Goal: Communication & Community: Answer question/provide support

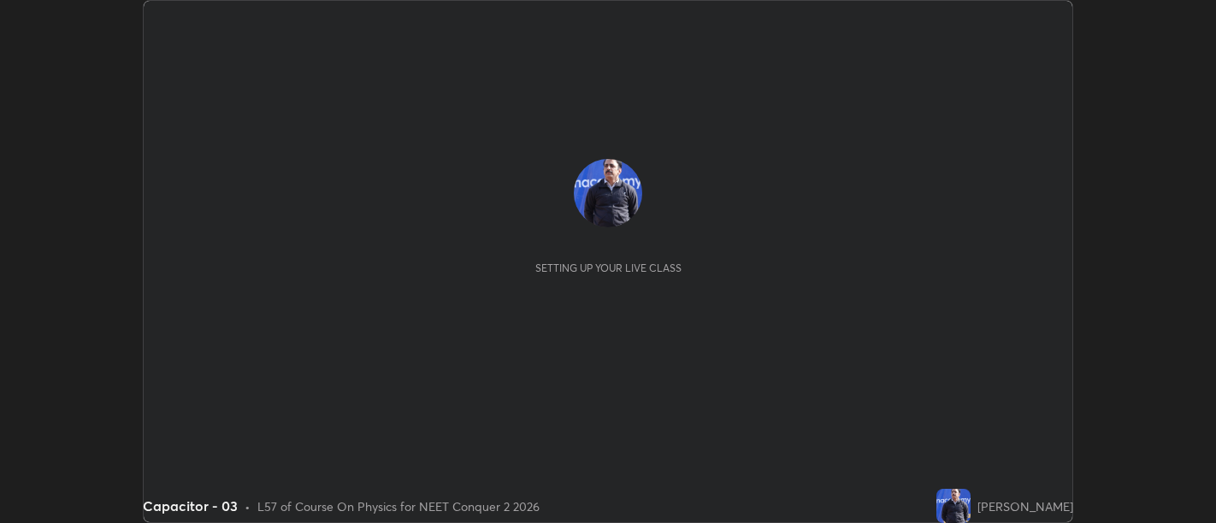
scroll to position [523, 1215]
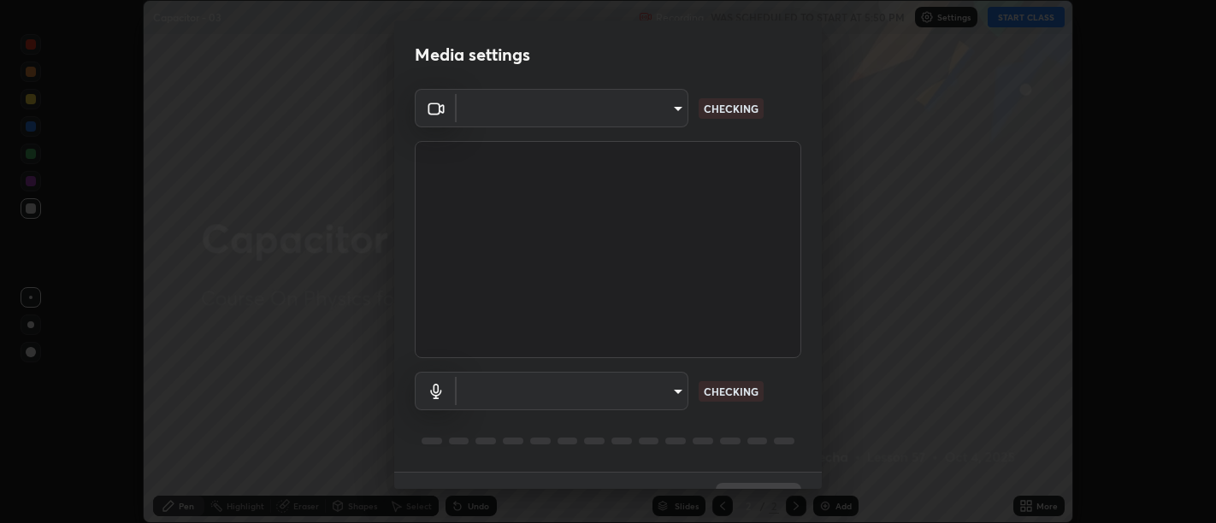
type input "d9b519daceb8a772394af6ea8e45353be5bbf62d8cb1cf3345c472de64055974"
type input "58abe51d7fefdb17ba2419723d43872dcdd823d411622da55c3e9c12cc60ef35"
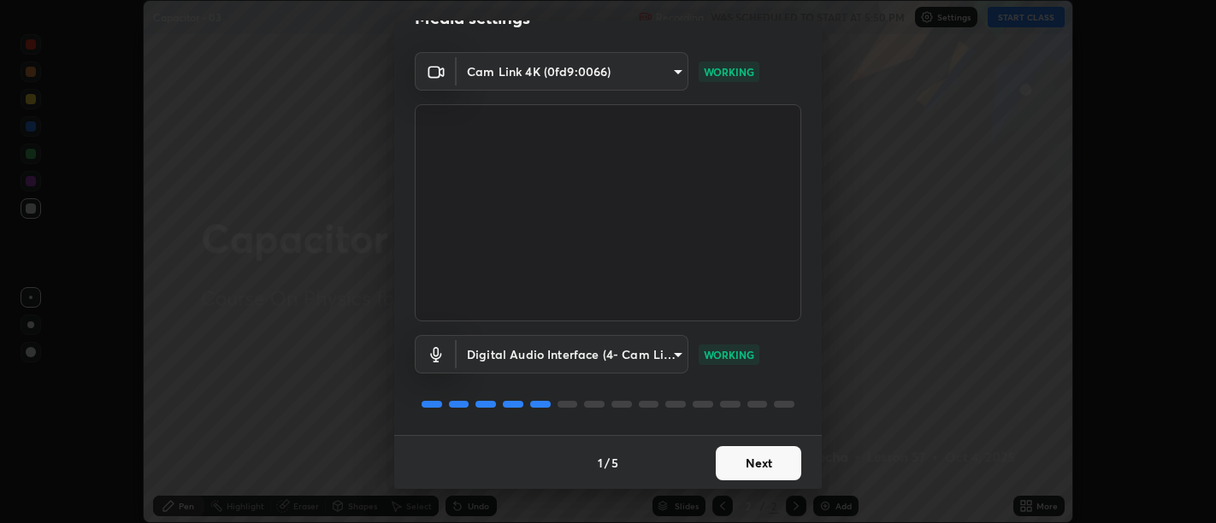
click at [756, 454] on button "Next" at bounding box center [759, 463] width 86 height 34
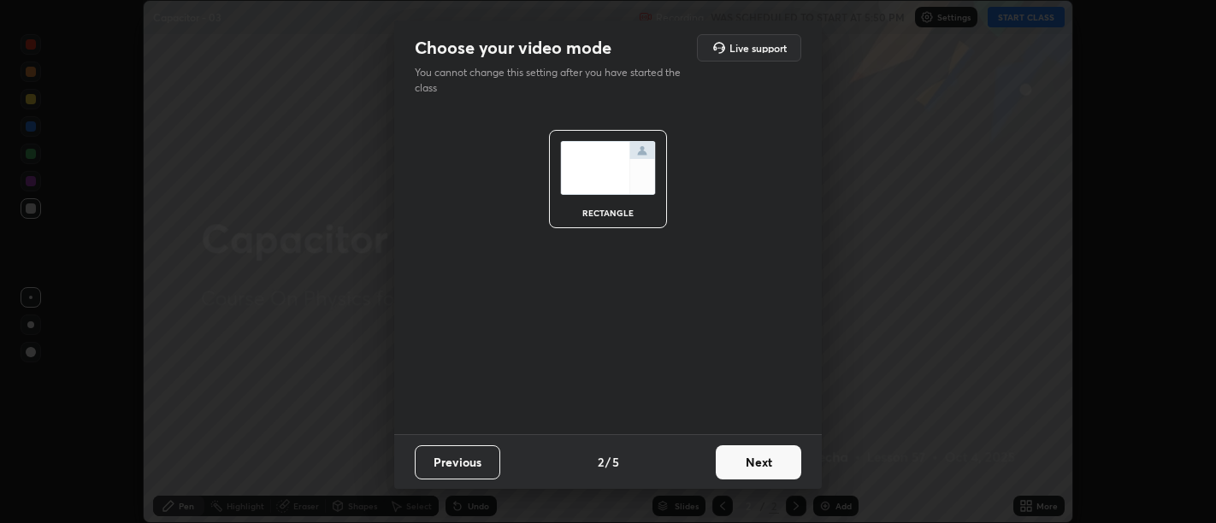
click at [765, 458] on button "Next" at bounding box center [759, 463] width 86 height 34
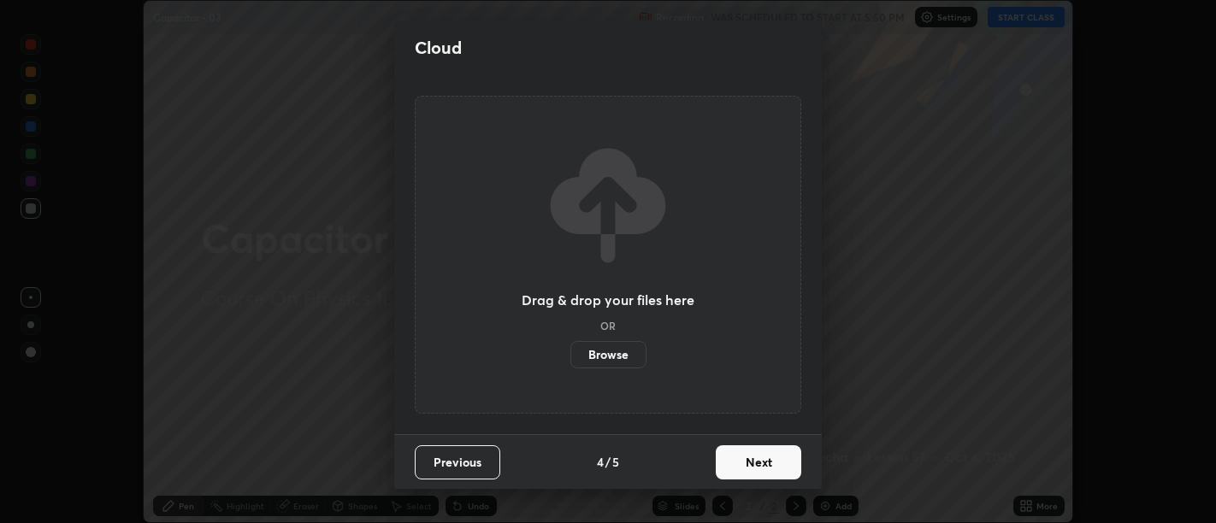
click at [769, 458] on button "Next" at bounding box center [759, 463] width 86 height 34
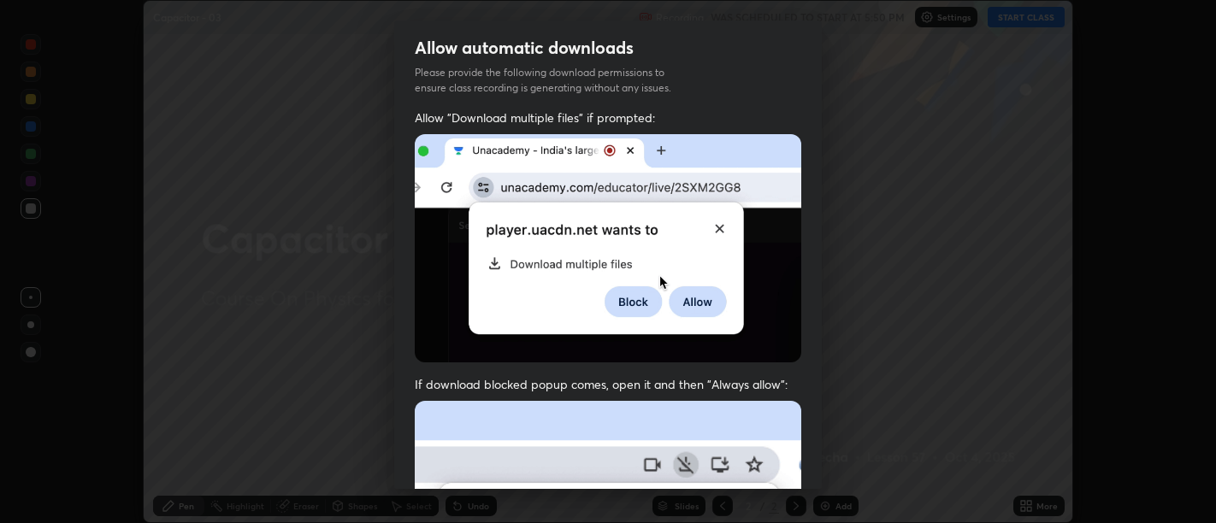
click at [760, 378] on span "If download blocked popup comes, open it and then "Always allow":" at bounding box center [608, 384] width 387 height 16
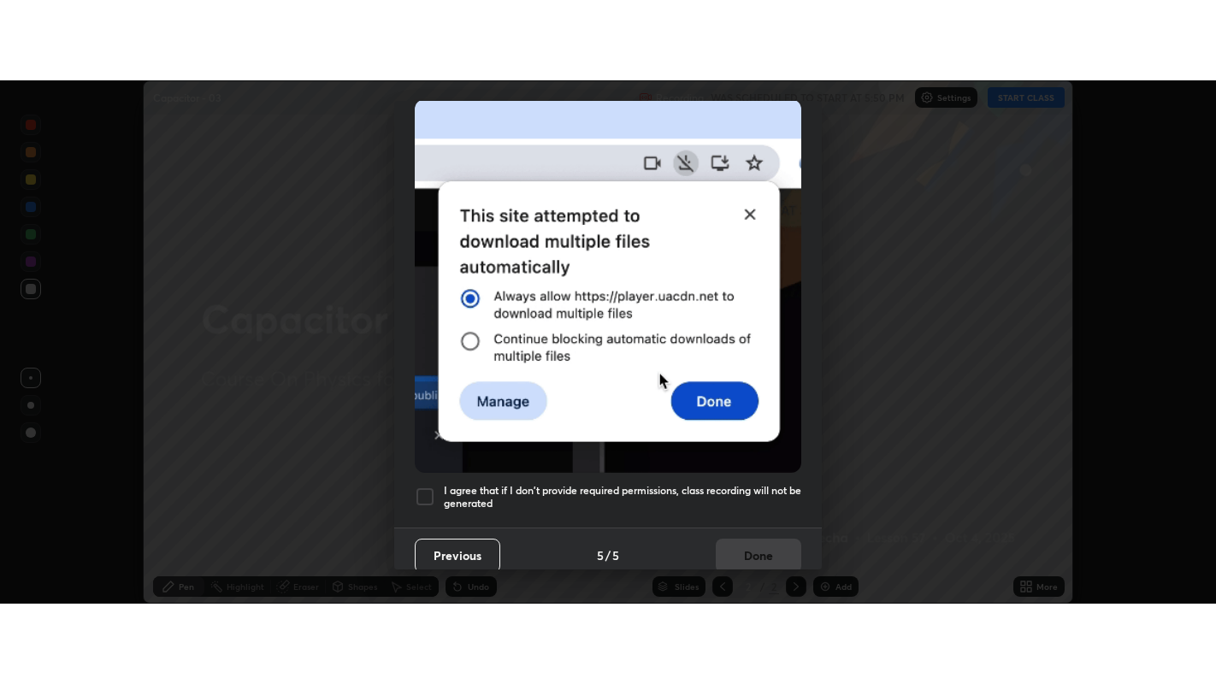
scroll to position [386, 0]
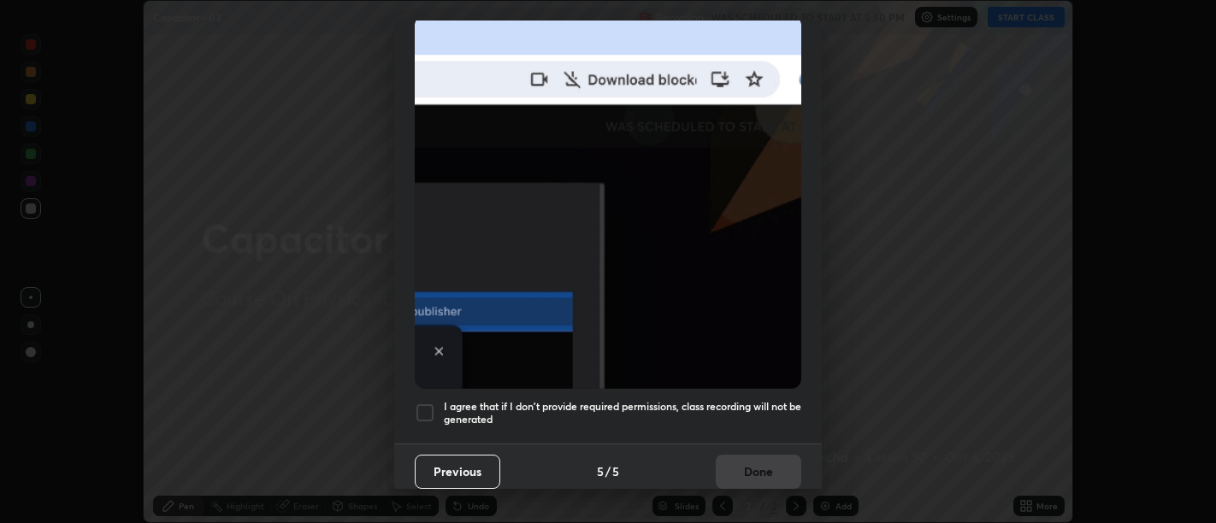
click at [747, 411] on h5 "I agree that if I don't provide required permissions, class recording will not …" at bounding box center [623, 413] width 358 height 27
click at [752, 400] on h5 "I agree that if I don't provide required permissions, class recording will not …" at bounding box center [623, 413] width 358 height 27
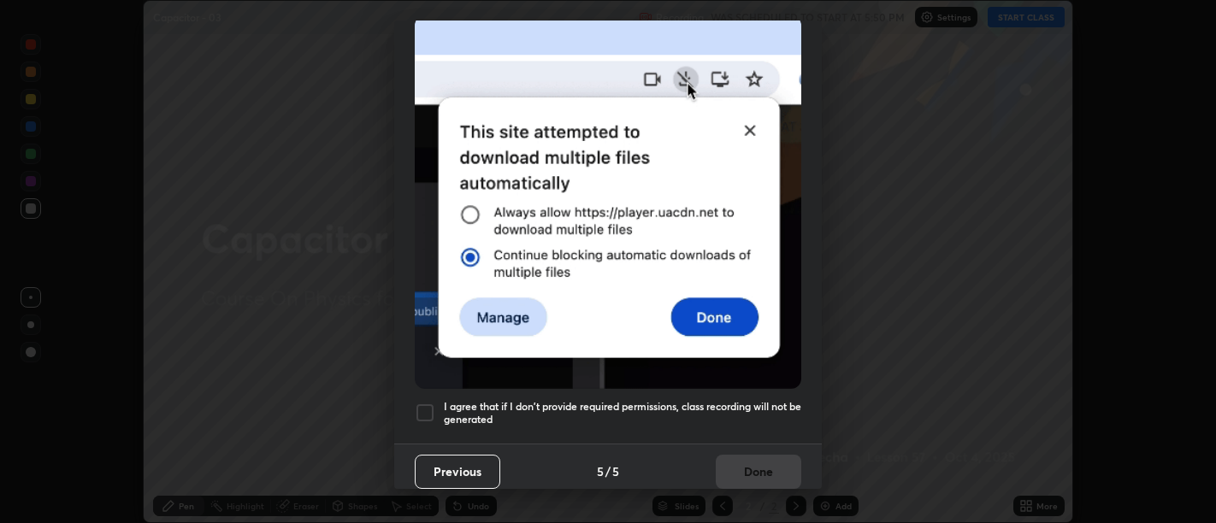
click at [762, 414] on h5 "I agree that if I don't provide required permissions, class recording will not …" at bounding box center [623, 413] width 358 height 27
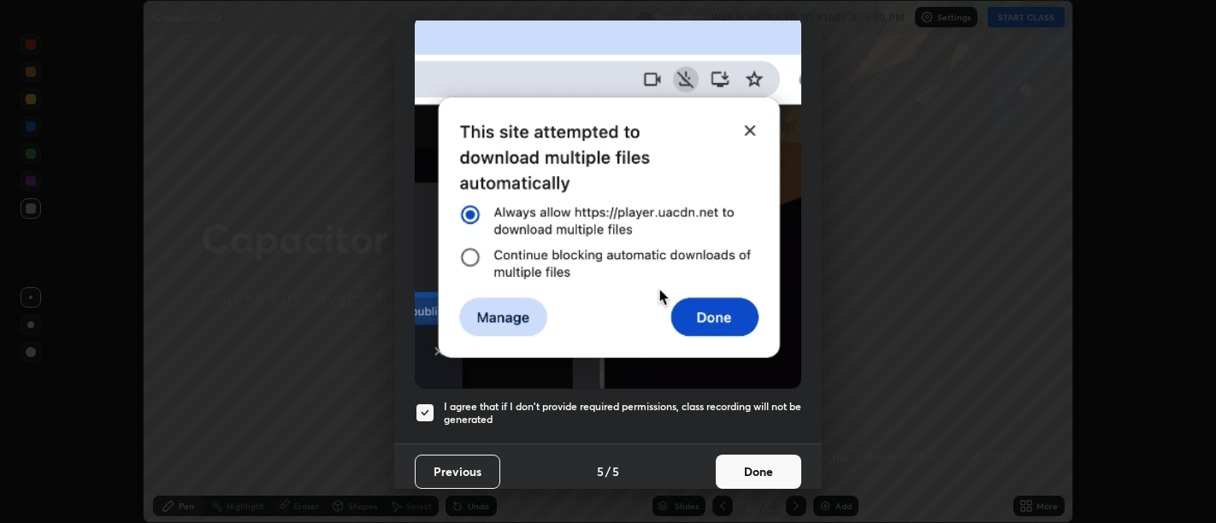
click at [759, 455] on button "Done" at bounding box center [759, 472] width 86 height 34
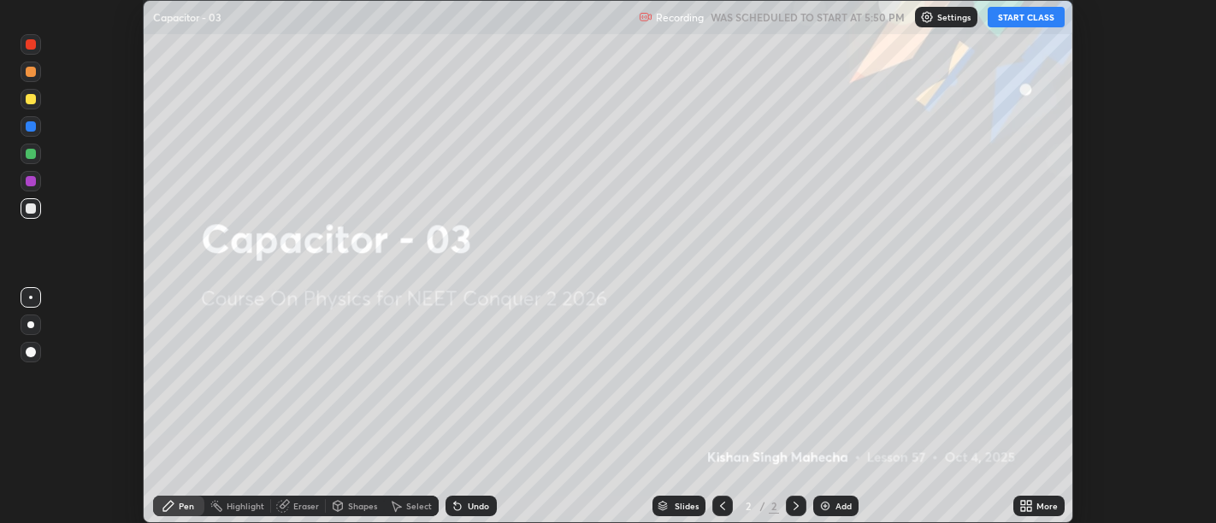
click at [1023, 503] on icon at bounding box center [1023, 503] width 4 height 4
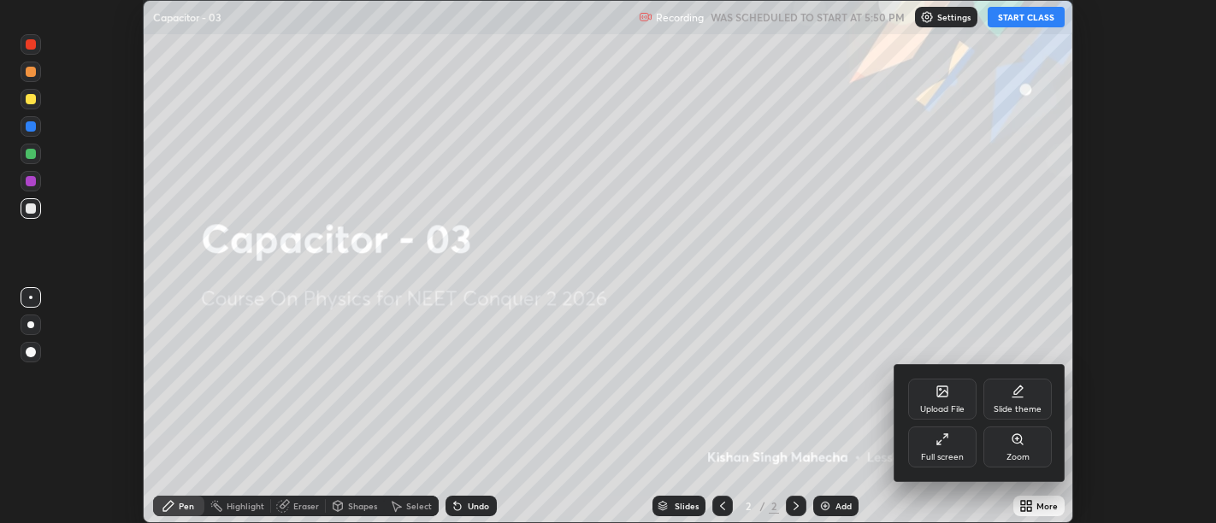
click at [940, 446] on icon at bounding box center [943, 440] width 14 height 14
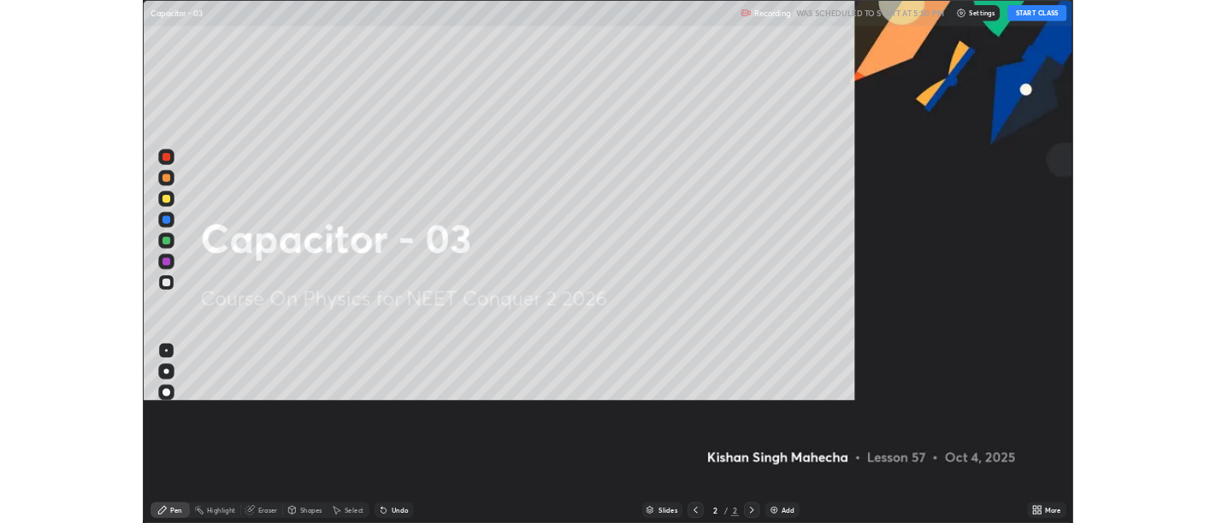
scroll to position [684, 1216]
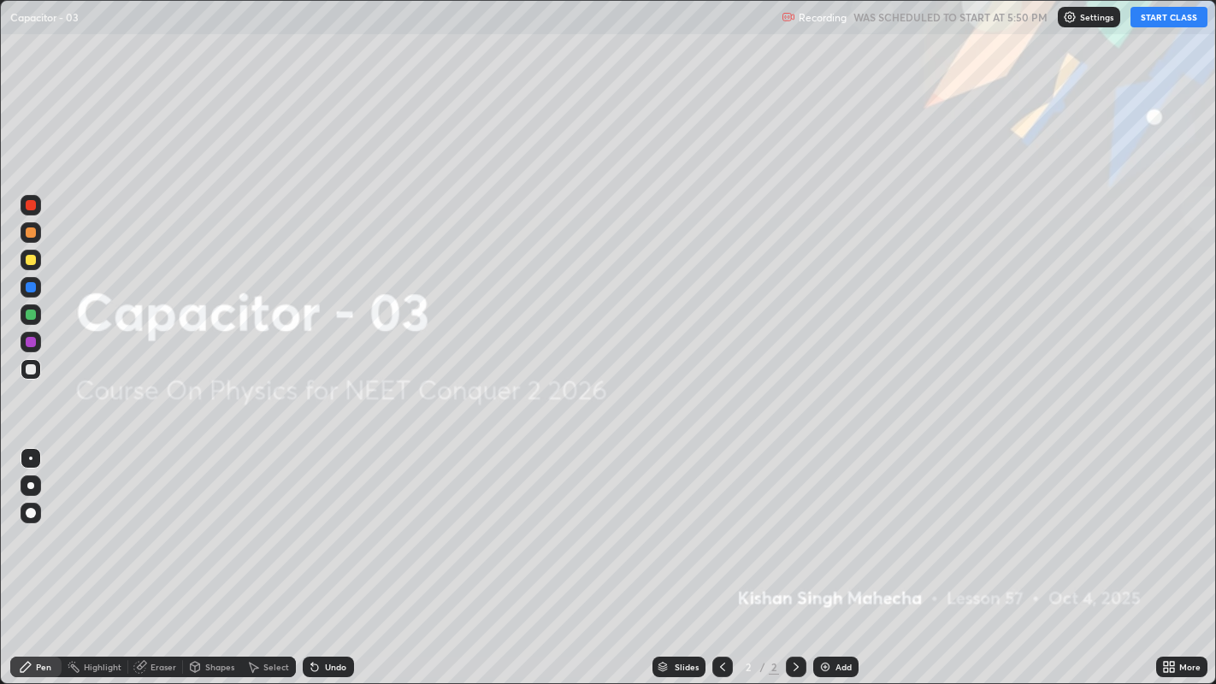
click at [1159, 22] on button "START CLASS" at bounding box center [1169, 17] width 77 height 21
click at [828, 523] on img at bounding box center [826, 667] width 14 height 14
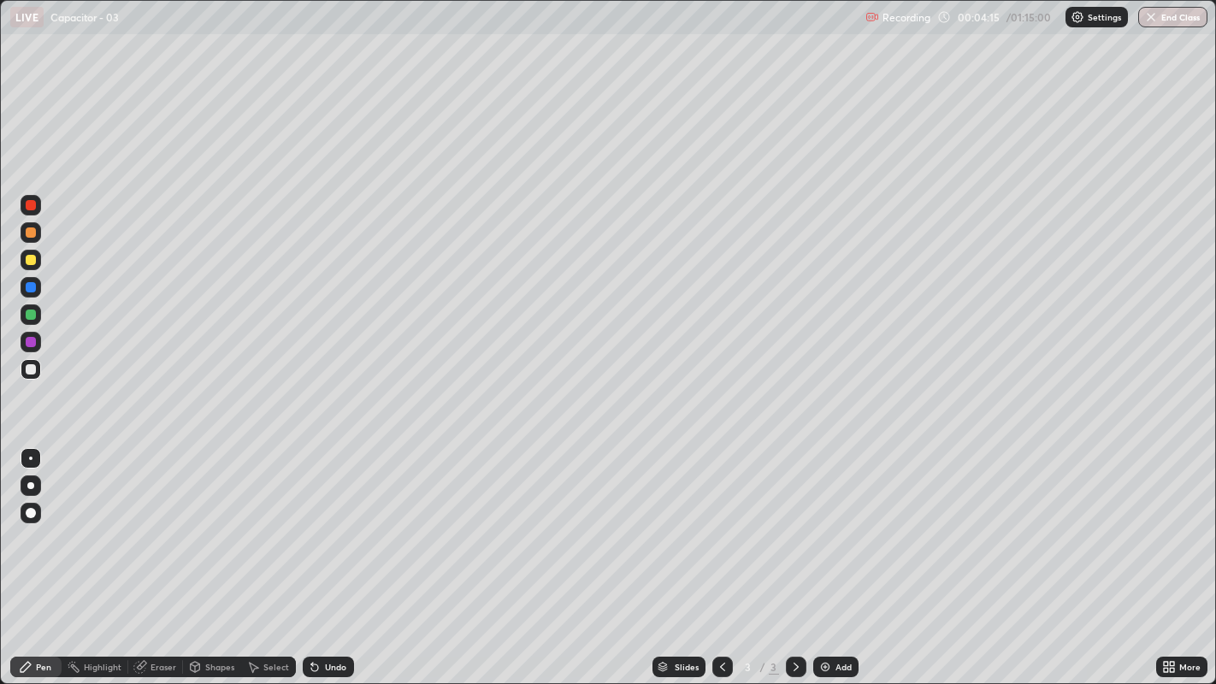
click at [316, 523] on icon at bounding box center [315, 667] width 14 height 14
click at [314, 523] on icon at bounding box center [314, 668] width 7 height 7
click at [312, 523] on icon at bounding box center [314, 668] width 7 height 7
click at [321, 523] on div "Undo" at bounding box center [328, 667] width 51 height 21
click at [325, 523] on div "Undo" at bounding box center [335, 667] width 21 height 9
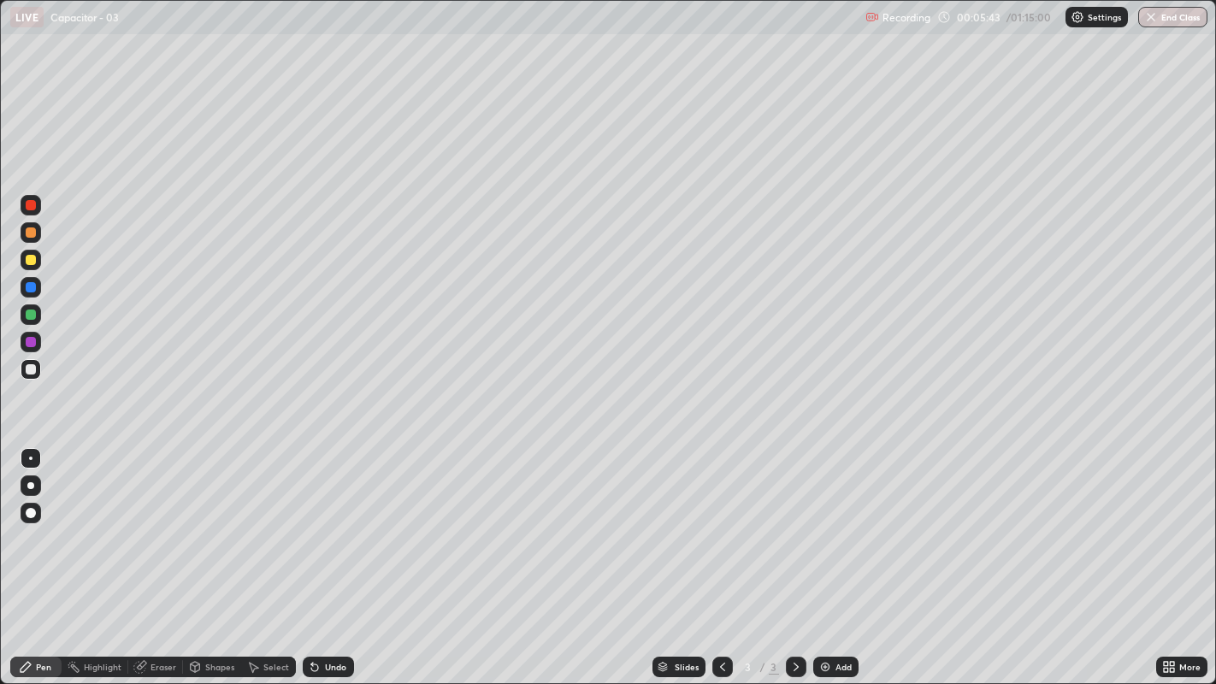
click at [146, 523] on div "Eraser" at bounding box center [155, 667] width 55 height 21
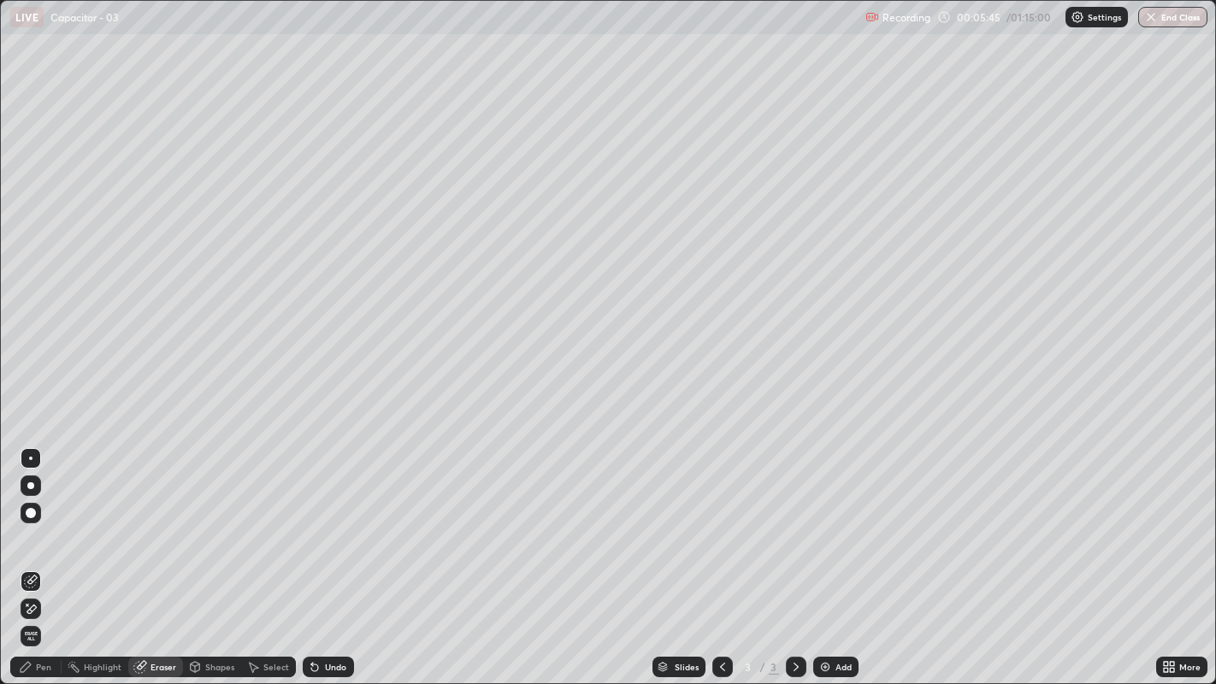
click at [42, 523] on div "Pen" at bounding box center [43, 667] width 15 height 9
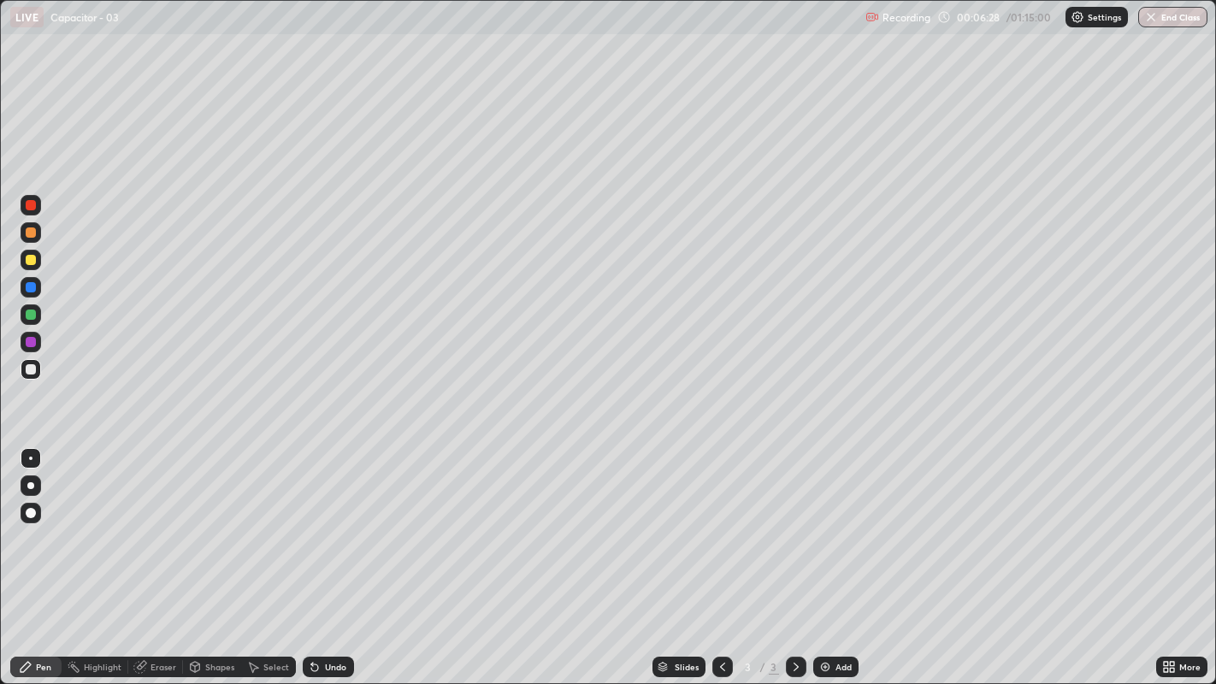
click at [831, 523] on div "Add" at bounding box center [835, 667] width 45 height 21
click at [722, 523] on icon at bounding box center [722, 667] width 5 height 9
click at [795, 523] on icon at bounding box center [796, 667] width 14 height 14
click at [328, 523] on div "Undo" at bounding box center [335, 667] width 21 height 9
click at [258, 523] on div "Select" at bounding box center [268, 667] width 55 height 21
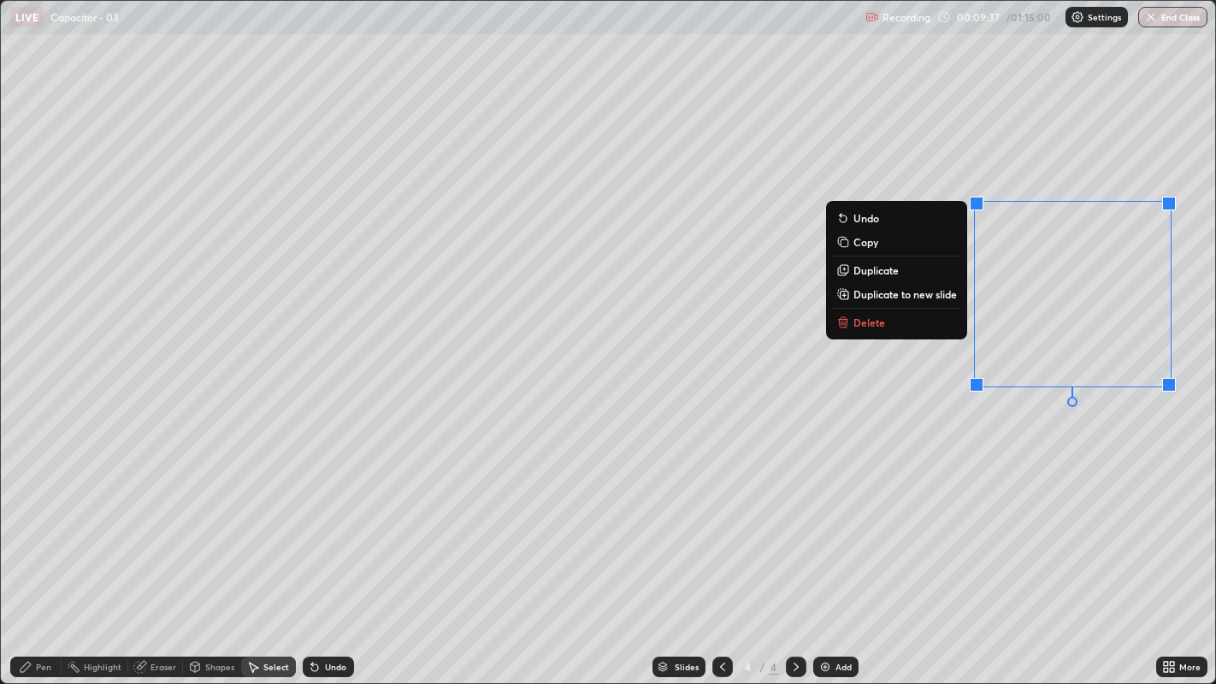
click at [859, 323] on p "Delete" at bounding box center [870, 323] width 32 height 14
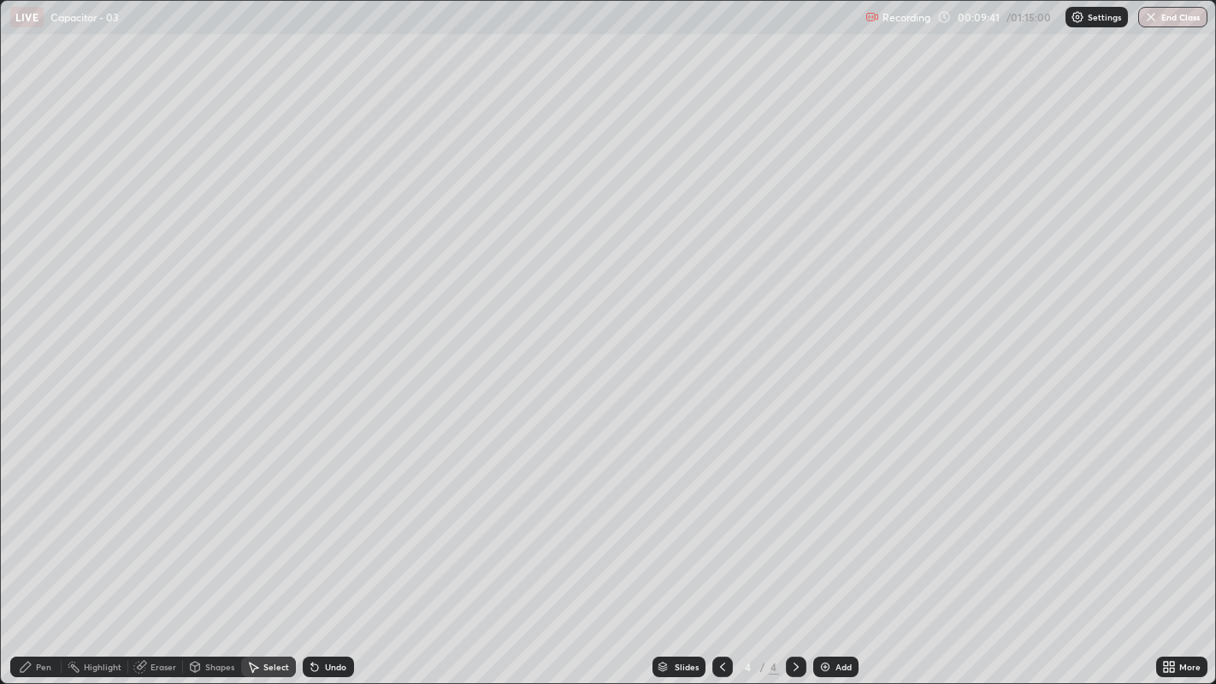
click at [29, 523] on icon at bounding box center [26, 667] width 10 height 10
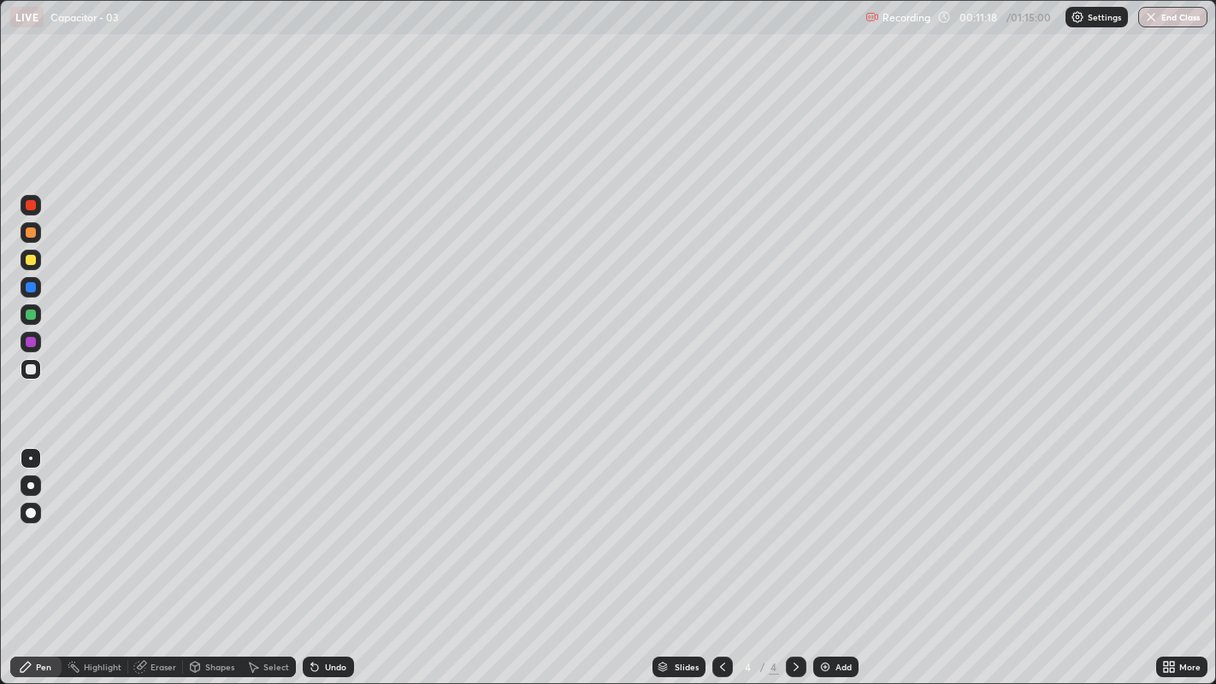
click at [329, 523] on div "Undo" at bounding box center [335, 667] width 21 height 9
click at [319, 523] on icon at bounding box center [315, 667] width 14 height 14
click at [320, 523] on div "Undo" at bounding box center [328, 667] width 51 height 21
click at [312, 523] on icon at bounding box center [314, 668] width 7 height 7
click at [827, 523] on img at bounding box center [826, 667] width 14 height 14
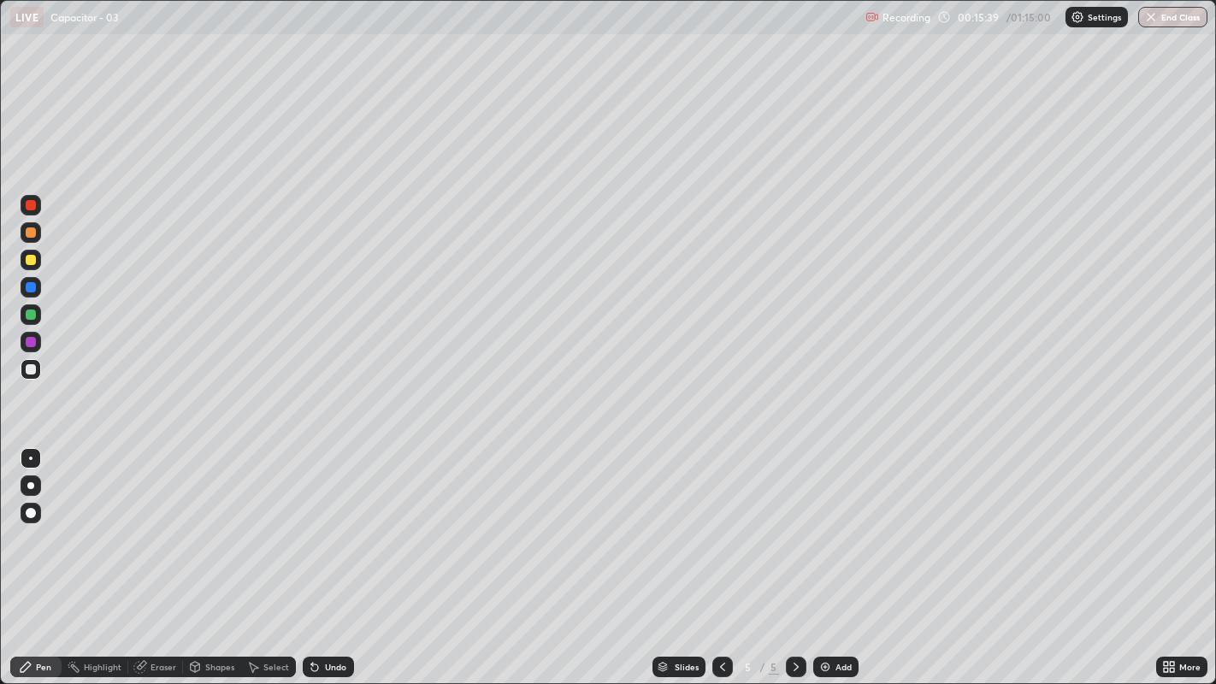
click at [720, 523] on icon at bounding box center [723, 667] width 14 height 14
click at [789, 523] on icon at bounding box center [796, 667] width 14 height 14
click at [722, 523] on icon at bounding box center [722, 667] width 5 height 9
click at [794, 523] on icon at bounding box center [796, 667] width 14 height 14
click at [720, 523] on icon at bounding box center [723, 667] width 14 height 14
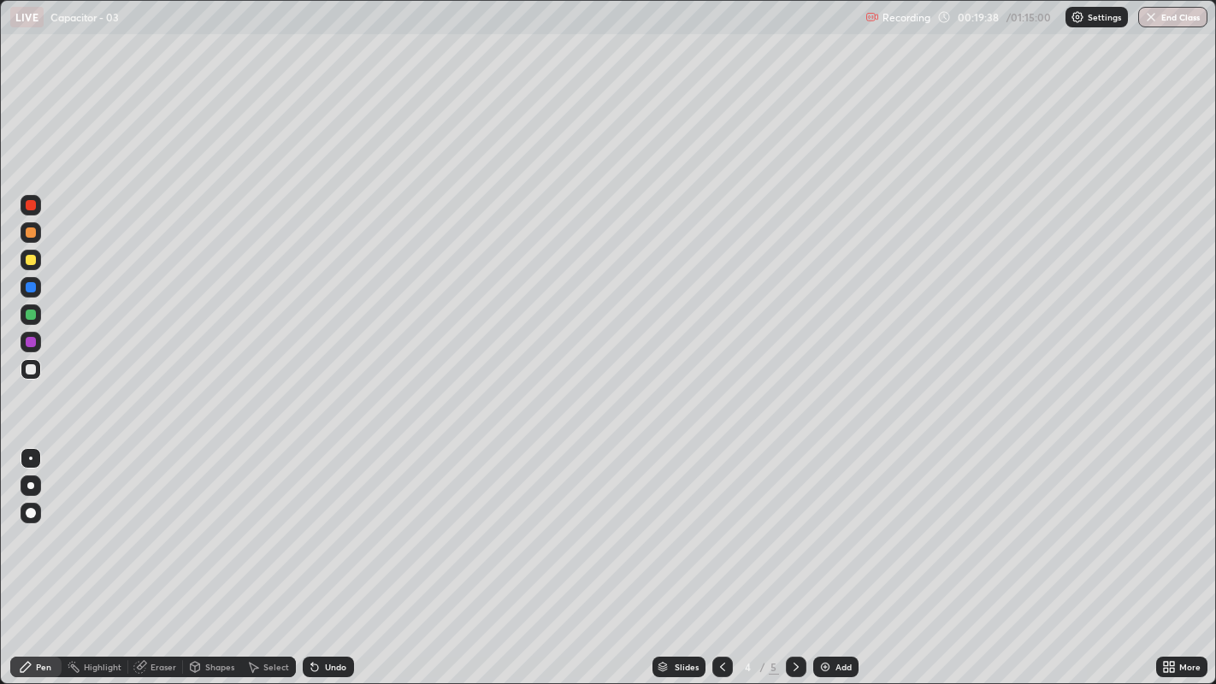
click at [713, 523] on div at bounding box center [722, 667] width 21 height 21
click at [794, 523] on icon at bounding box center [796, 667] width 14 height 14
click at [793, 523] on icon at bounding box center [796, 667] width 14 height 14
click at [320, 523] on div "Undo" at bounding box center [328, 667] width 51 height 21
click at [29, 316] on div at bounding box center [31, 315] width 10 height 10
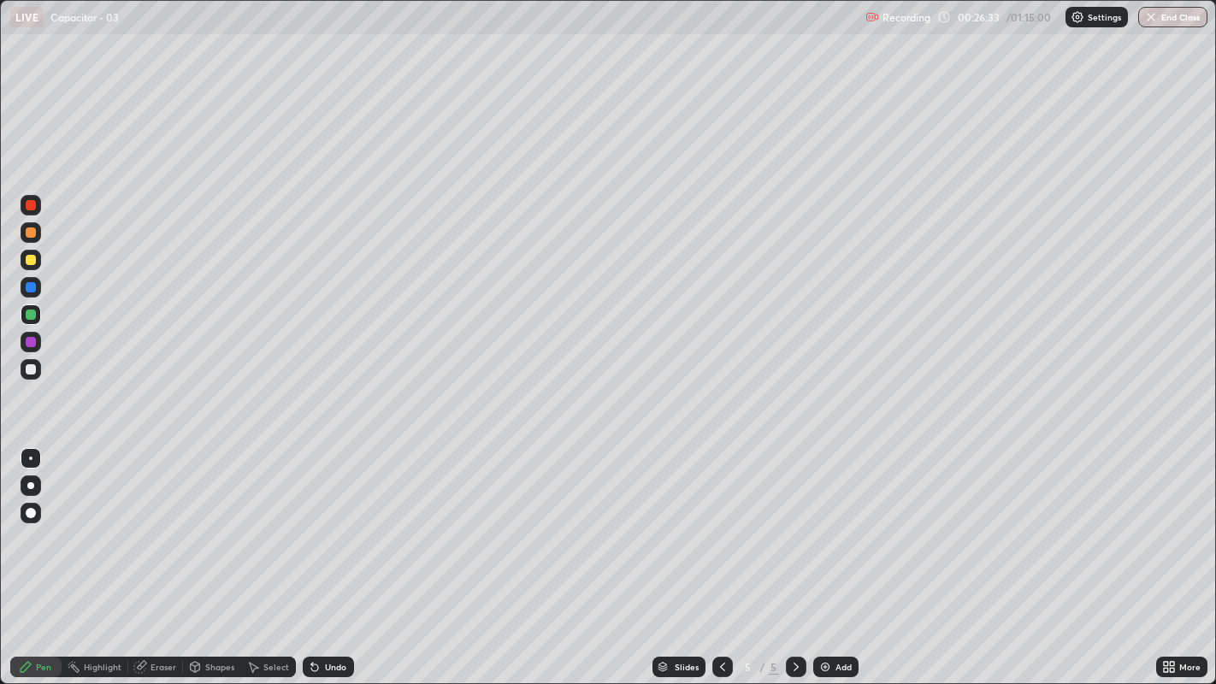
click at [325, 523] on div "Undo" at bounding box center [335, 667] width 21 height 9
click at [723, 523] on icon at bounding box center [723, 667] width 14 height 14
click at [718, 523] on icon at bounding box center [723, 667] width 14 height 14
click at [795, 523] on icon at bounding box center [796, 667] width 14 height 14
click at [793, 523] on icon at bounding box center [796, 667] width 14 height 14
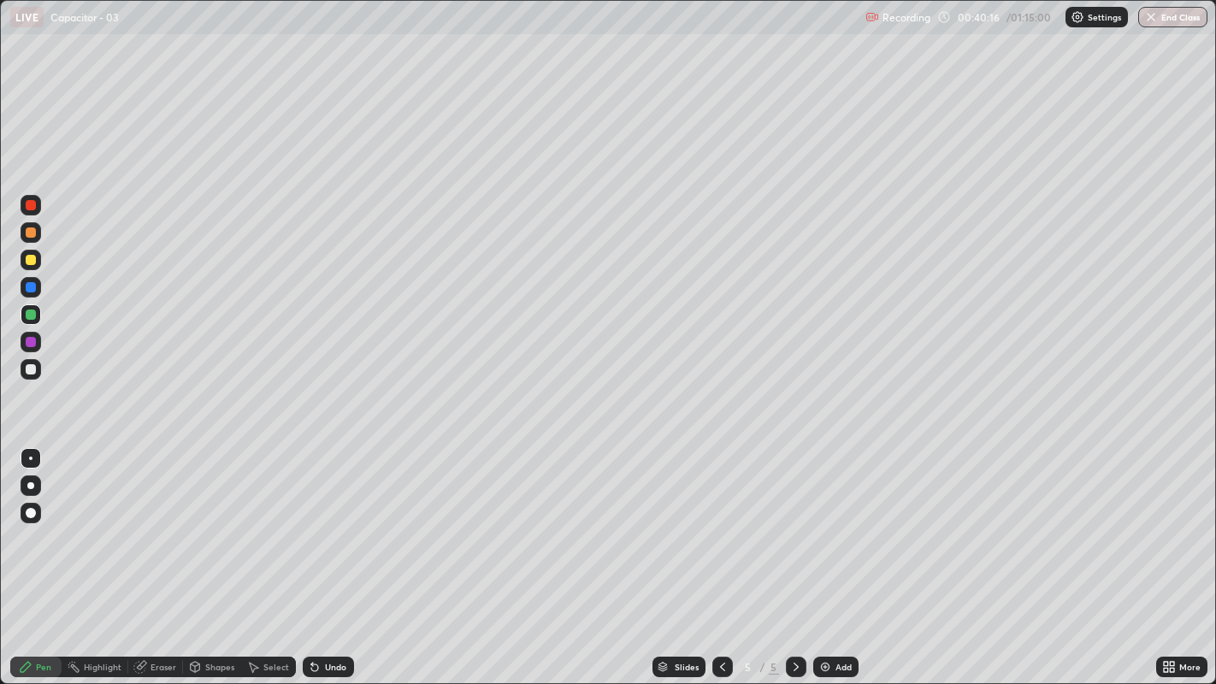
click at [827, 523] on img at bounding box center [826, 667] width 14 height 14
click at [321, 523] on div "Undo" at bounding box center [328, 667] width 51 height 21
click at [318, 523] on icon at bounding box center [315, 667] width 14 height 14
click at [326, 523] on div "Undo" at bounding box center [335, 667] width 21 height 9
click at [324, 523] on div "Undo" at bounding box center [328, 667] width 51 height 21
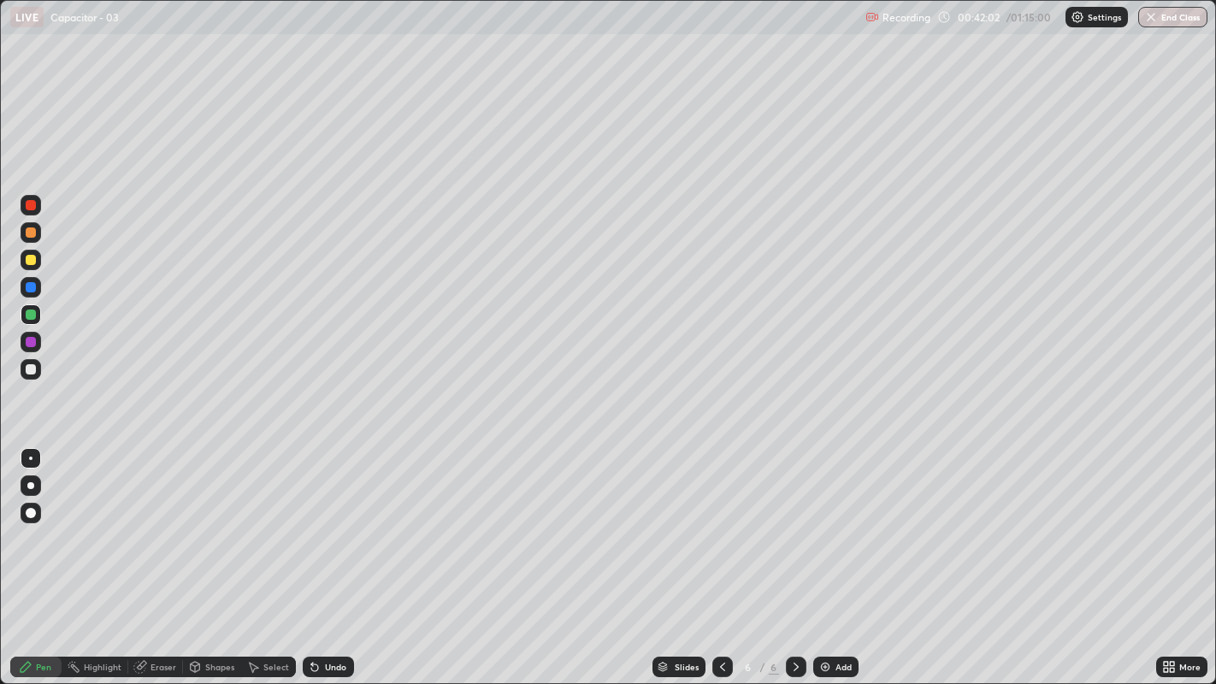
click at [320, 523] on div "Undo" at bounding box center [328, 667] width 51 height 21
click at [322, 523] on div "Undo" at bounding box center [328, 667] width 51 height 21
click at [325, 523] on div "Undo" at bounding box center [335, 667] width 21 height 9
click at [327, 523] on div "Undo" at bounding box center [328, 667] width 51 height 21
click at [333, 523] on div "Undo" at bounding box center [335, 667] width 21 height 9
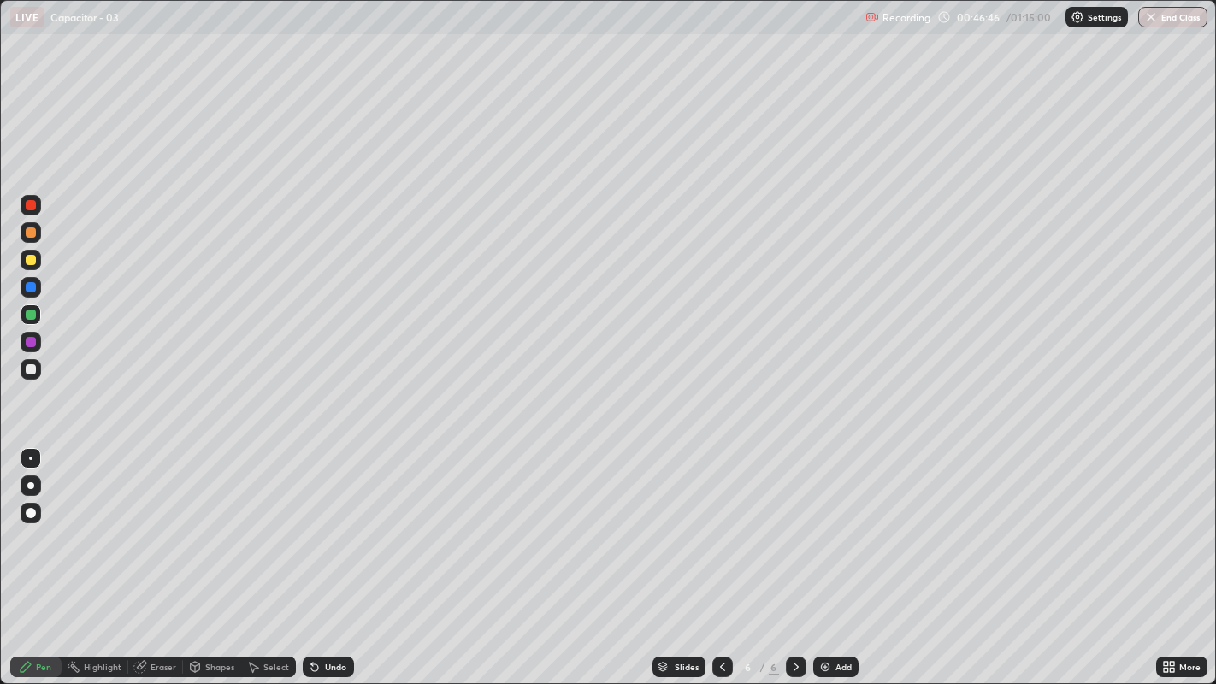
click at [28, 368] on div at bounding box center [31, 369] width 10 height 10
click at [40, 204] on div at bounding box center [31, 205] width 21 height 21
click at [312, 523] on icon at bounding box center [314, 668] width 7 height 7
click at [327, 523] on div "Undo" at bounding box center [335, 667] width 21 height 9
click at [326, 523] on div "Undo" at bounding box center [335, 667] width 21 height 9
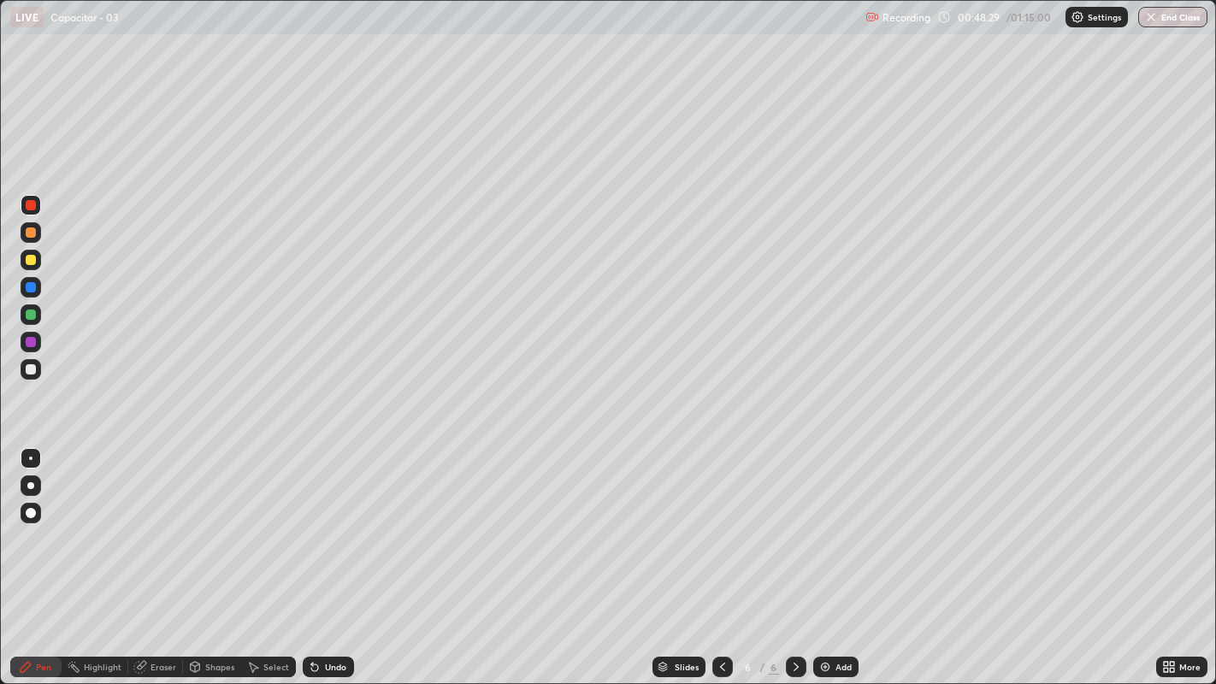
click at [336, 523] on div "Undo" at bounding box center [328, 667] width 51 height 21
click at [346, 523] on div "Undo" at bounding box center [328, 667] width 51 height 21
click at [327, 523] on div "Undo" at bounding box center [335, 667] width 21 height 9
click at [331, 523] on div "Undo" at bounding box center [328, 667] width 51 height 21
click at [311, 523] on icon at bounding box center [314, 668] width 7 height 7
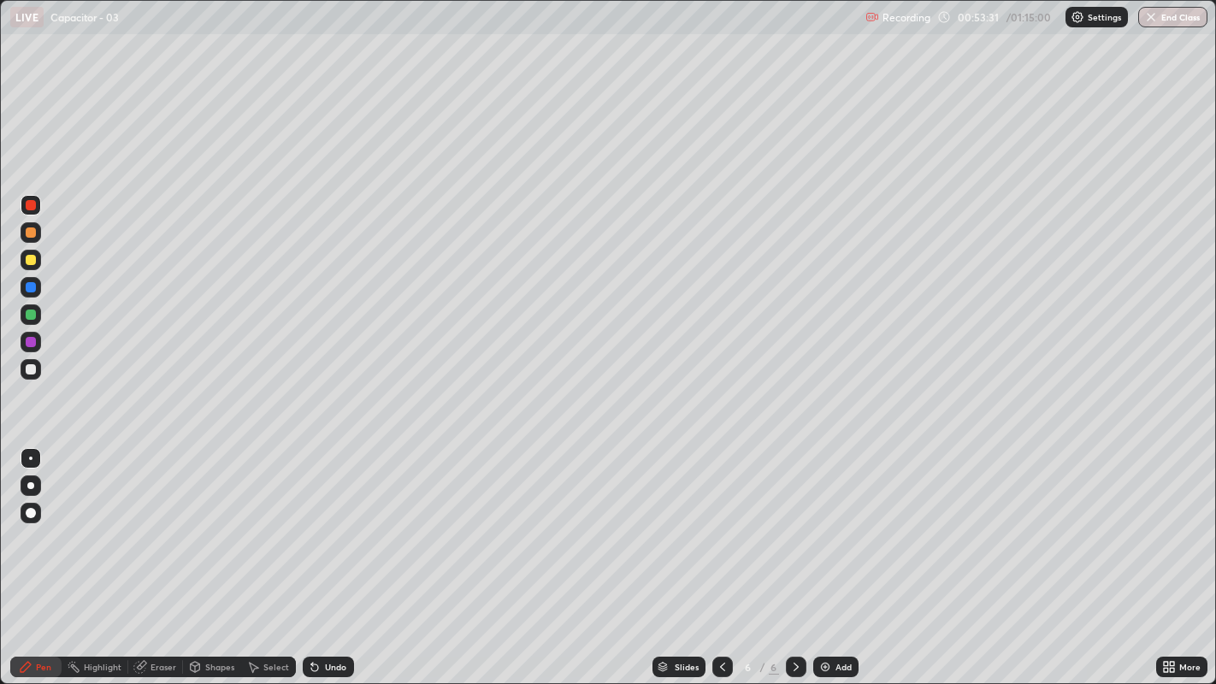
click at [311, 523] on icon at bounding box center [314, 668] width 7 height 7
click at [312, 523] on icon at bounding box center [314, 668] width 7 height 7
click at [311, 523] on icon at bounding box center [314, 668] width 7 height 7
click at [311, 523] on icon at bounding box center [312, 664] width 2 height 2
click at [830, 523] on img at bounding box center [826, 667] width 14 height 14
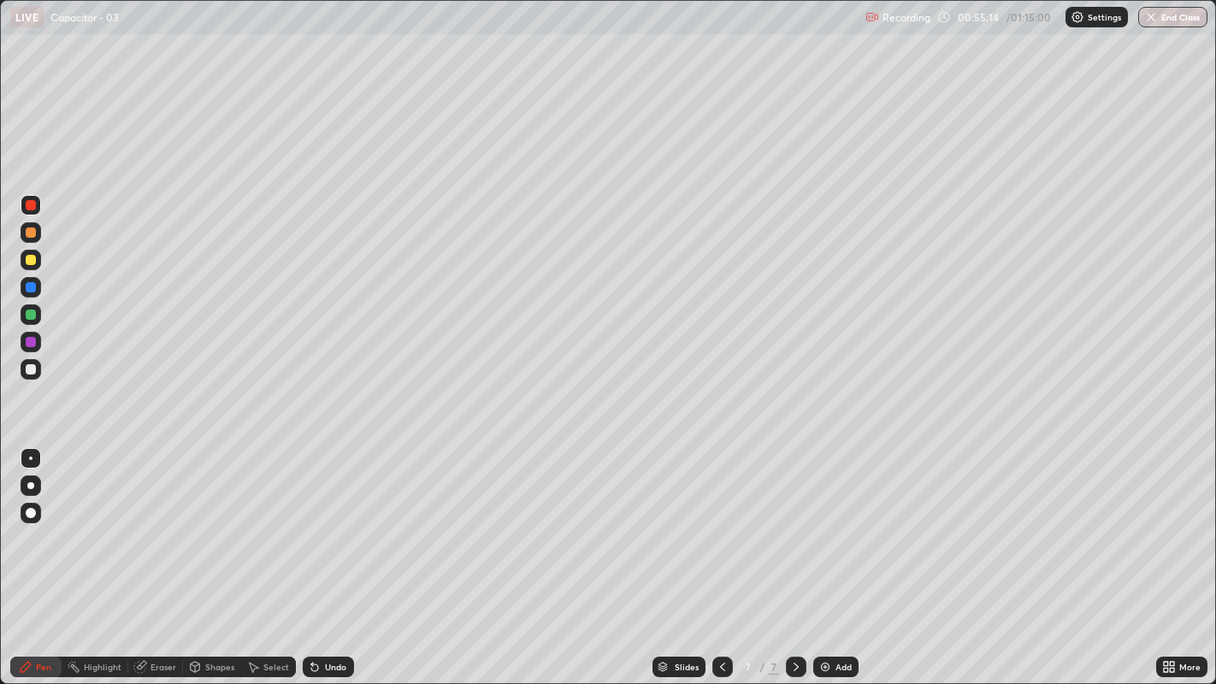
click at [32, 365] on div at bounding box center [31, 369] width 10 height 10
click at [312, 523] on icon at bounding box center [314, 668] width 7 height 7
click at [319, 523] on icon at bounding box center [315, 667] width 14 height 14
click at [312, 523] on icon at bounding box center [314, 668] width 7 height 7
click at [272, 523] on div "Select" at bounding box center [276, 667] width 26 height 9
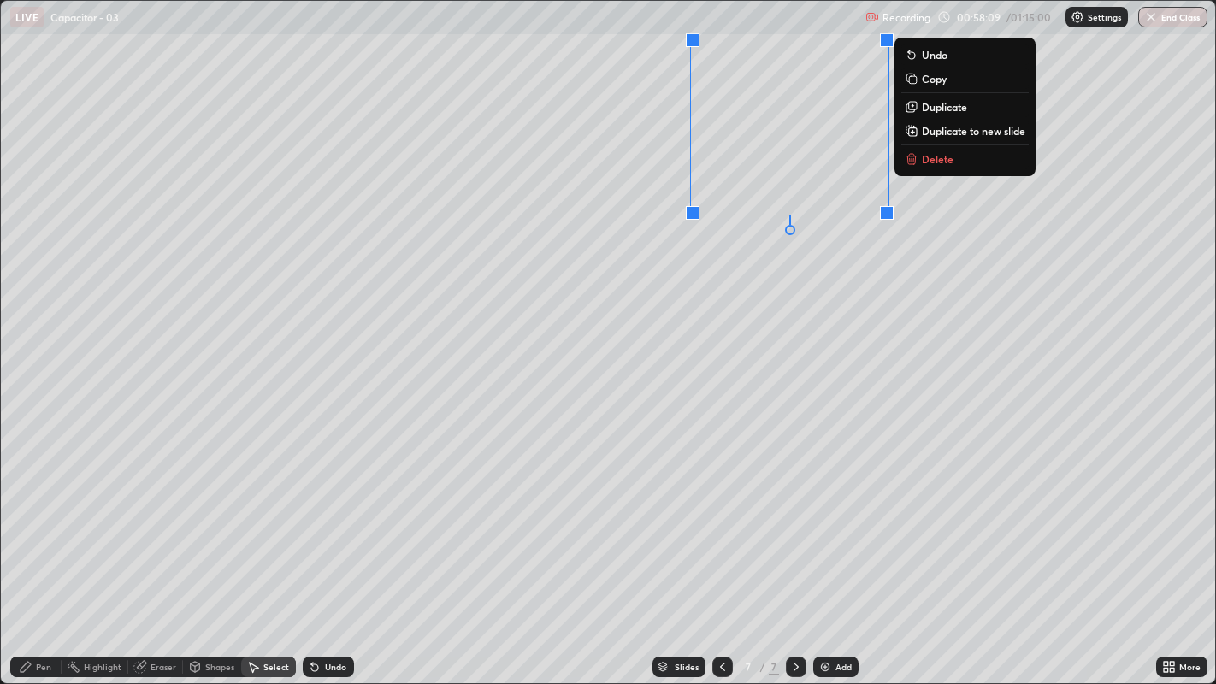
click at [924, 106] on p "Duplicate" at bounding box center [944, 107] width 45 height 14
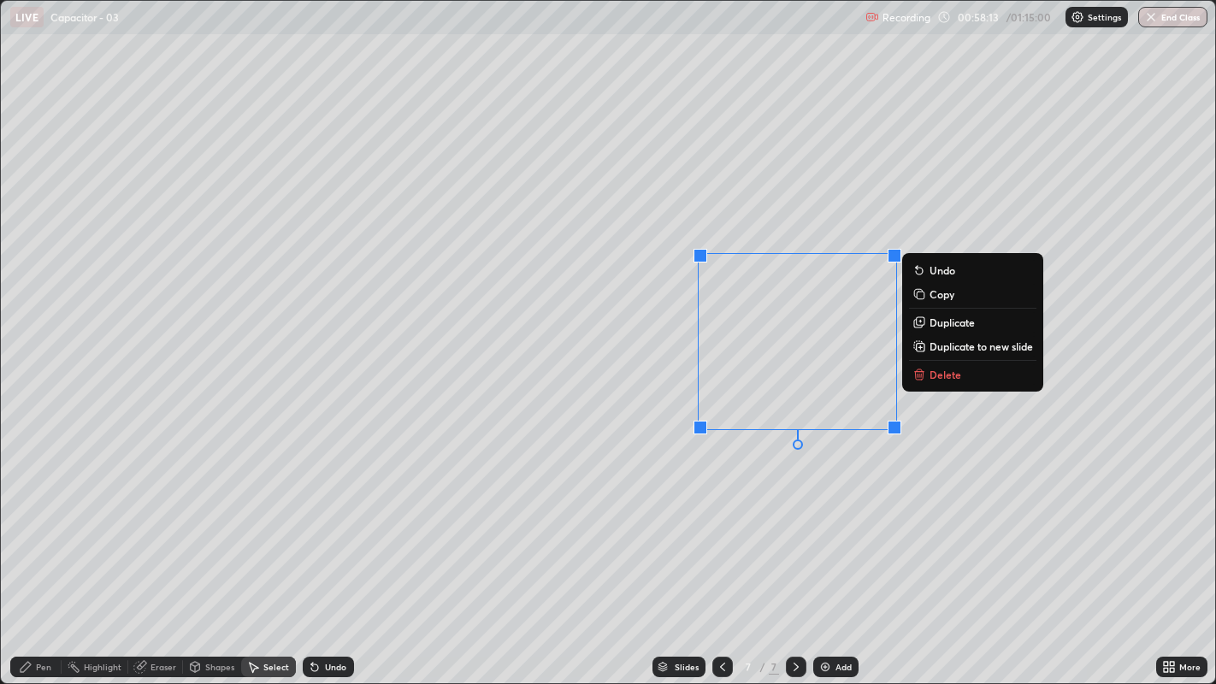
click at [436, 523] on div "0 ° Undo Copy Duplicate Duplicate to new slide Delete" at bounding box center [608, 342] width 1215 height 683
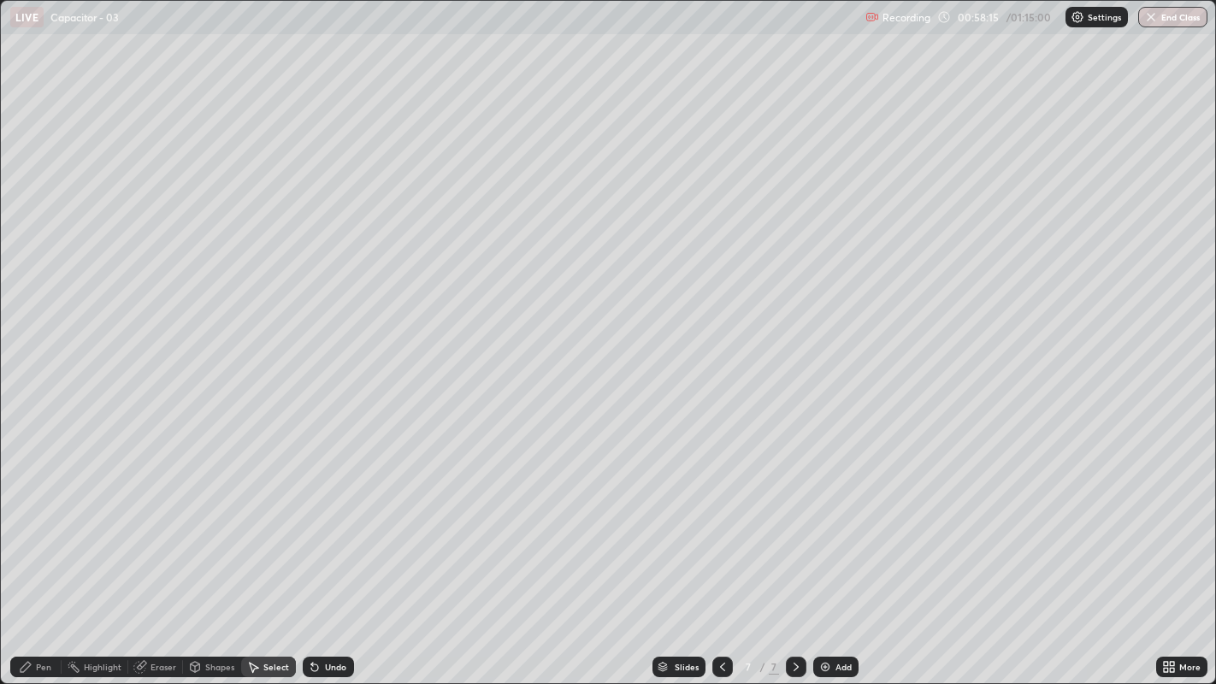
click at [38, 523] on div "Pen" at bounding box center [35, 667] width 51 height 21
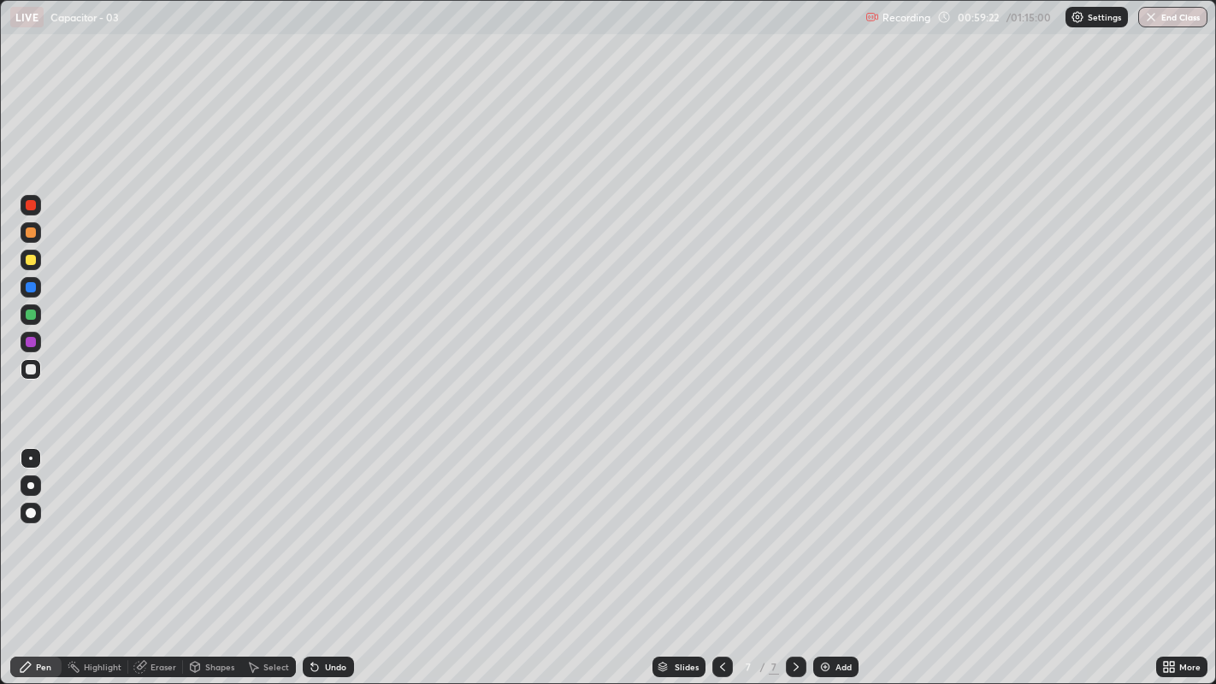
click at [30, 207] on div at bounding box center [31, 205] width 10 height 10
click at [320, 523] on div "Undo" at bounding box center [328, 667] width 51 height 21
click at [327, 523] on div "Undo" at bounding box center [328, 667] width 51 height 21
click at [329, 523] on div "Undo" at bounding box center [328, 667] width 51 height 21
click at [332, 523] on div "Undo" at bounding box center [328, 667] width 51 height 21
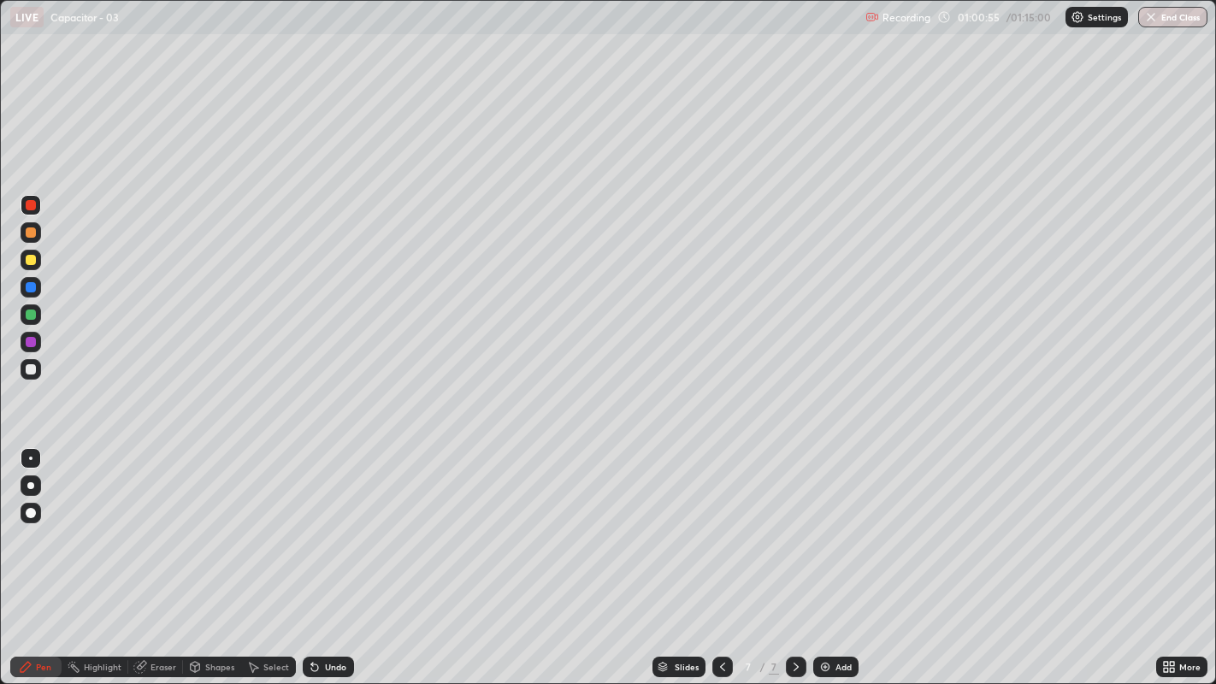
click at [334, 523] on div "Undo" at bounding box center [328, 667] width 51 height 21
click at [325, 523] on div "Undo" at bounding box center [335, 667] width 21 height 9
click at [715, 523] on div at bounding box center [722, 667] width 21 height 34
click at [792, 523] on icon at bounding box center [796, 667] width 14 height 14
click at [1168, 9] on button "End Class" at bounding box center [1174, 17] width 68 height 21
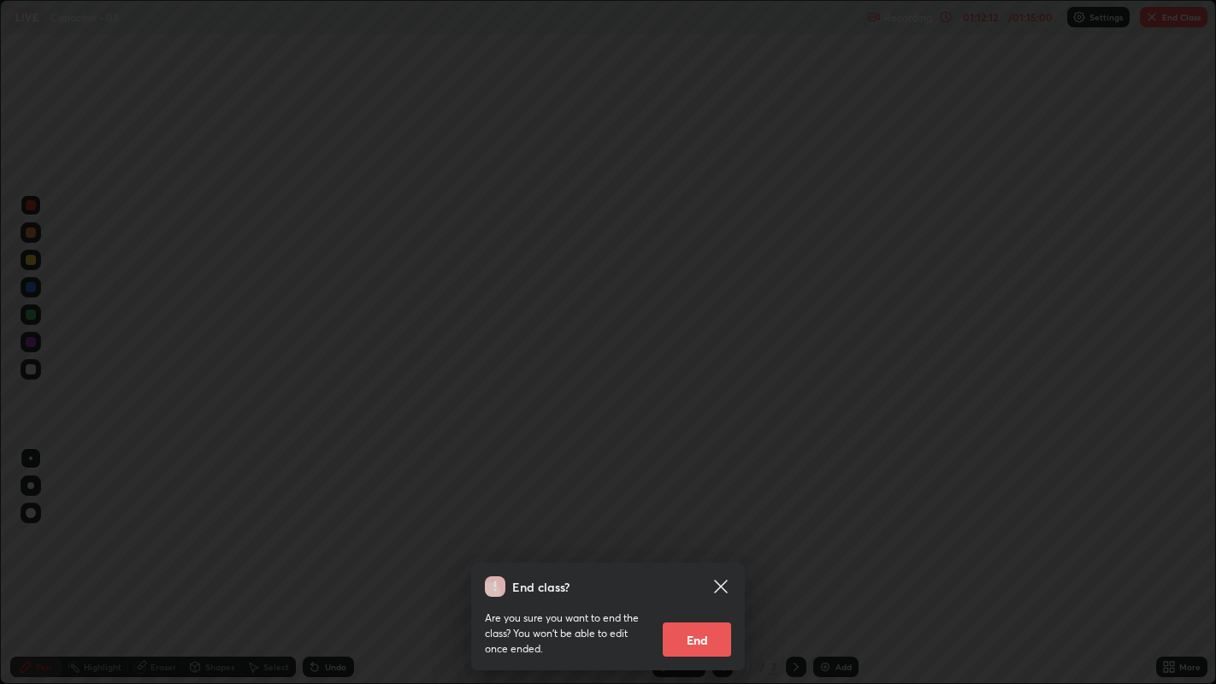
click at [826, 294] on div "End class? Are you sure you want to end the class? You won’t be able to edit on…" at bounding box center [608, 342] width 1216 height 684
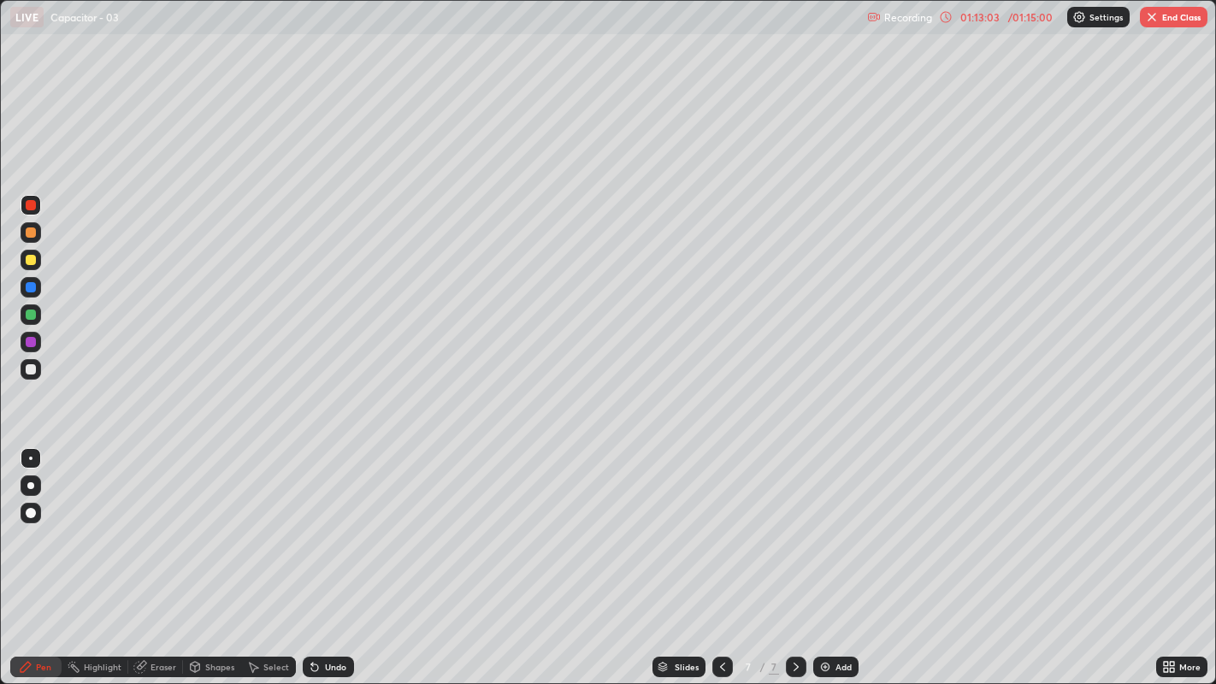
click at [1164, 23] on button "End Class" at bounding box center [1174, 17] width 68 height 21
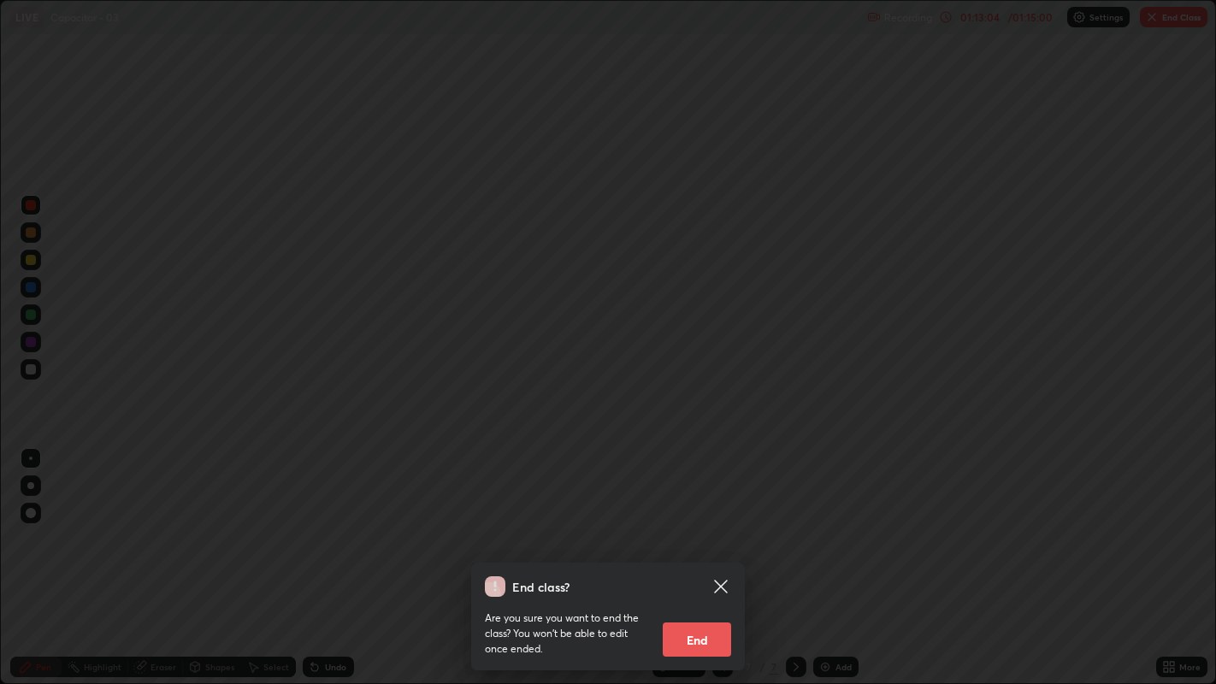
click at [713, 523] on button "End" at bounding box center [697, 640] width 68 height 34
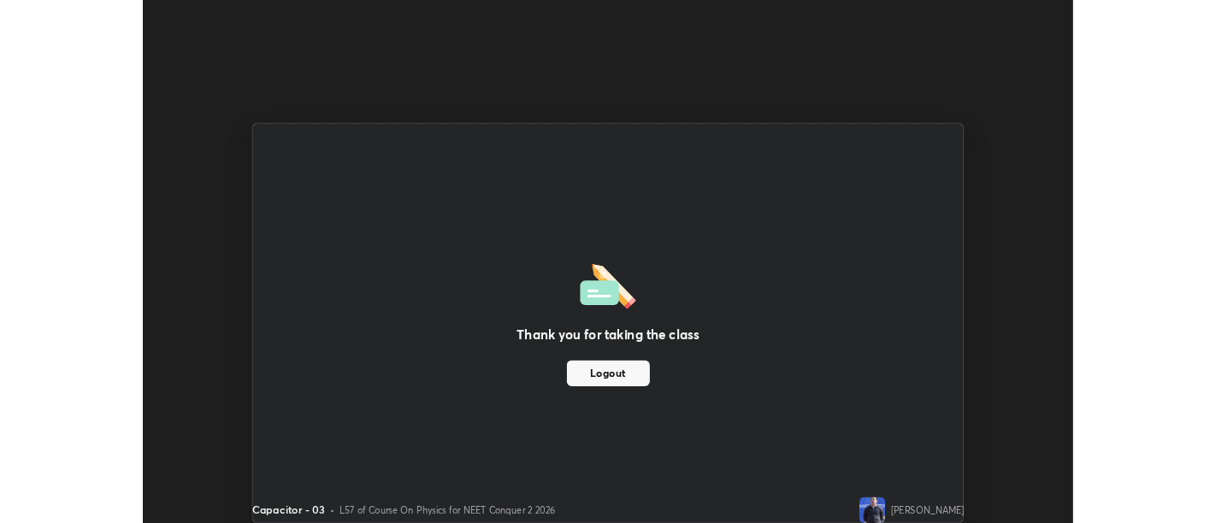
scroll to position [85009, 84316]
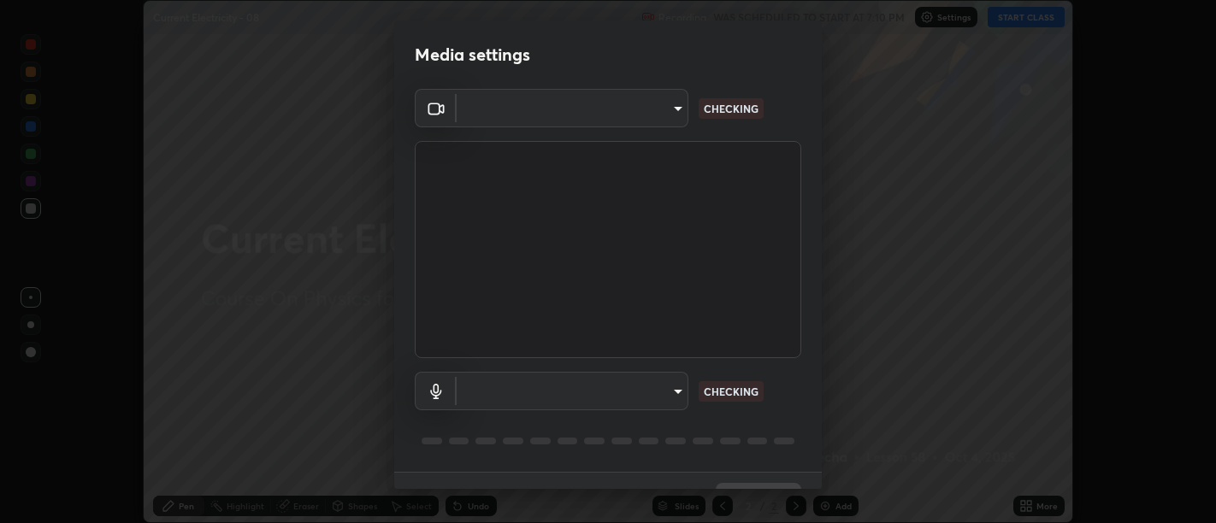
scroll to position [37, 0]
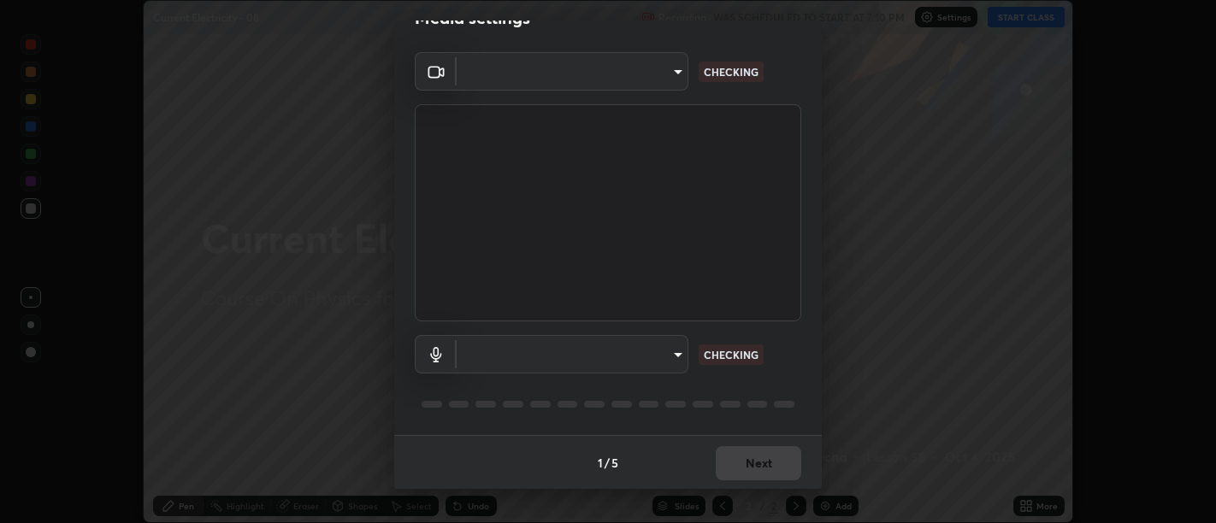
type input "d9b519daceb8a772394af6ea8e45353be5bbf62d8cb1cf3345c472de64055974"
type input "58abe51d7fefdb17ba2419723d43872dcdd823d411622da55c3e9c12cc60ef35"
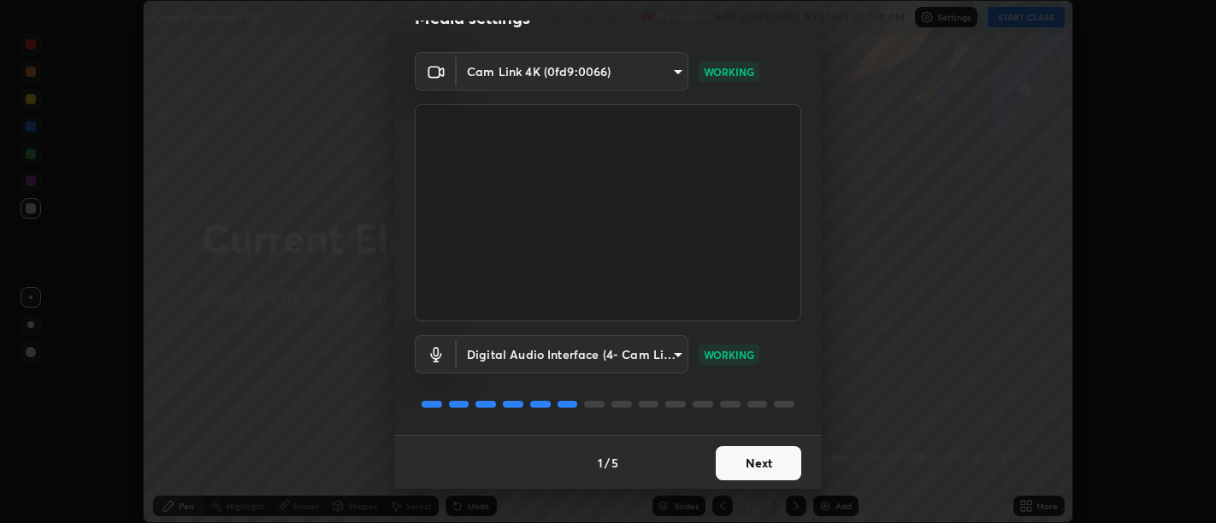
click at [759, 456] on button "Next" at bounding box center [759, 463] width 86 height 34
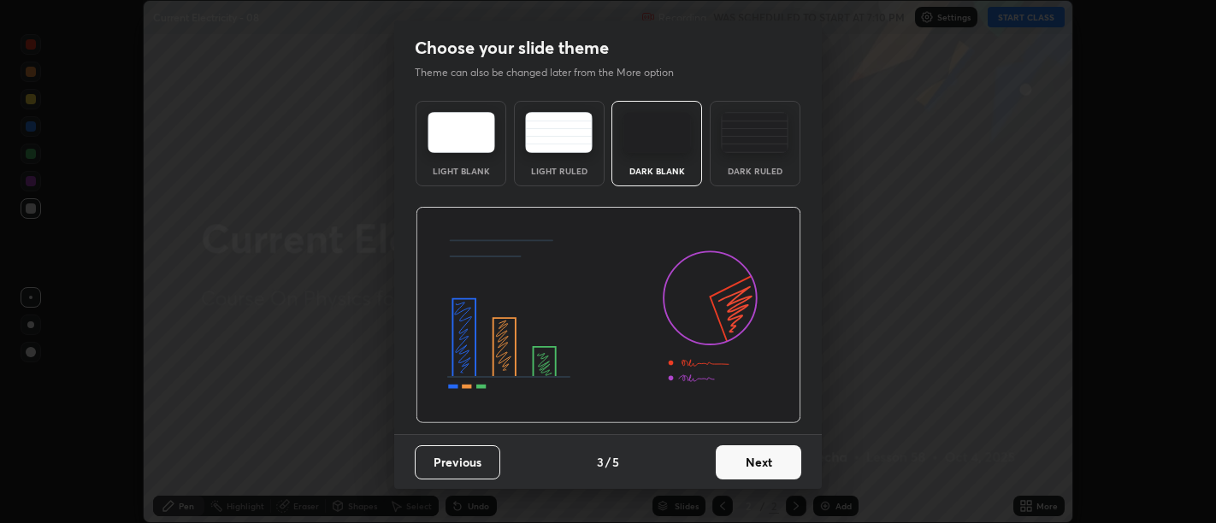
click at [762, 464] on button "Next" at bounding box center [759, 463] width 86 height 34
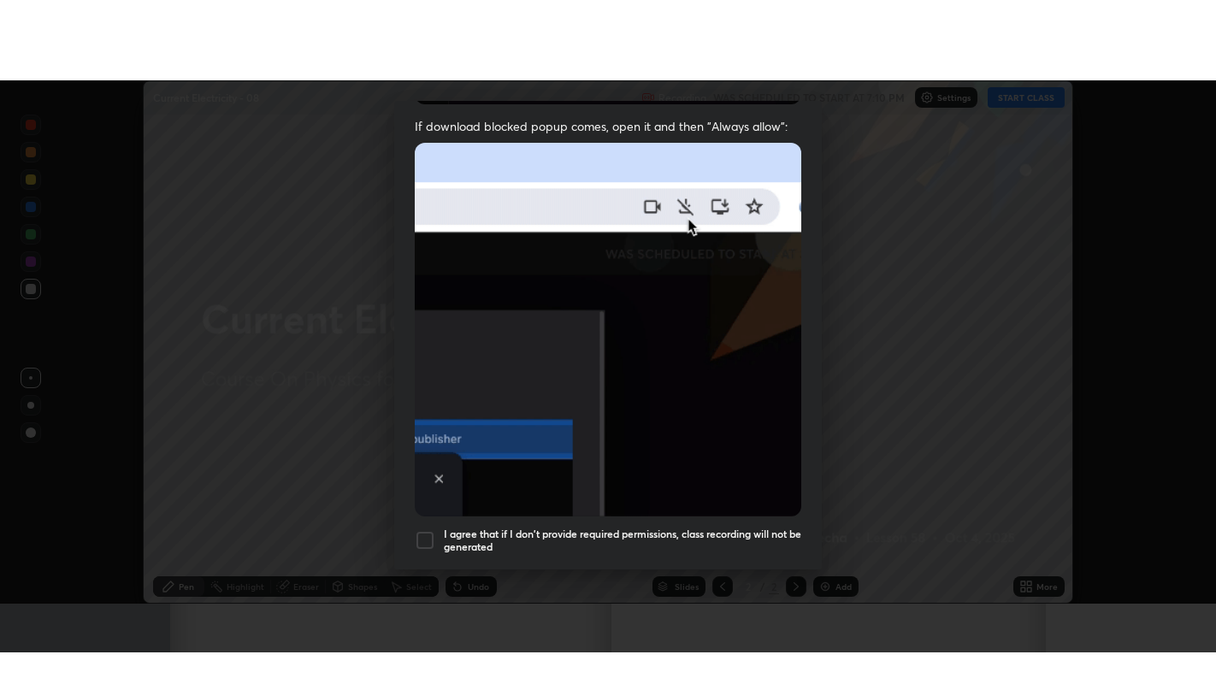
scroll to position [386, 0]
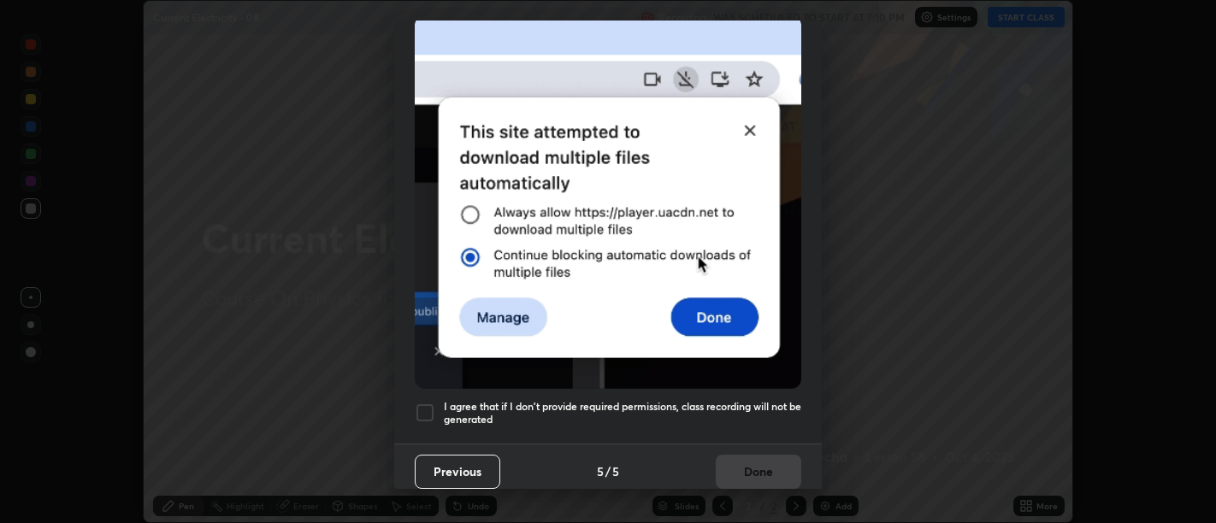
click at [756, 410] on h5 "I agree that if I don't provide required permissions, class recording will not …" at bounding box center [623, 413] width 358 height 27
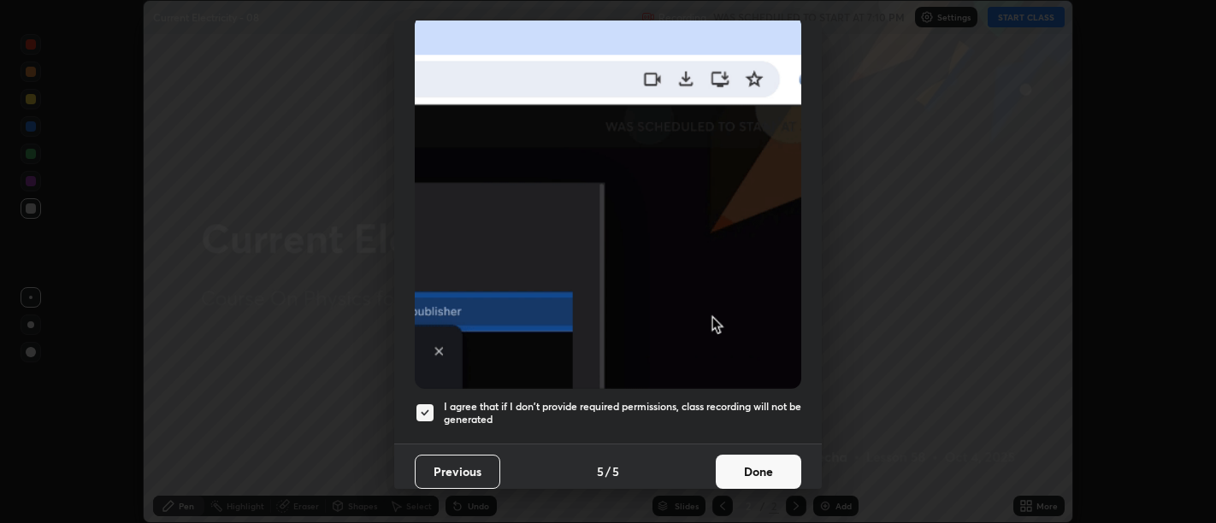
click at [762, 457] on button "Done" at bounding box center [759, 472] width 86 height 34
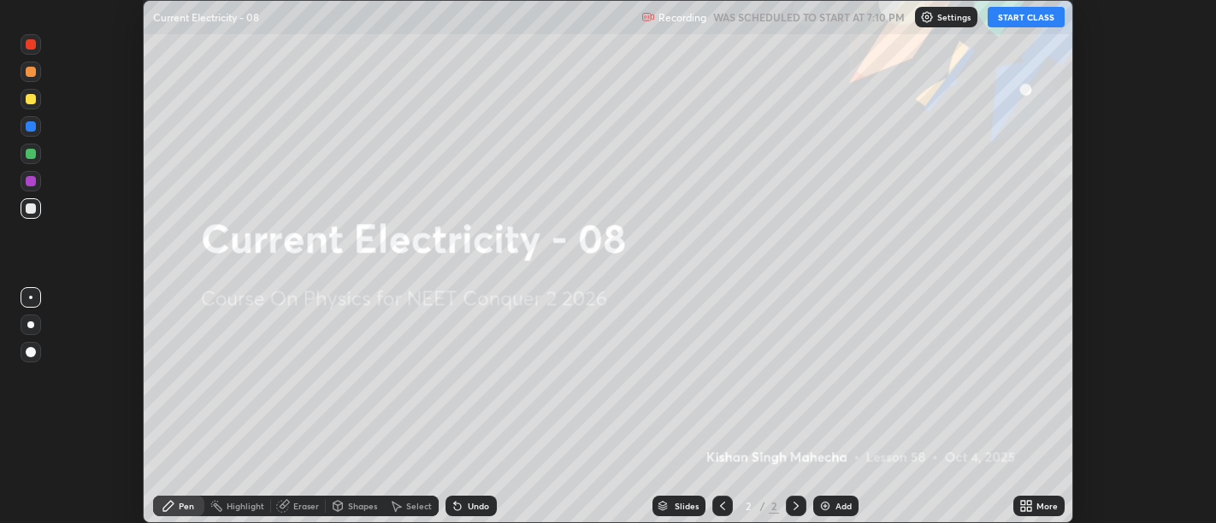
click at [1027, 508] on icon at bounding box center [1029, 509] width 4 height 4
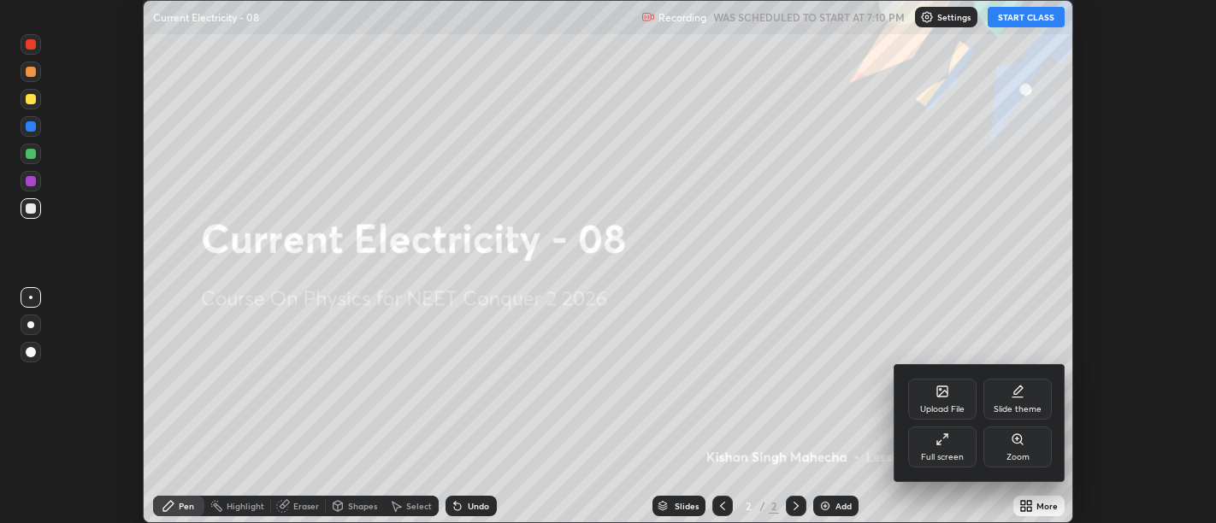
click at [960, 457] on div "Full screen" at bounding box center [942, 457] width 43 height 9
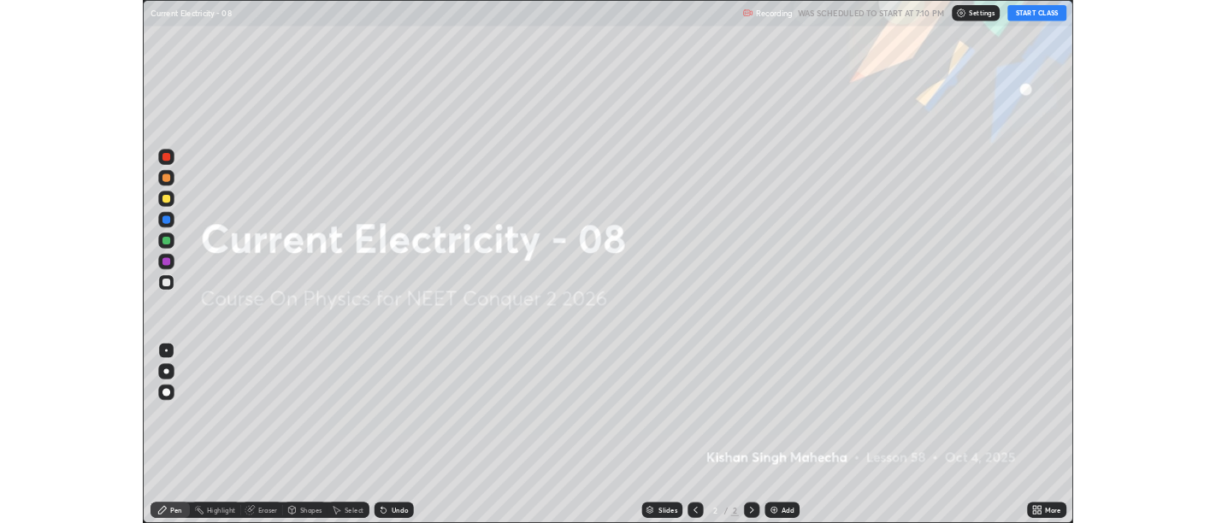
scroll to position [684, 1216]
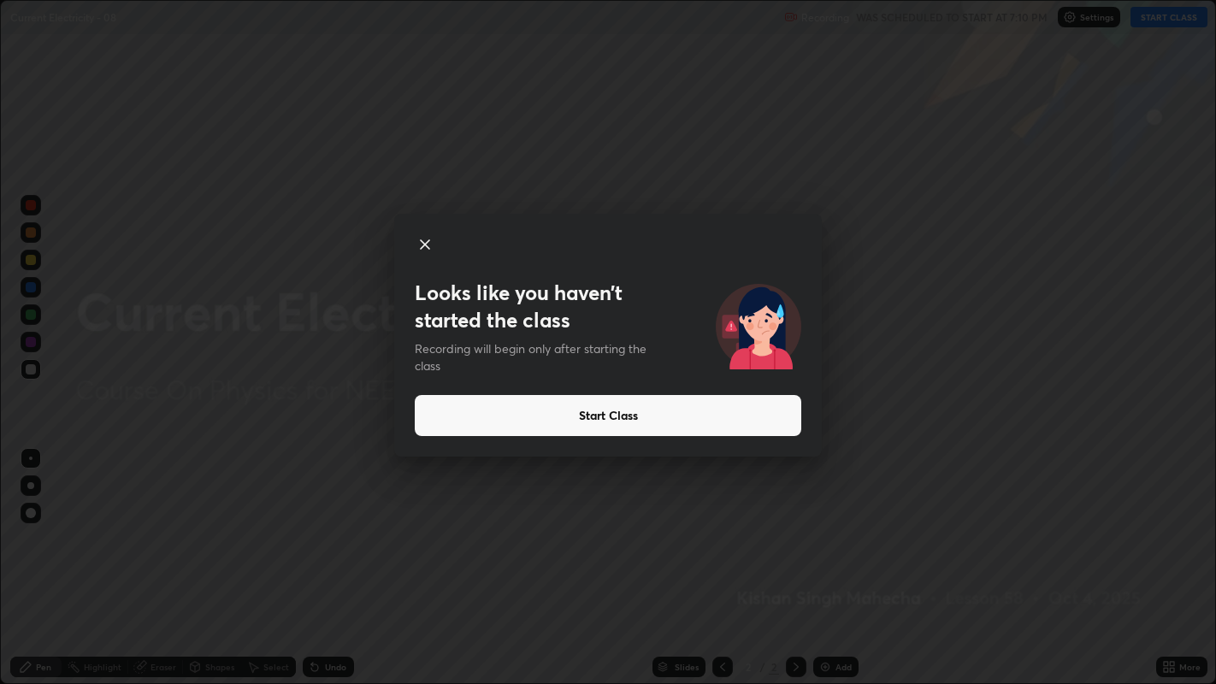
click at [620, 409] on button "Start Class" at bounding box center [608, 415] width 387 height 41
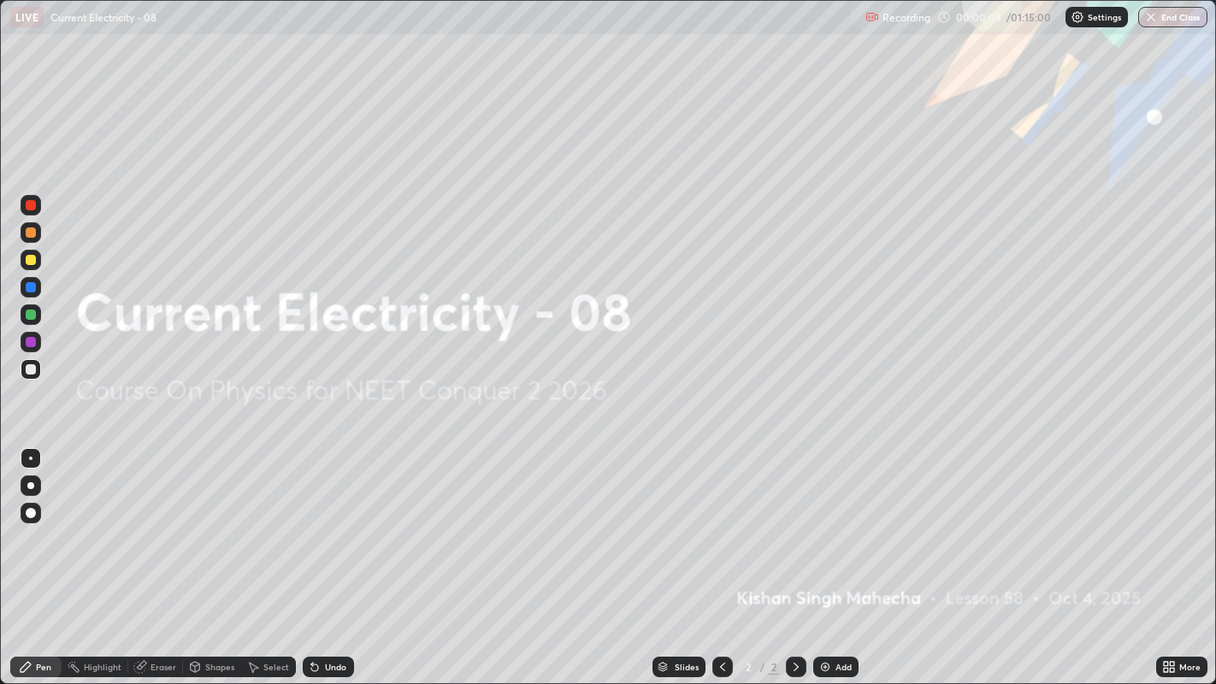
click at [837, 523] on div "Add" at bounding box center [844, 667] width 16 height 9
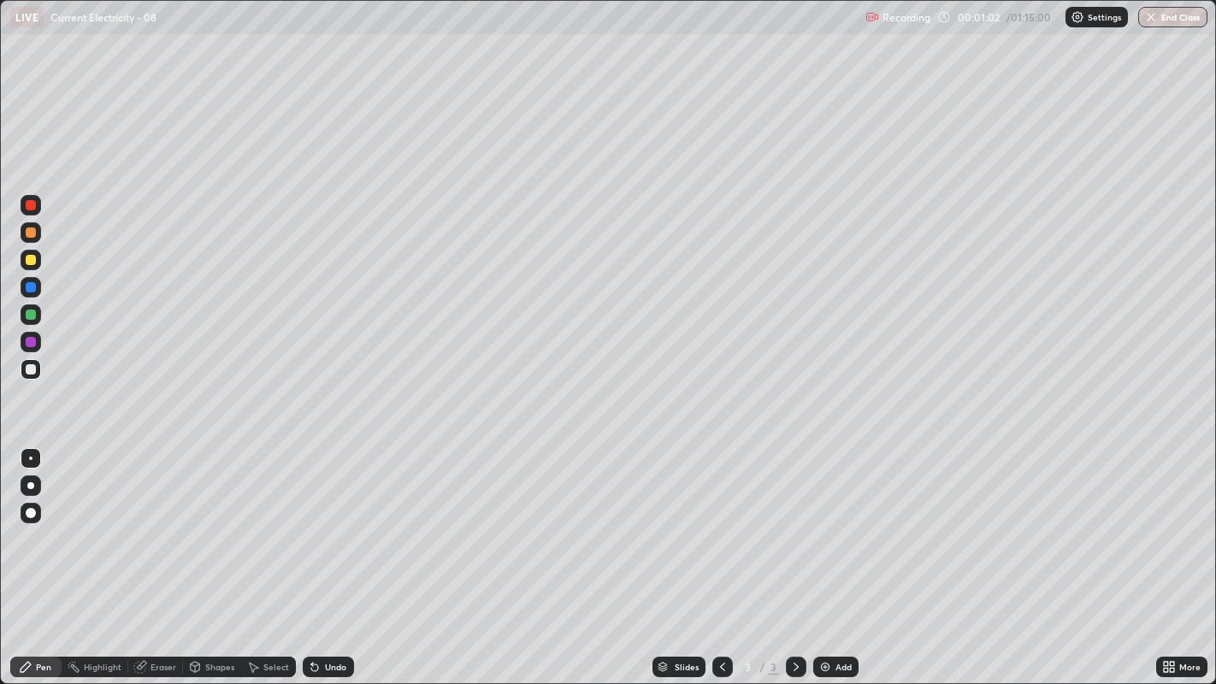
click at [156, 523] on div "Eraser" at bounding box center [155, 667] width 55 height 21
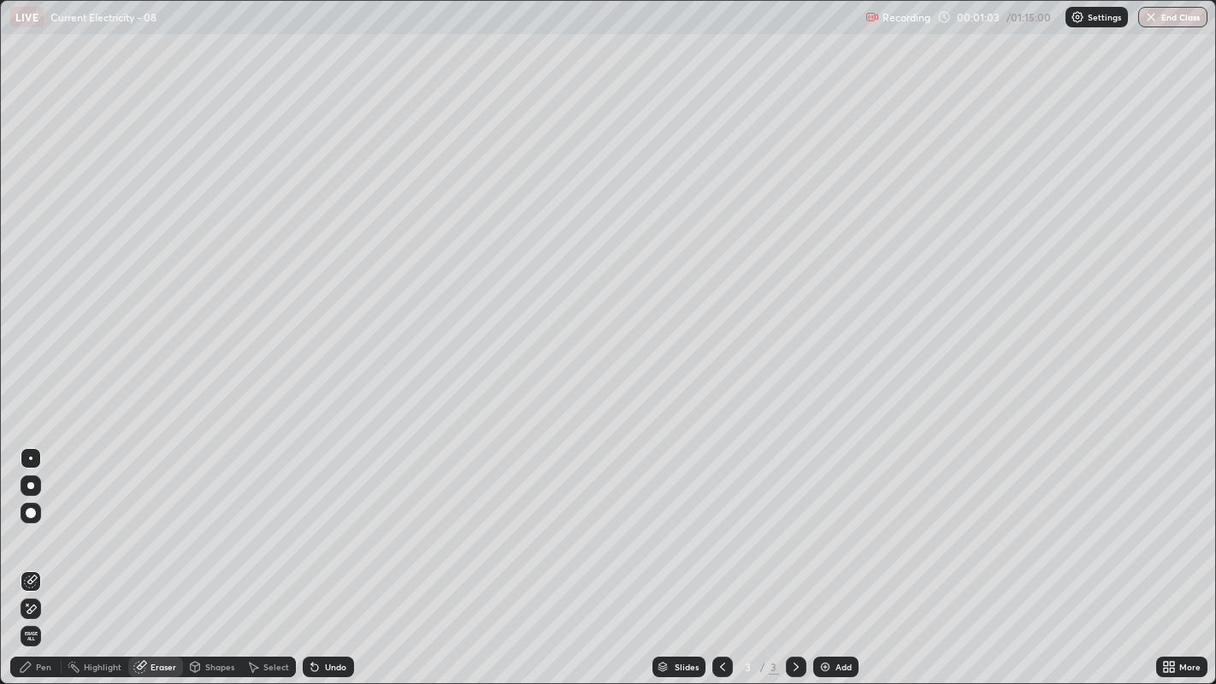
click at [30, 523] on span "Erase all" at bounding box center [30, 636] width 19 height 10
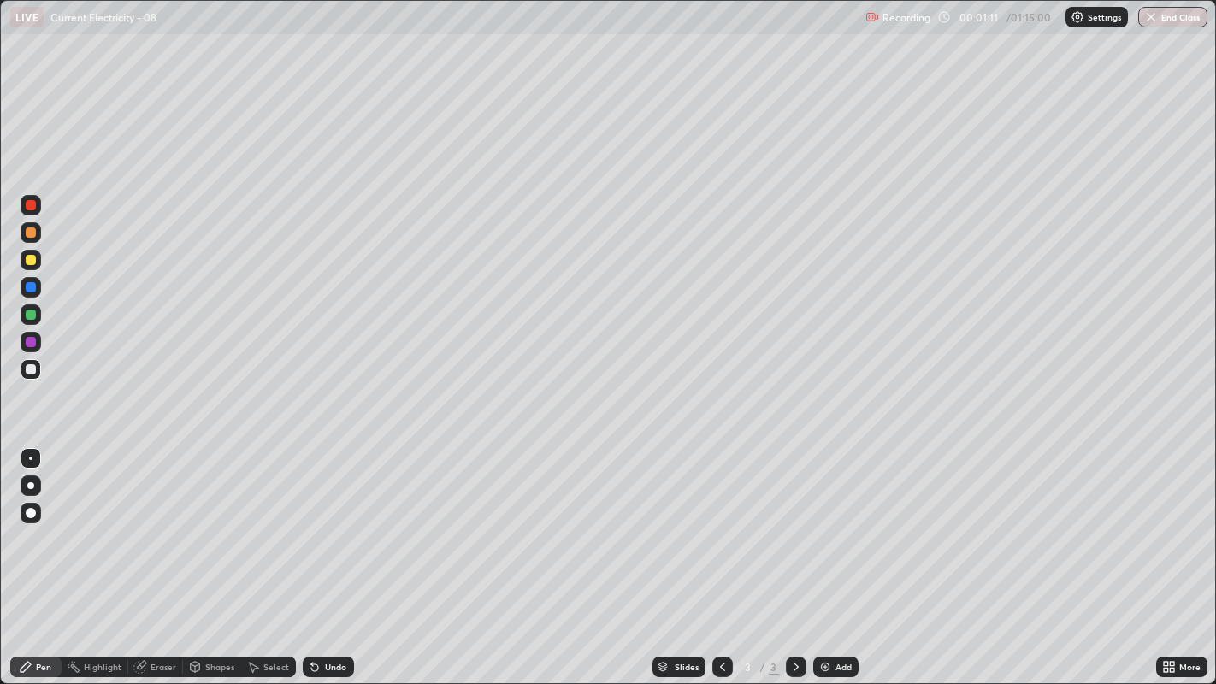
click at [329, 523] on div "Undo" at bounding box center [335, 667] width 21 height 9
click at [325, 523] on div "Undo" at bounding box center [335, 667] width 21 height 9
click at [328, 523] on div "Undo" at bounding box center [328, 667] width 51 height 21
click at [312, 523] on icon at bounding box center [314, 668] width 7 height 7
click at [319, 523] on icon at bounding box center [315, 667] width 14 height 14
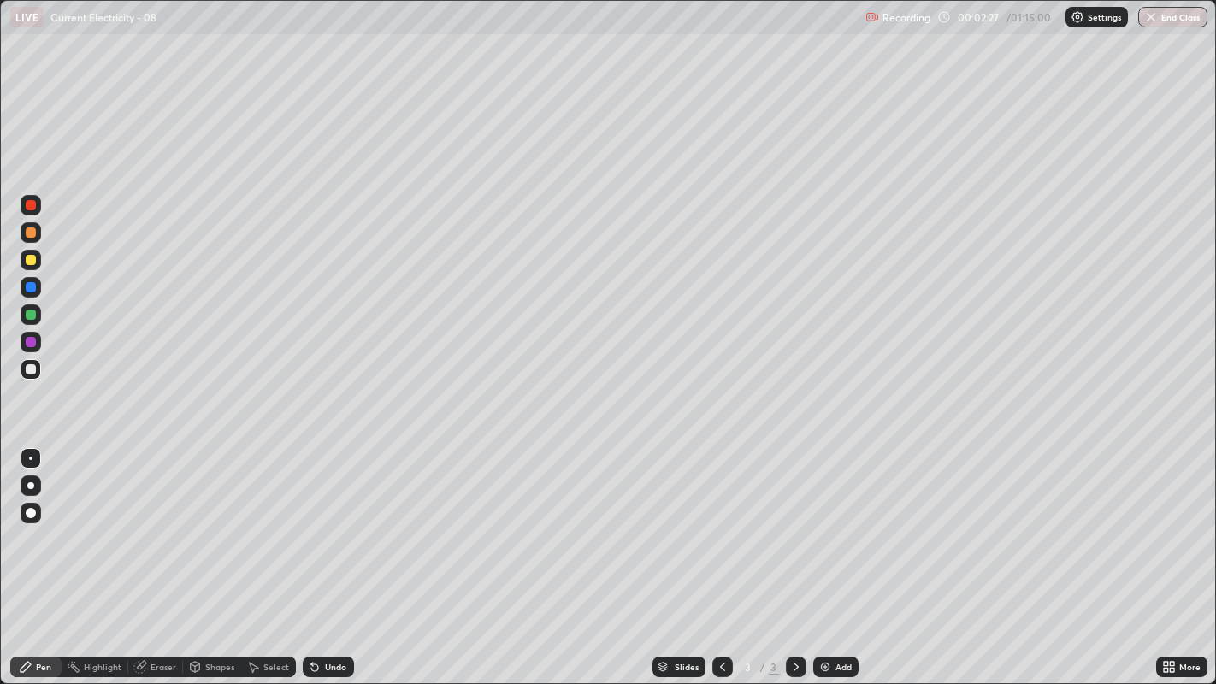
click at [312, 523] on icon at bounding box center [314, 668] width 7 height 7
click at [318, 523] on div "Undo" at bounding box center [328, 667] width 51 height 21
click at [315, 523] on icon at bounding box center [314, 668] width 7 height 7
click at [319, 523] on div "Undo" at bounding box center [328, 667] width 51 height 21
click at [328, 523] on div "Undo" at bounding box center [335, 667] width 21 height 9
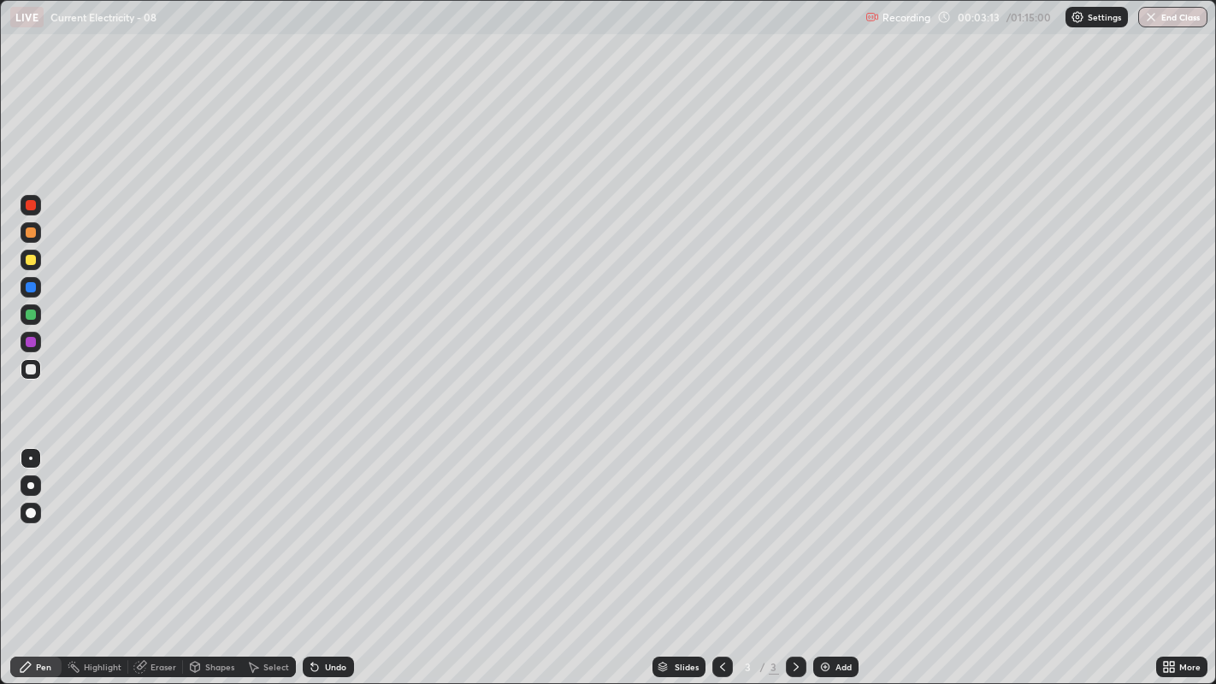
click at [329, 523] on div "Undo" at bounding box center [335, 667] width 21 height 9
click at [328, 523] on div "Undo" at bounding box center [335, 667] width 21 height 9
click at [32, 258] on div at bounding box center [31, 260] width 10 height 10
click at [321, 523] on div "Undo" at bounding box center [328, 667] width 51 height 21
click at [35, 368] on div at bounding box center [31, 369] width 10 height 10
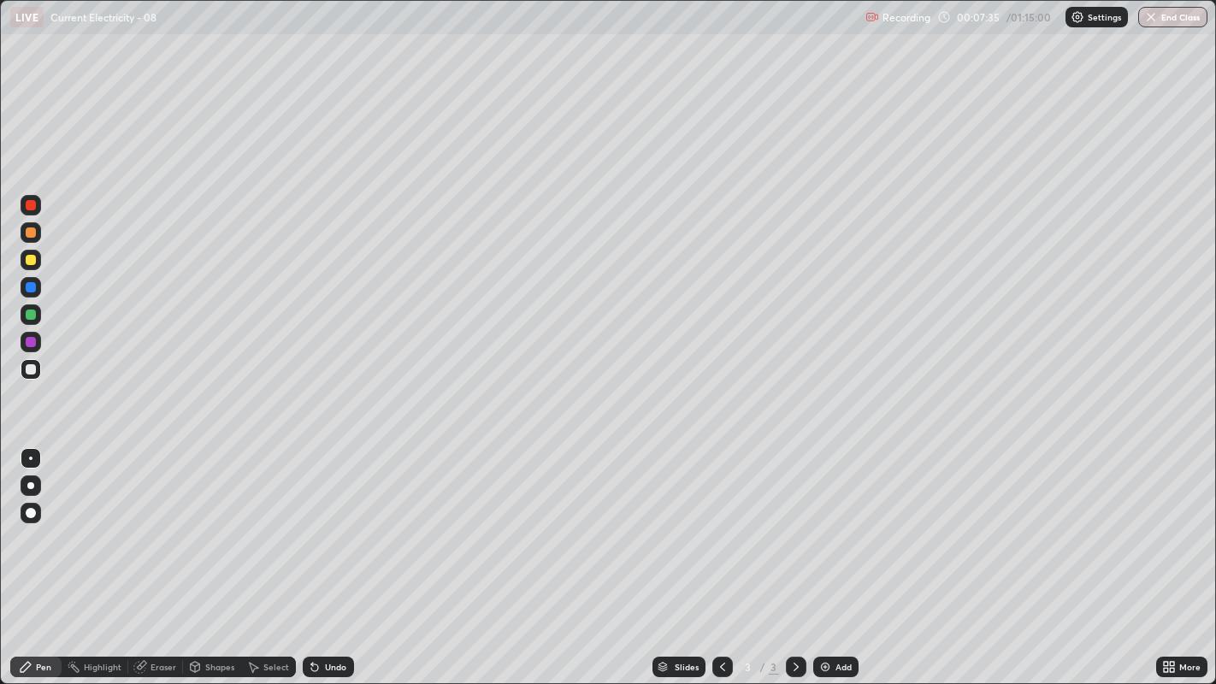
click at [312, 523] on icon at bounding box center [314, 668] width 7 height 7
click at [311, 523] on icon at bounding box center [314, 668] width 7 height 7
click at [29, 257] on div at bounding box center [31, 260] width 10 height 10
click at [322, 523] on div "Undo" at bounding box center [328, 667] width 51 height 21
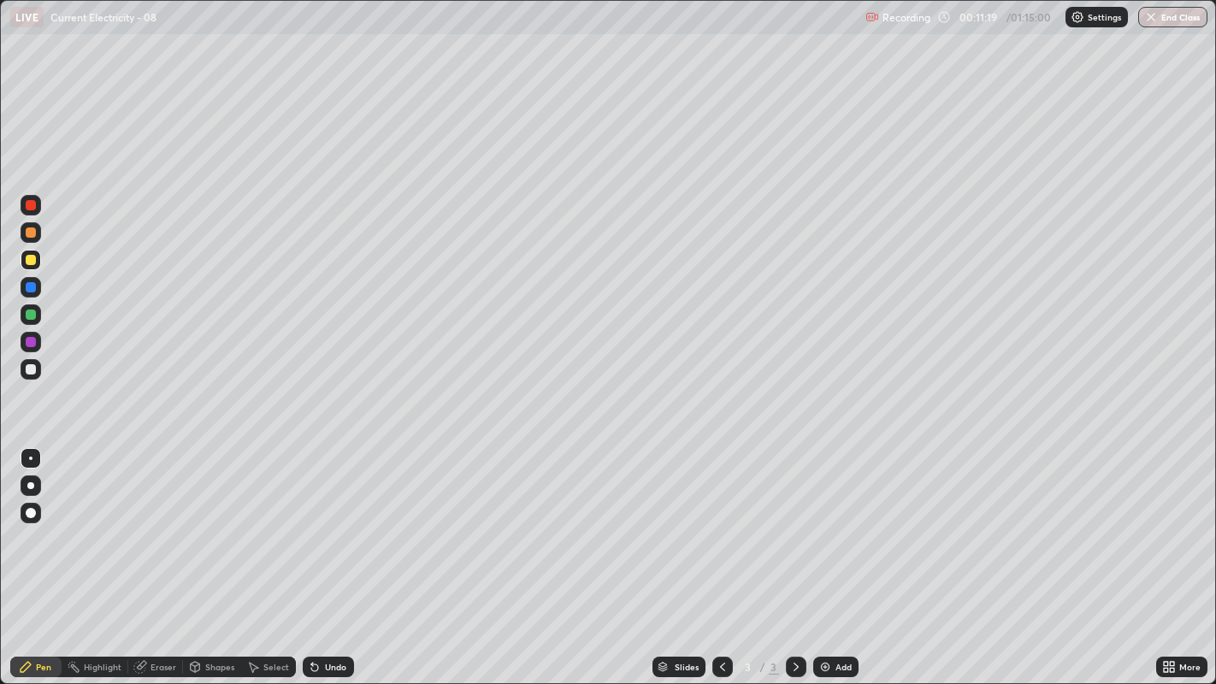
click at [316, 523] on icon at bounding box center [315, 667] width 14 height 14
click at [312, 523] on icon at bounding box center [314, 668] width 7 height 7
click at [326, 523] on div "Undo" at bounding box center [335, 667] width 21 height 9
click at [321, 523] on div "Undo" at bounding box center [328, 667] width 51 height 21
click at [836, 523] on div "Add" at bounding box center [844, 667] width 16 height 9
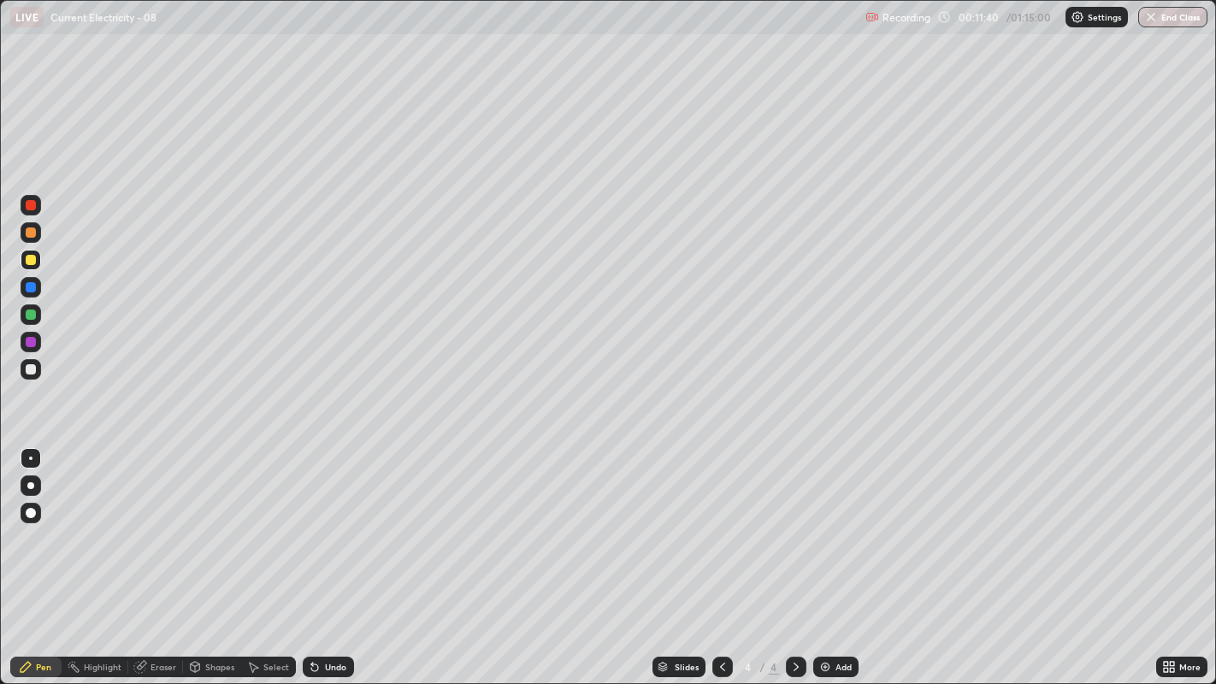
click at [325, 523] on div "Undo" at bounding box center [335, 667] width 21 height 9
click at [321, 523] on div "Undo" at bounding box center [328, 667] width 51 height 21
click at [311, 523] on icon at bounding box center [312, 664] width 2 height 2
click at [151, 523] on div "Eraser" at bounding box center [164, 667] width 26 height 9
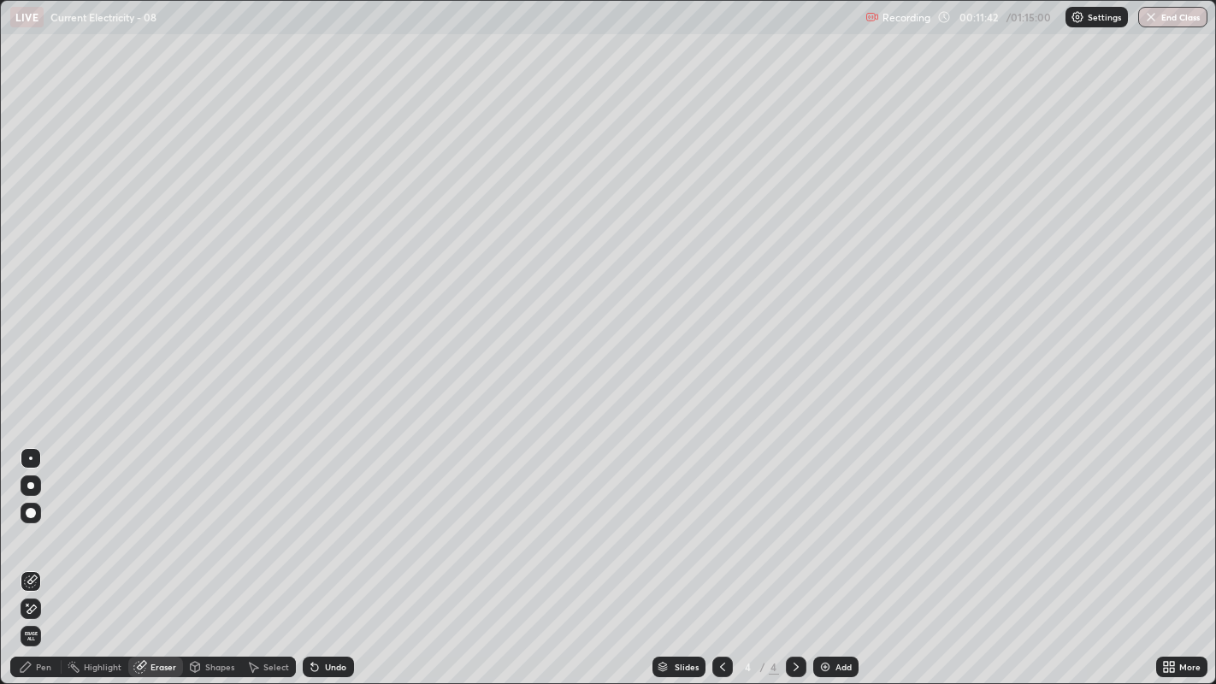
click at [30, 523] on span "Erase all" at bounding box center [30, 636] width 19 height 10
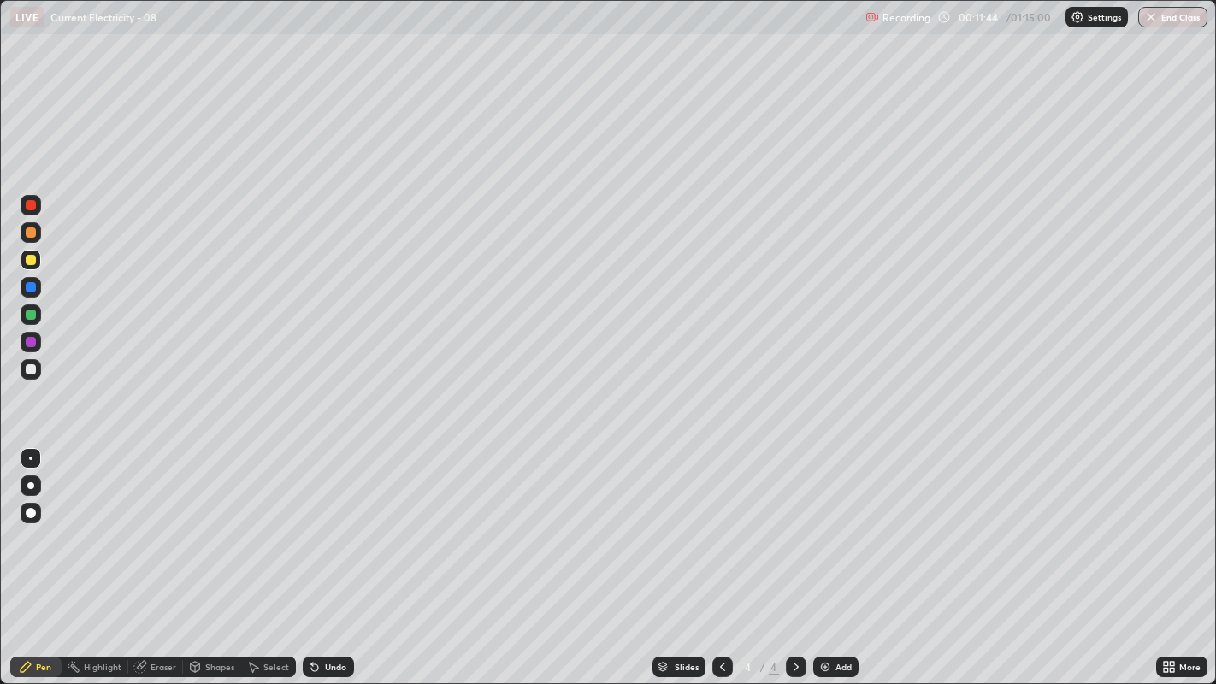
click at [721, 523] on icon at bounding box center [723, 667] width 14 height 14
click at [23, 378] on div at bounding box center [31, 369] width 21 height 21
click at [311, 523] on icon at bounding box center [312, 664] width 2 height 2
click at [315, 523] on icon at bounding box center [314, 668] width 7 height 7
click at [21, 260] on div at bounding box center [31, 260] width 21 height 21
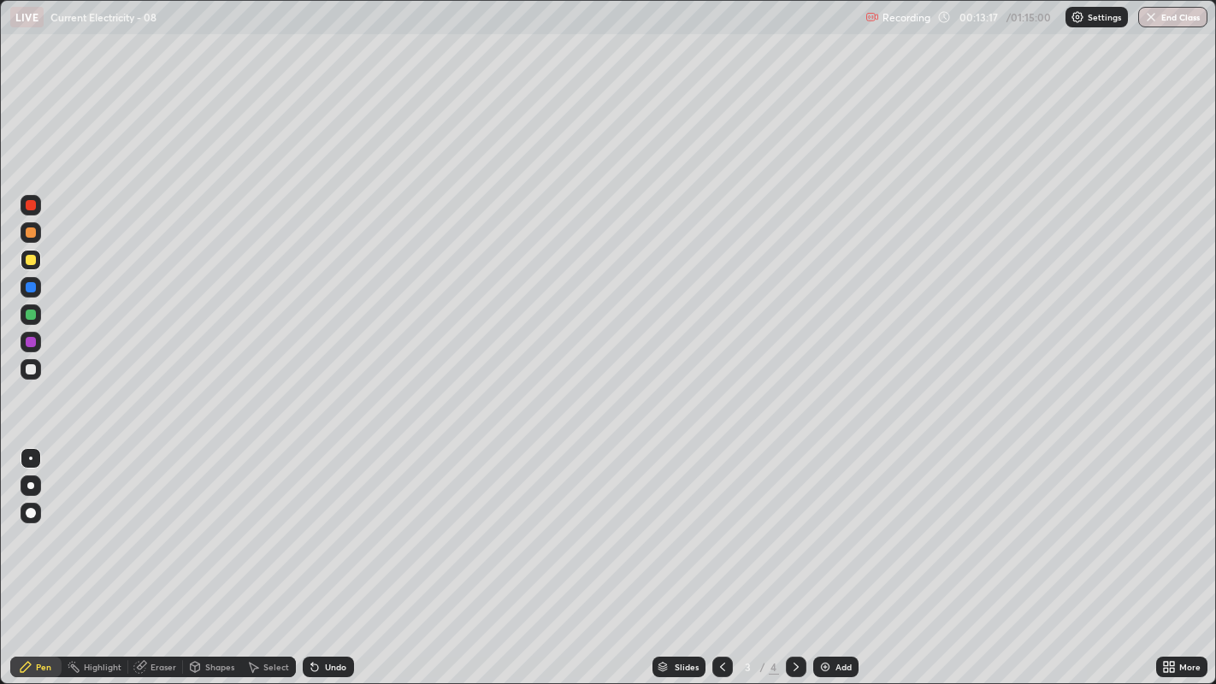
click at [329, 523] on div "Undo" at bounding box center [335, 667] width 21 height 9
click at [158, 523] on div "Eraser" at bounding box center [164, 667] width 26 height 9
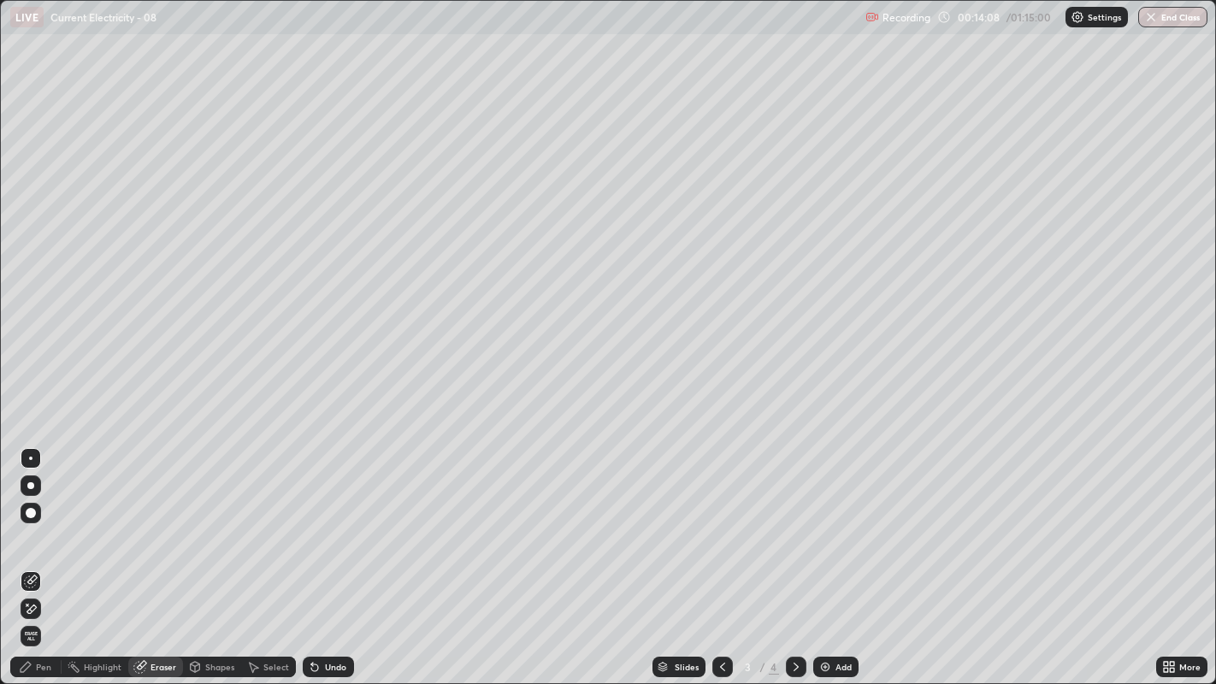
click at [37, 523] on div "Pen" at bounding box center [43, 667] width 15 height 9
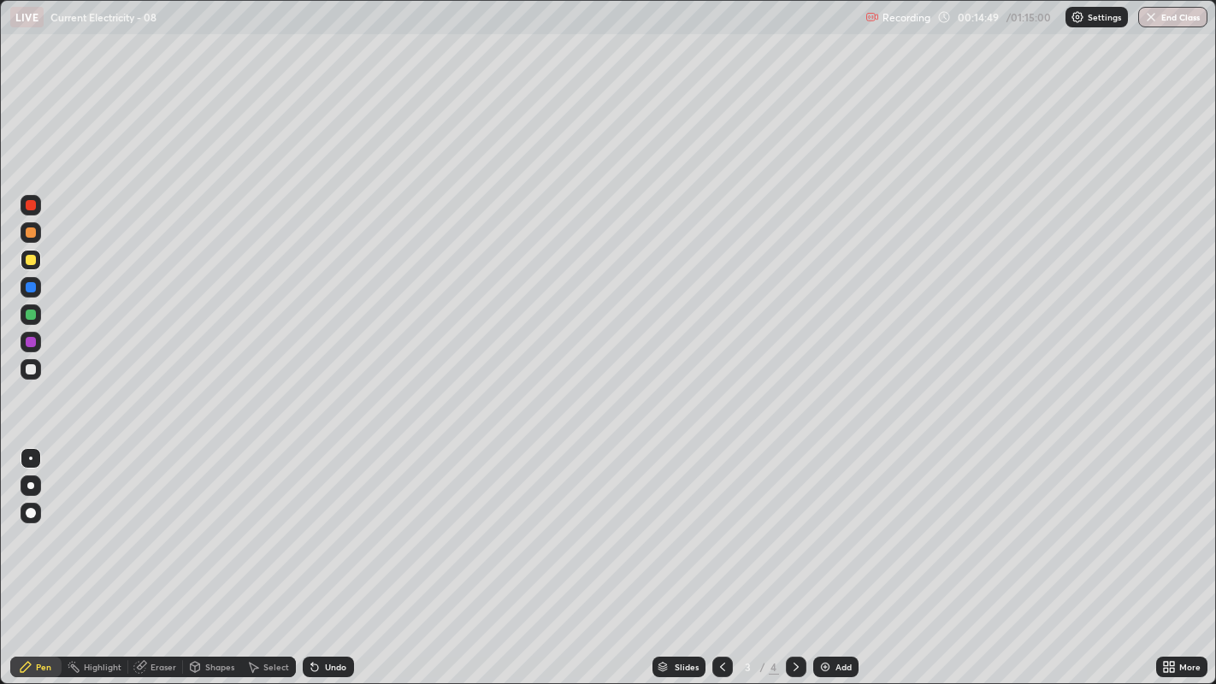
click at [316, 523] on icon at bounding box center [314, 668] width 7 height 7
click at [309, 523] on icon at bounding box center [315, 667] width 14 height 14
click at [314, 523] on icon at bounding box center [314, 668] width 7 height 7
click at [312, 523] on icon at bounding box center [314, 668] width 7 height 7
click at [311, 523] on icon at bounding box center [312, 664] width 2 height 2
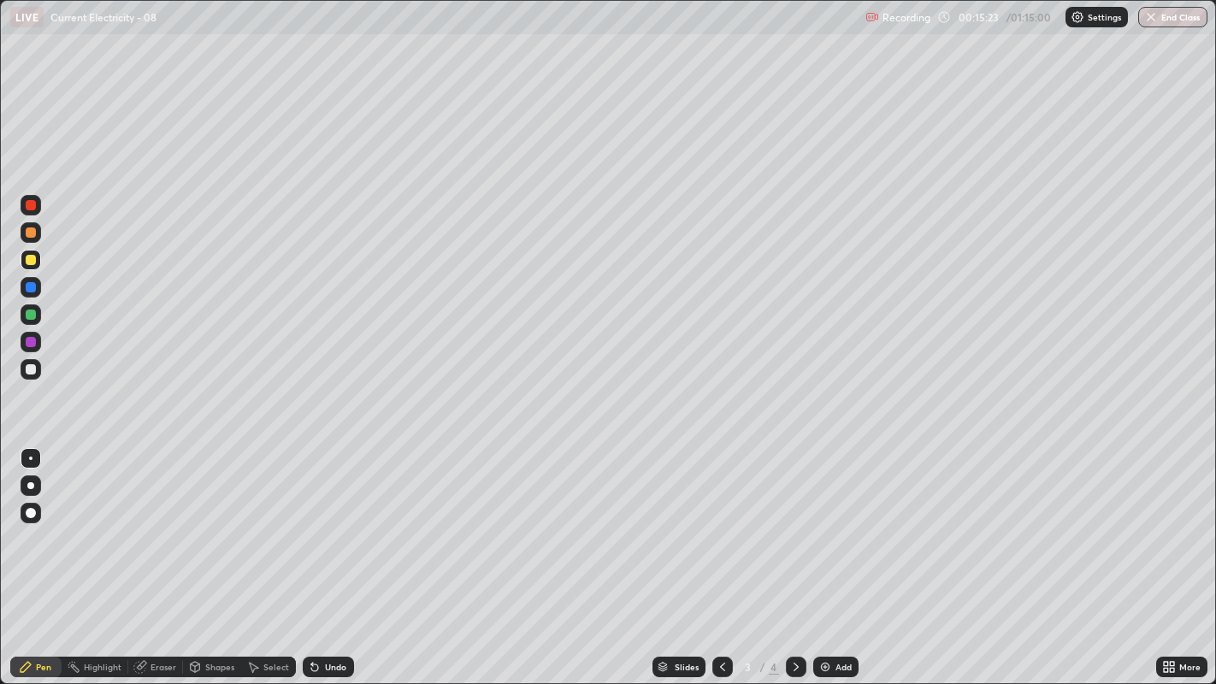
click at [38, 503] on div at bounding box center [31, 513] width 21 height 27
click at [29, 369] on div at bounding box center [31, 369] width 10 height 10
click at [32, 459] on div at bounding box center [31, 458] width 21 height 21
click at [325, 523] on div "Undo" at bounding box center [335, 667] width 21 height 9
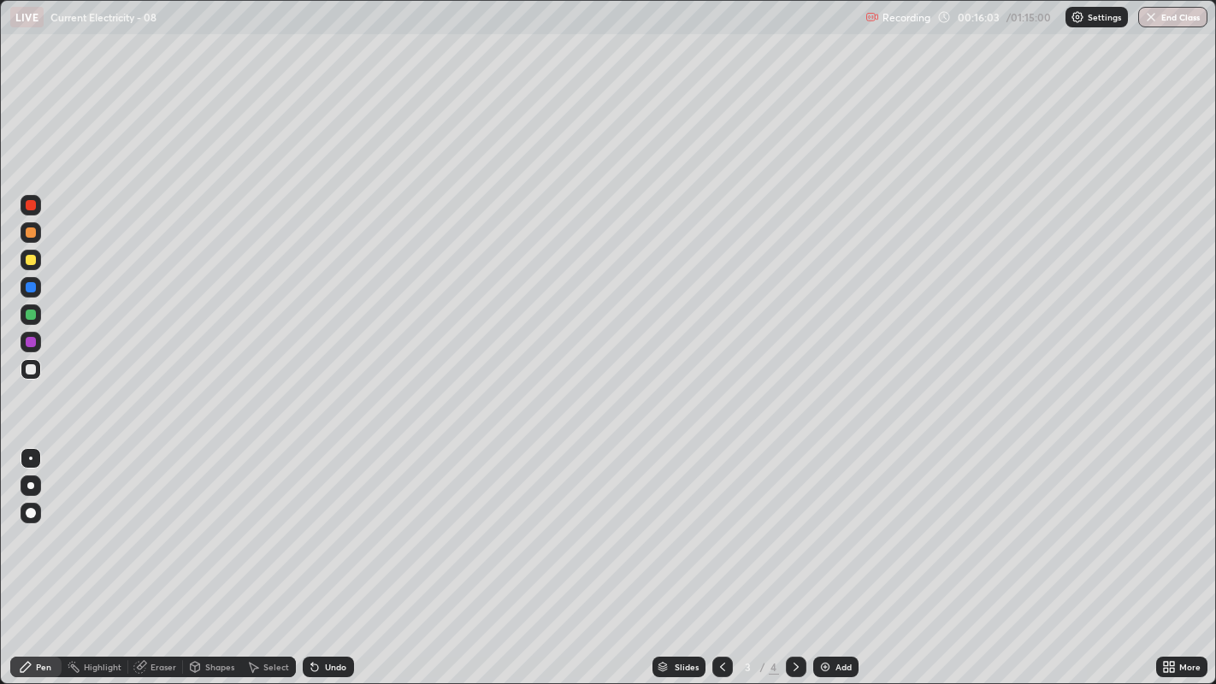
click at [334, 523] on div "Undo" at bounding box center [335, 667] width 21 height 9
click at [803, 523] on div at bounding box center [796, 667] width 21 height 21
click at [261, 523] on div "Select" at bounding box center [268, 667] width 55 height 21
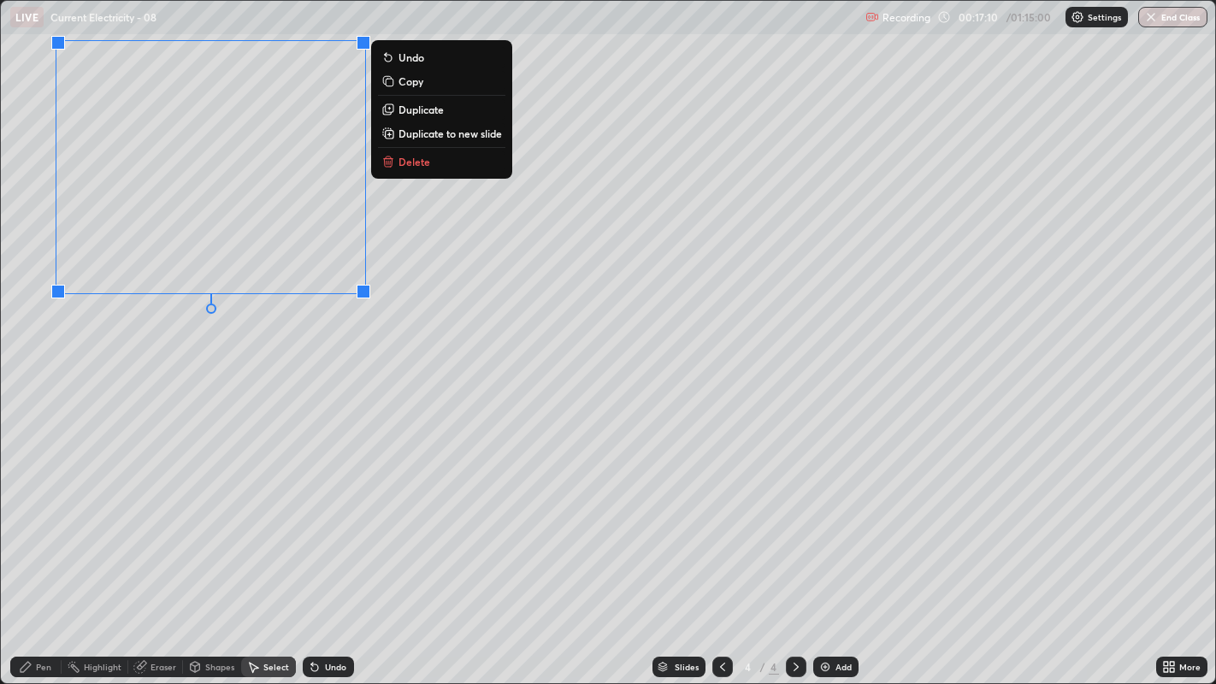
click at [413, 111] on p "Duplicate" at bounding box center [421, 110] width 45 height 14
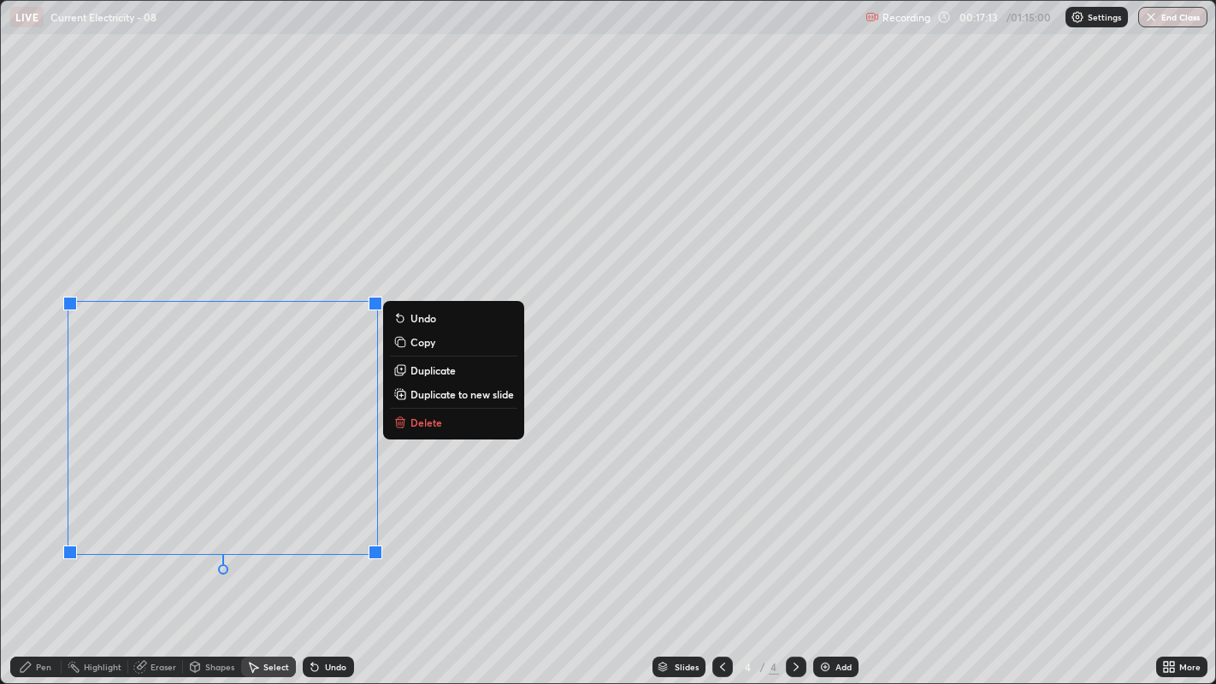
click at [32, 523] on icon at bounding box center [26, 667] width 14 height 14
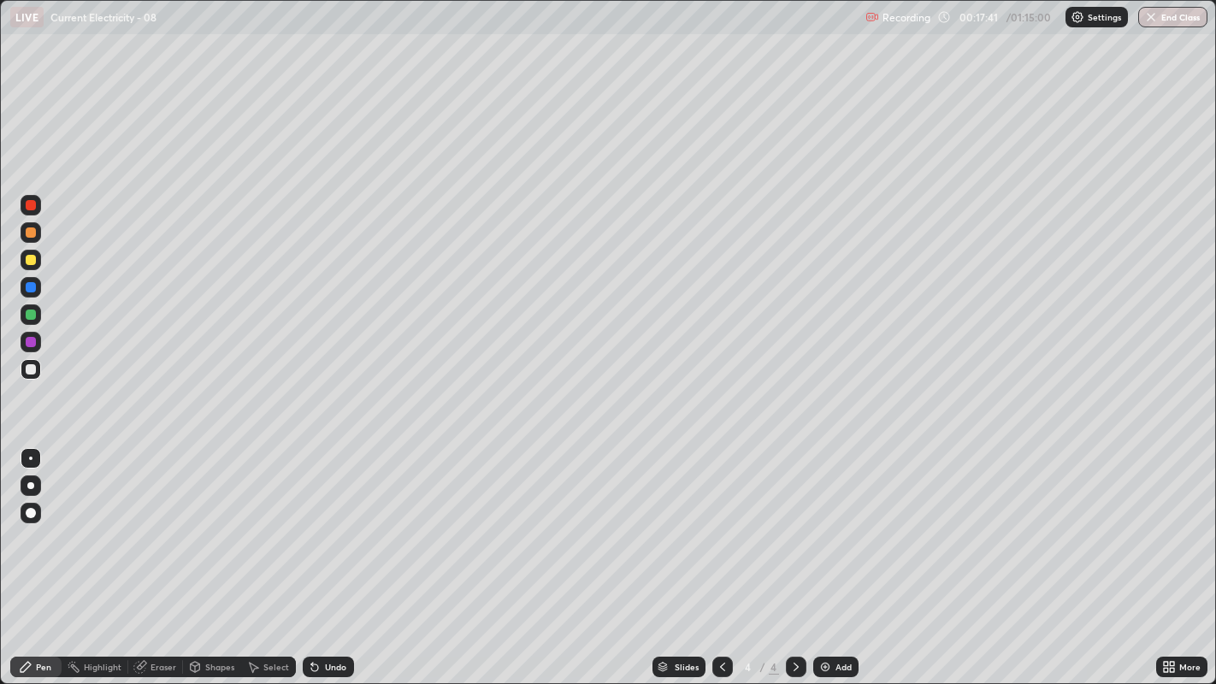
click at [329, 523] on div "Undo" at bounding box center [335, 667] width 21 height 9
click at [31, 259] on div at bounding box center [31, 260] width 10 height 10
click at [155, 523] on div "Eraser" at bounding box center [164, 667] width 26 height 9
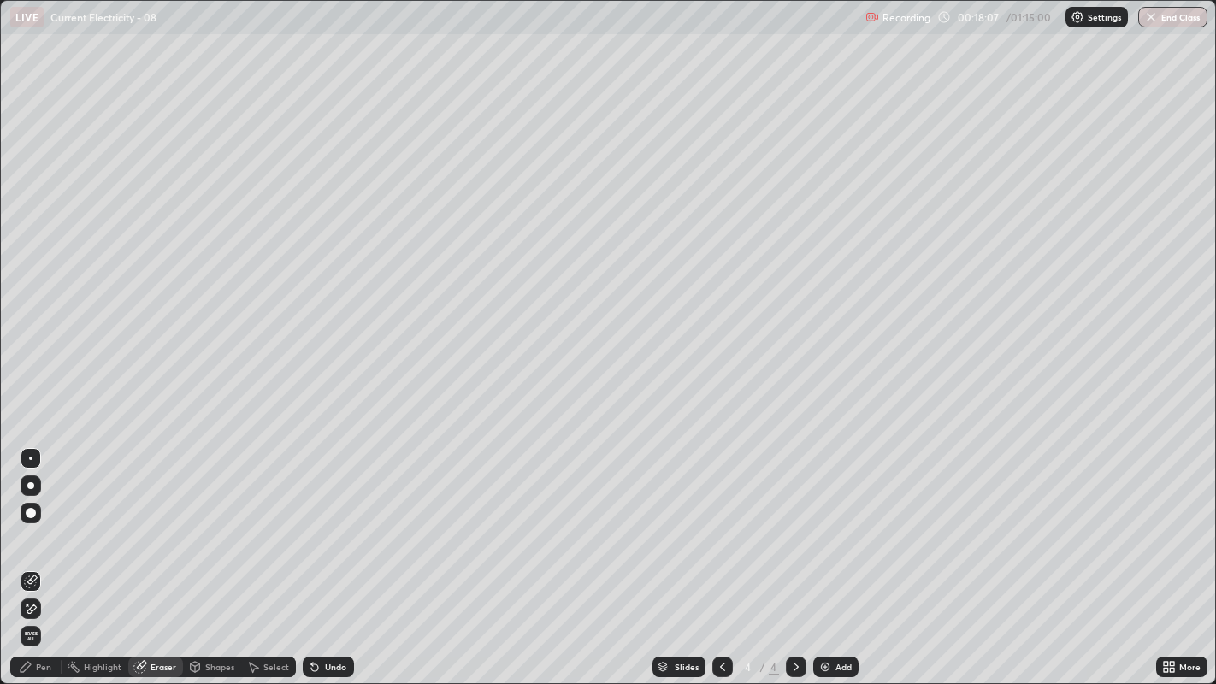
click at [32, 523] on icon at bounding box center [26, 667] width 14 height 14
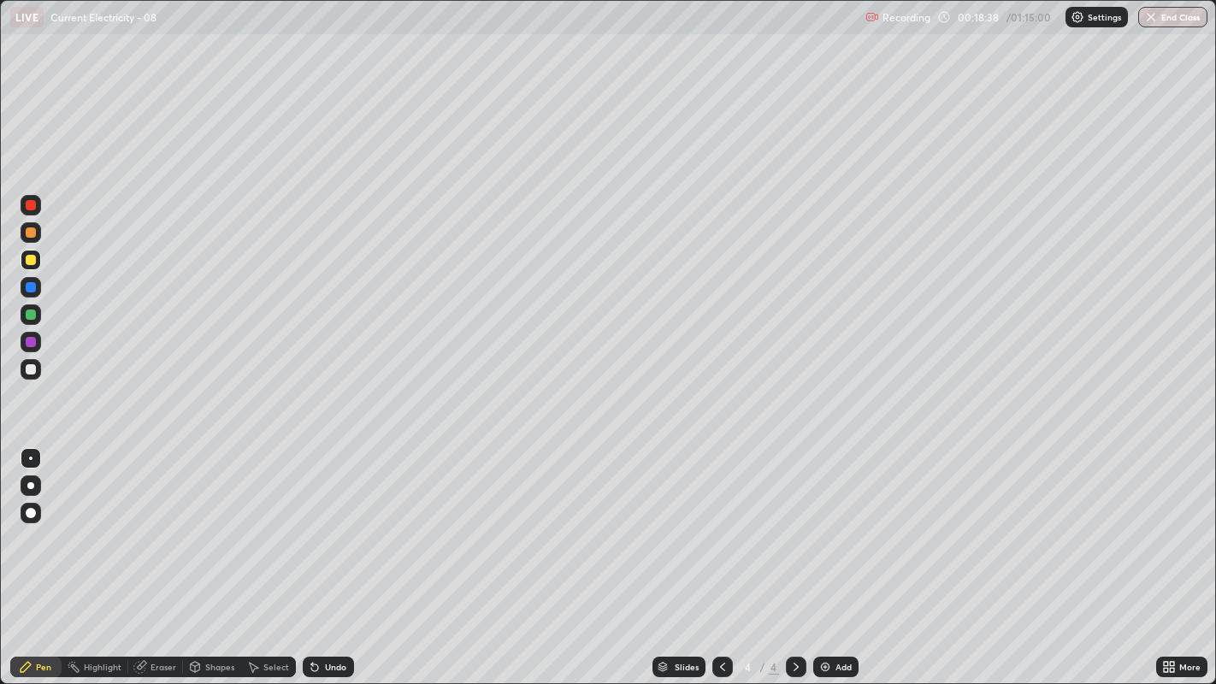
click at [325, 523] on div "Undo" at bounding box center [335, 667] width 21 height 9
click at [311, 523] on icon at bounding box center [312, 664] width 2 height 2
click at [329, 523] on div "Undo" at bounding box center [335, 667] width 21 height 9
click at [322, 523] on div "Undo" at bounding box center [328, 667] width 51 height 21
click at [29, 364] on div at bounding box center [31, 369] width 10 height 10
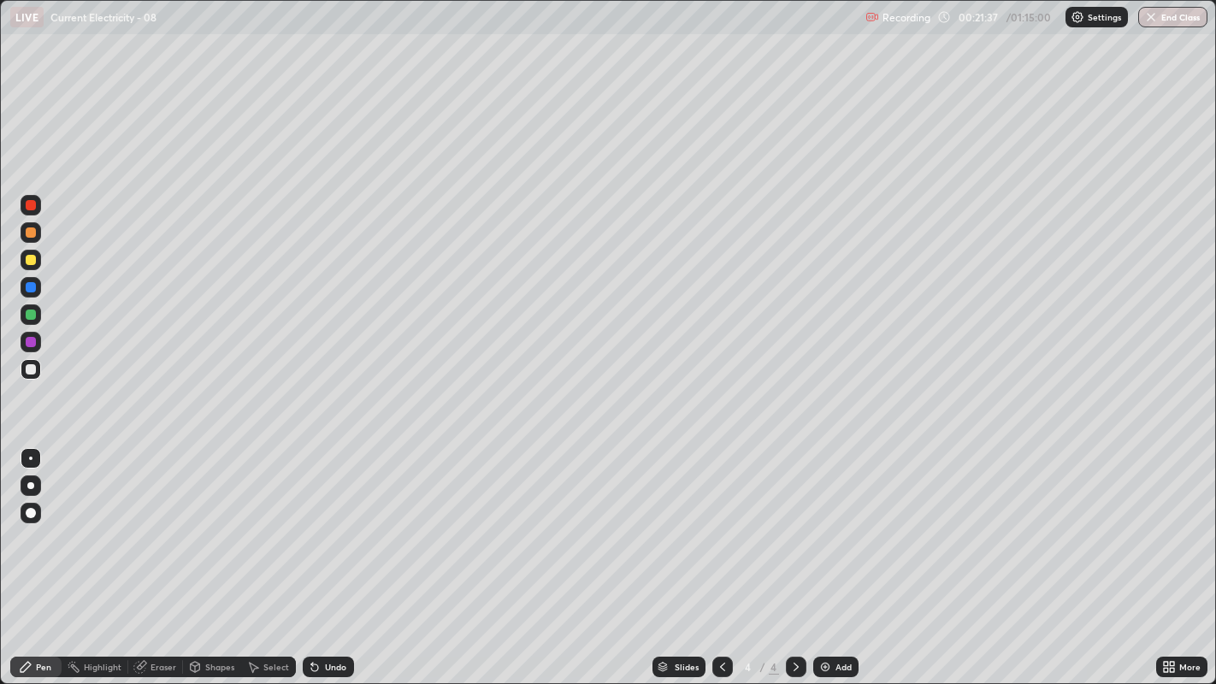
click at [329, 523] on div "Undo" at bounding box center [335, 667] width 21 height 9
click at [269, 523] on div "Select" at bounding box center [268, 667] width 55 height 21
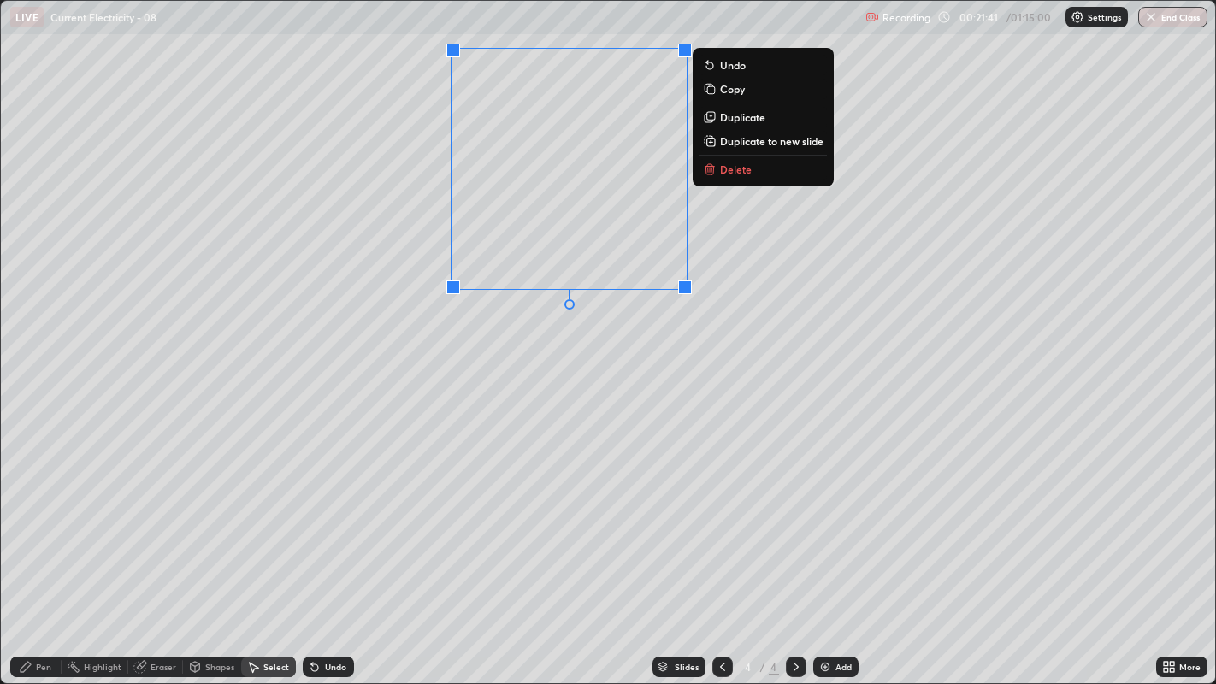
click at [742, 116] on p "Duplicate" at bounding box center [742, 117] width 45 height 14
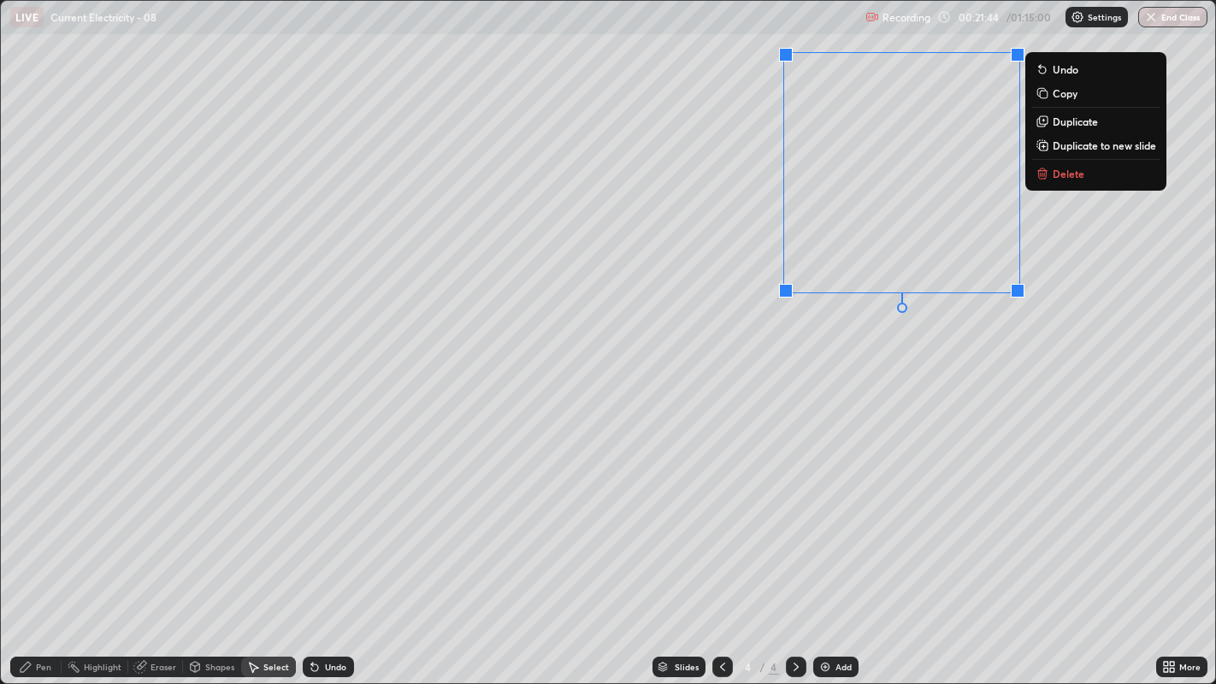
click at [411, 448] on div "0 ° Undo Copy Duplicate Duplicate to new slide Delete" at bounding box center [608, 342] width 1215 height 683
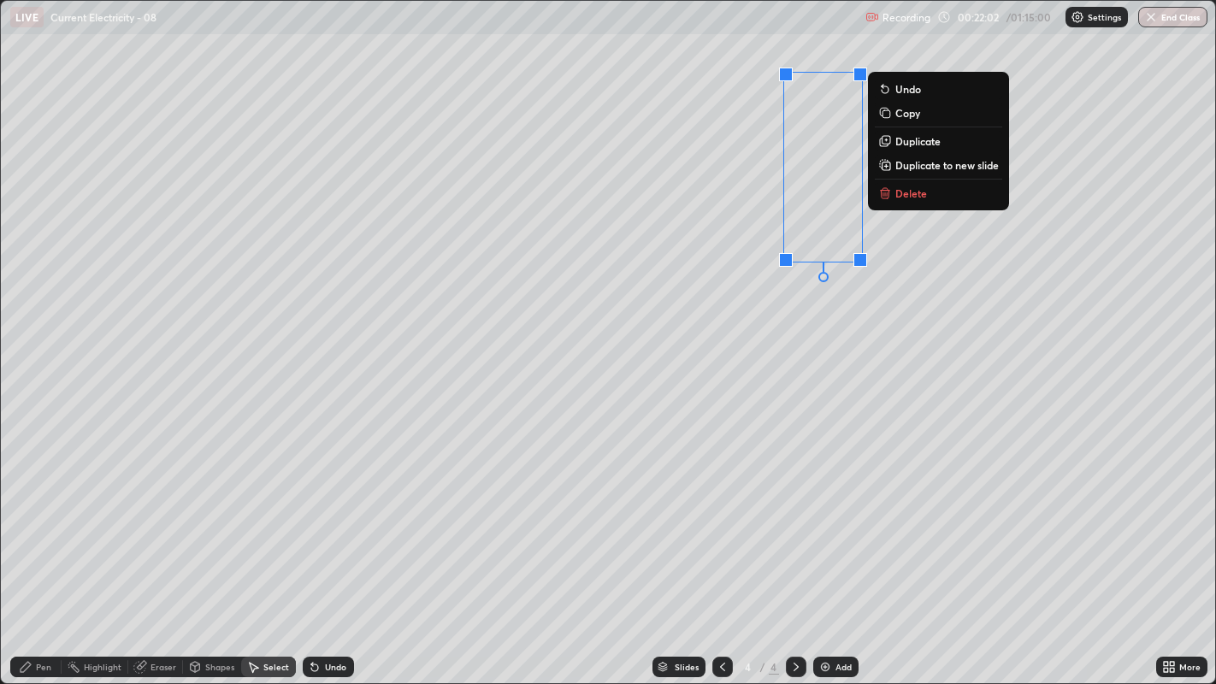
click at [488, 523] on div "0 ° Undo Copy Duplicate Duplicate to new slide Delete" at bounding box center [608, 342] width 1215 height 683
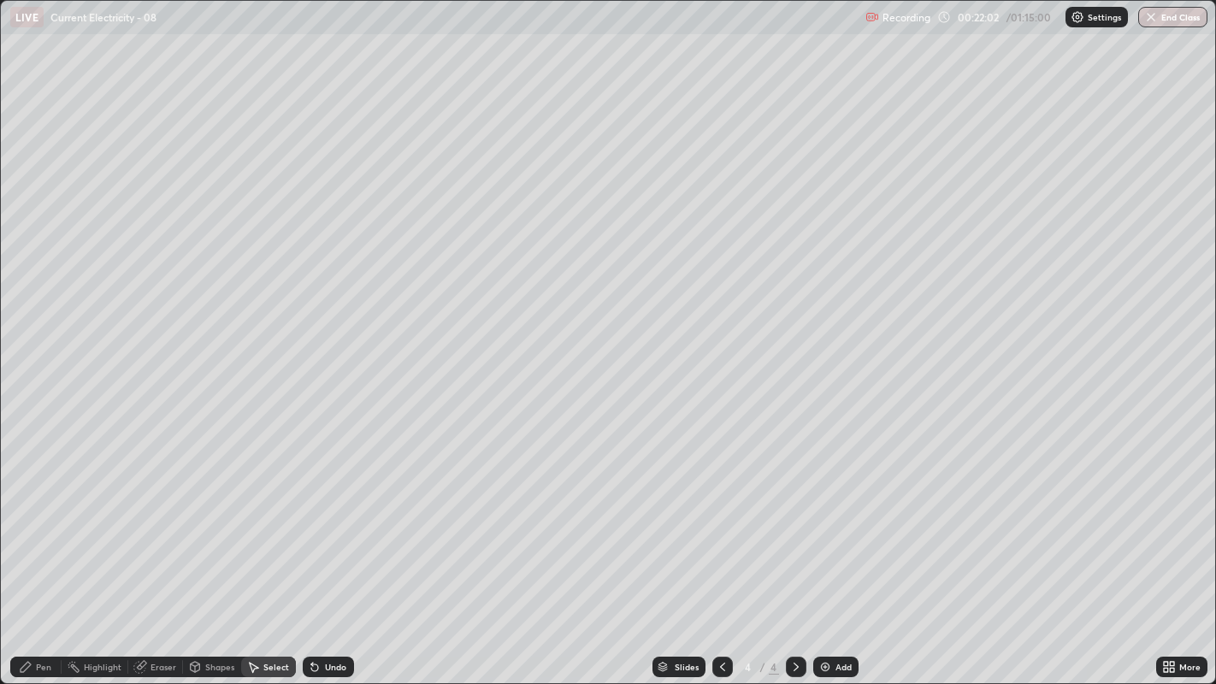
click at [31, 523] on icon at bounding box center [26, 667] width 14 height 14
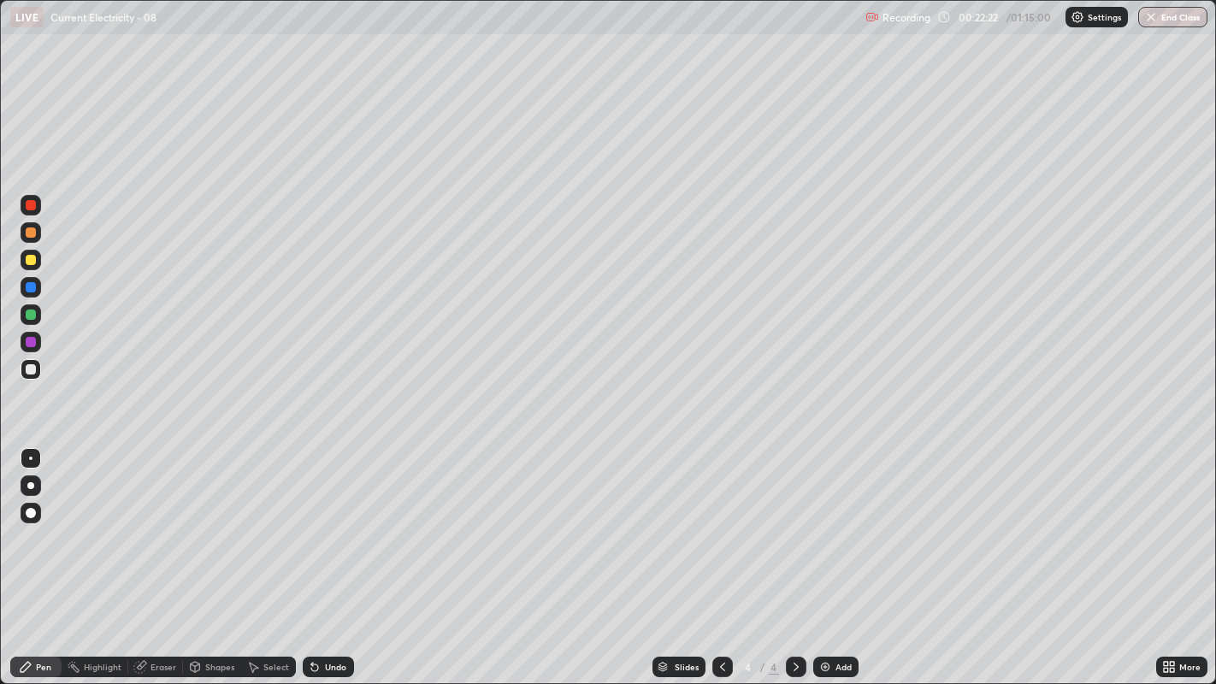
click at [325, 523] on div "Undo" at bounding box center [335, 667] width 21 height 9
click at [334, 523] on div "Undo" at bounding box center [335, 667] width 21 height 9
click at [320, 523] on div "Undo" at bounding box center [328, 667] width 51 height 21
click at [720, 523] on icon at bounding box center [723, 667] width 14 height 14
click at [786, 523] on div at bounding box center [796, 667] width 21 height 21
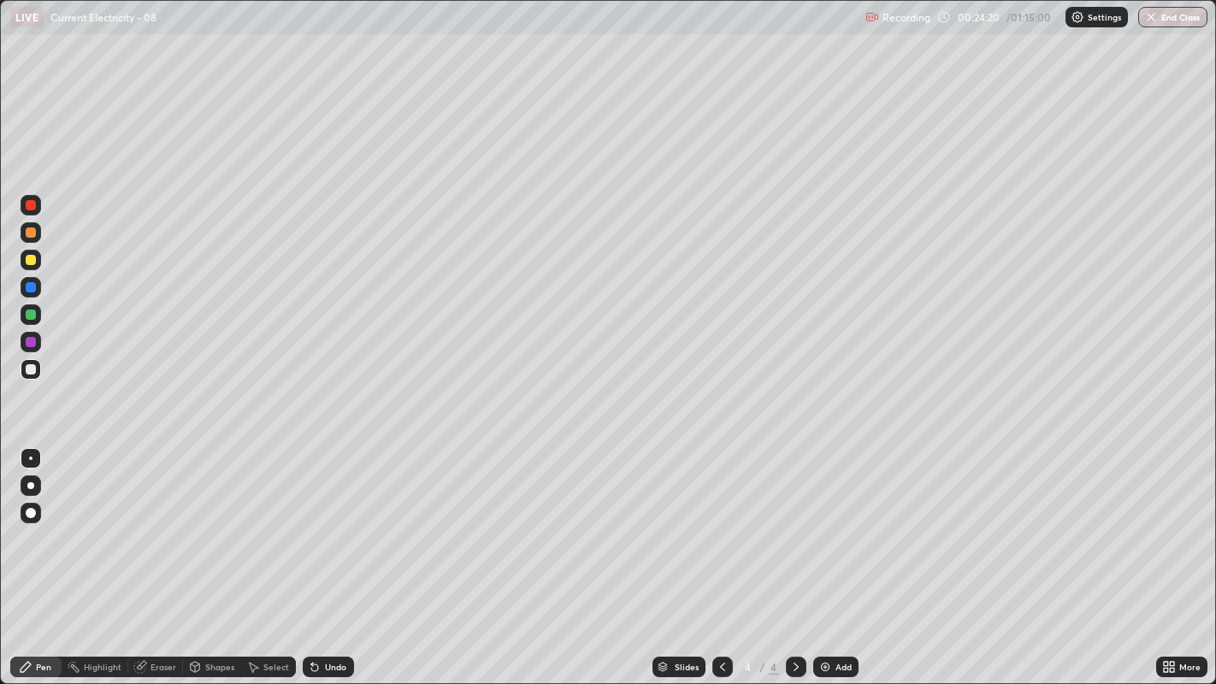
click at [27, 523] on icon at bounding box center [26, 667] width 10 height 10
click at [33, 370] on div at bounding box center [31, 369] width 10 height 10
click at [315, 523] on icon at bounding box center [314, 668] width 7 height 7
click at [311, 523] on icon at bounding box center [312, 664] width 2 height 2
click at [321, 523] on div "Undo" at bounding box center [328, 667] width 51 height 21
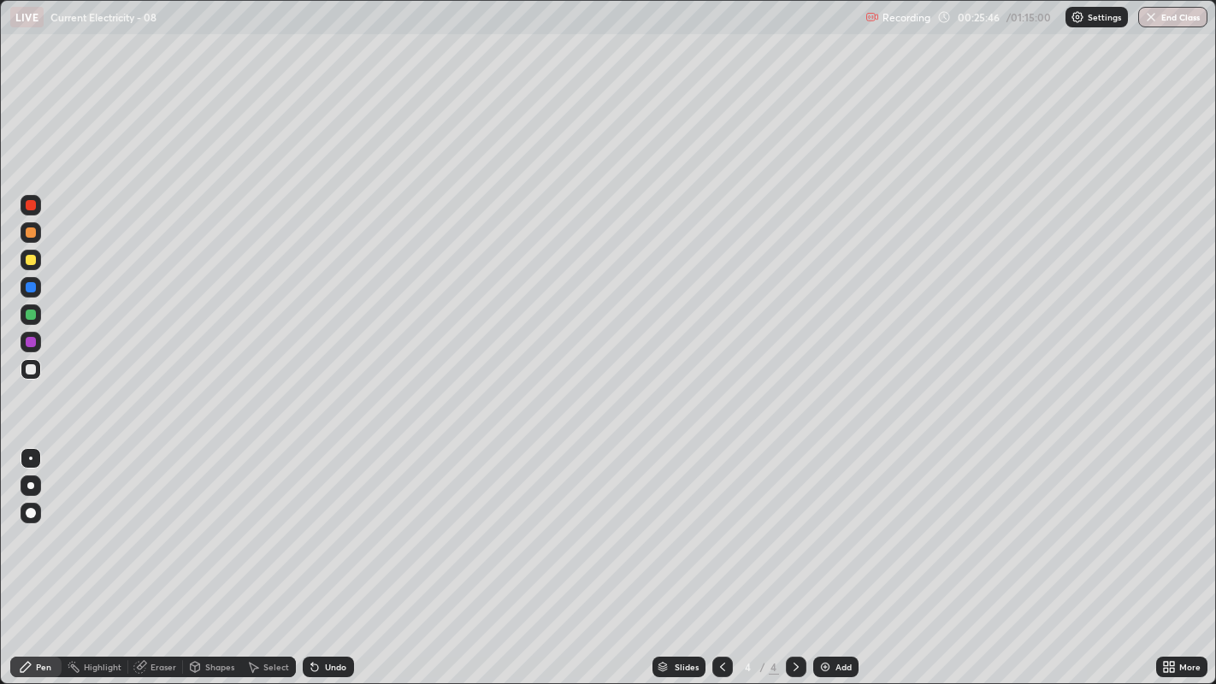
click at [819, 523] on img at bounding box center [826, 667] width 14 height 14
click at [720, 523] on icon at bounding box center [723, 667] width 14 height 14
click at [321, 523] on div "Undo" at bounding box center [328, 667] width 51 height 21
click at [322, 523] on div "Undo" at bounding box center [328, 667] width 51 height 21
click at [336, 523] on div "Undo" at bounding box center [335, 667] width 21 height 9
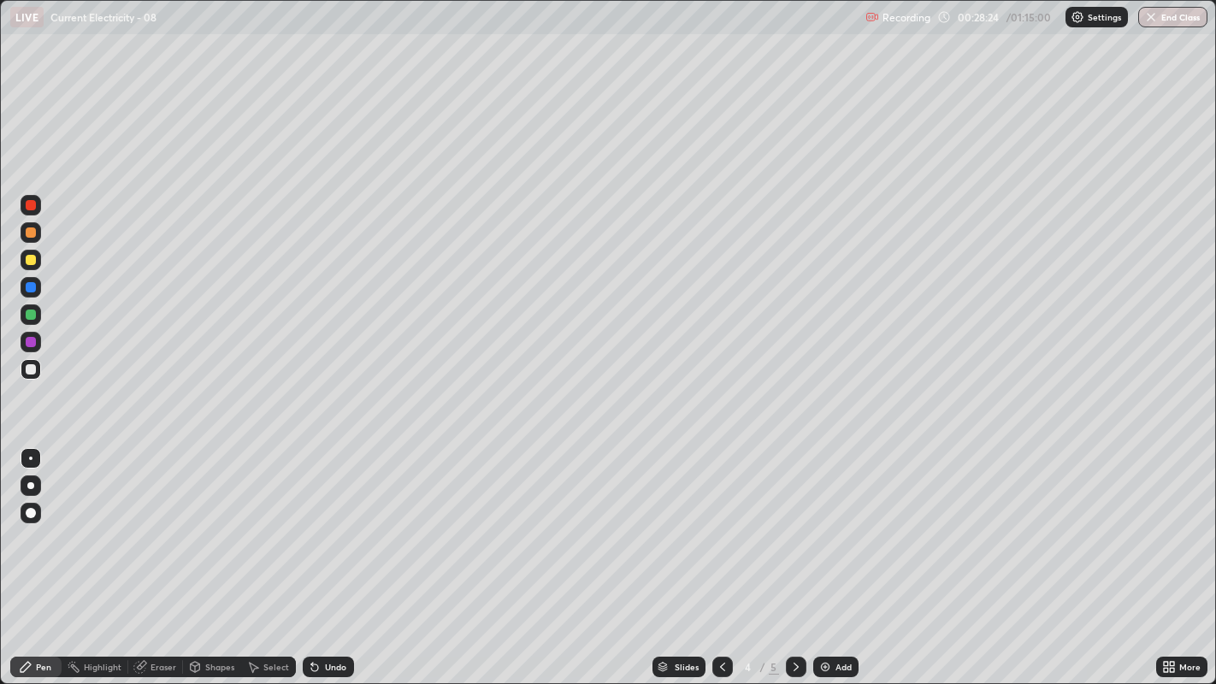
click at [312, 523] on icon at bounding box center [315, 667] width 14 height 14
click at [321, 523] on div "Undo" at bounding box center [328, 667] width 51 height 21
click at [336, 523] on div "Undo" at bounding box center [335, 667] width 21 height 9
click at [320, 523] on div "Undo" at bounding box center [328, 667] width 51 height 21
click at [313, 523] on icon at bounding box center [314, 668] width 7 height 7
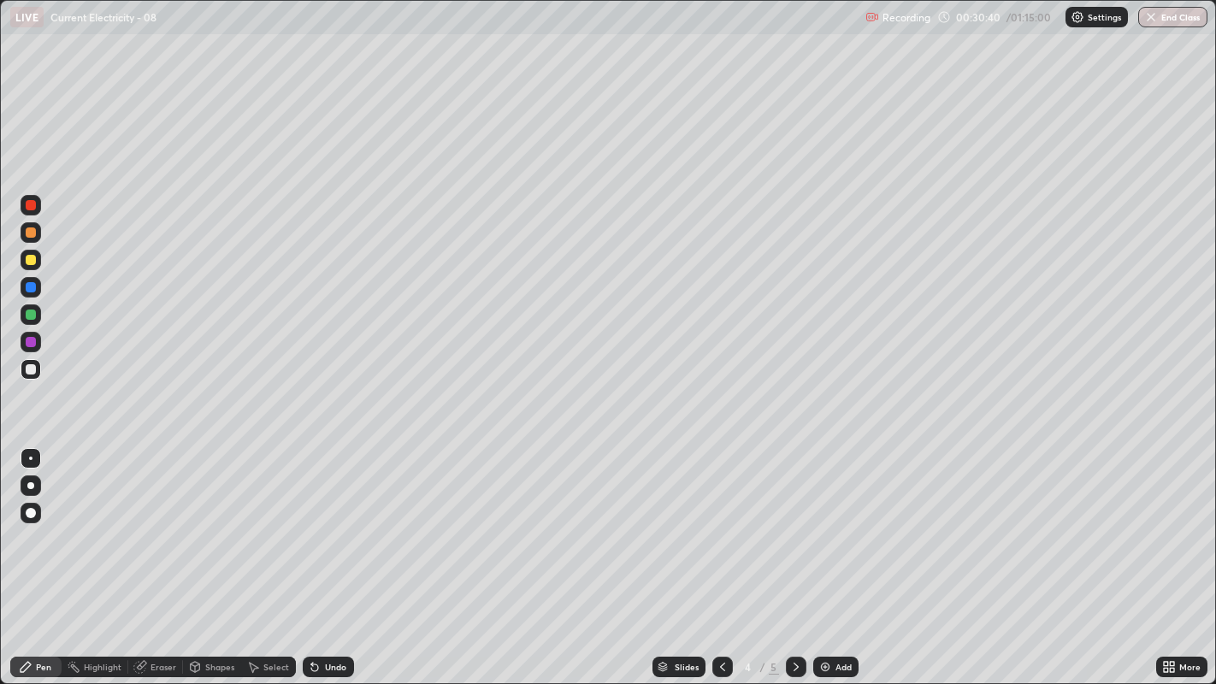
click at [311, 523] on icon at bounding box center [314, 668] width 7 height 7
click at [312, 523] on icon at bounding box center [314, 668] width 7 height 7
click at [311, 523] on icon at bounding box center [314, 668] width 7 height 7
click at [312, 523] on icon at bounding box center [314, 668] width 7 height 7
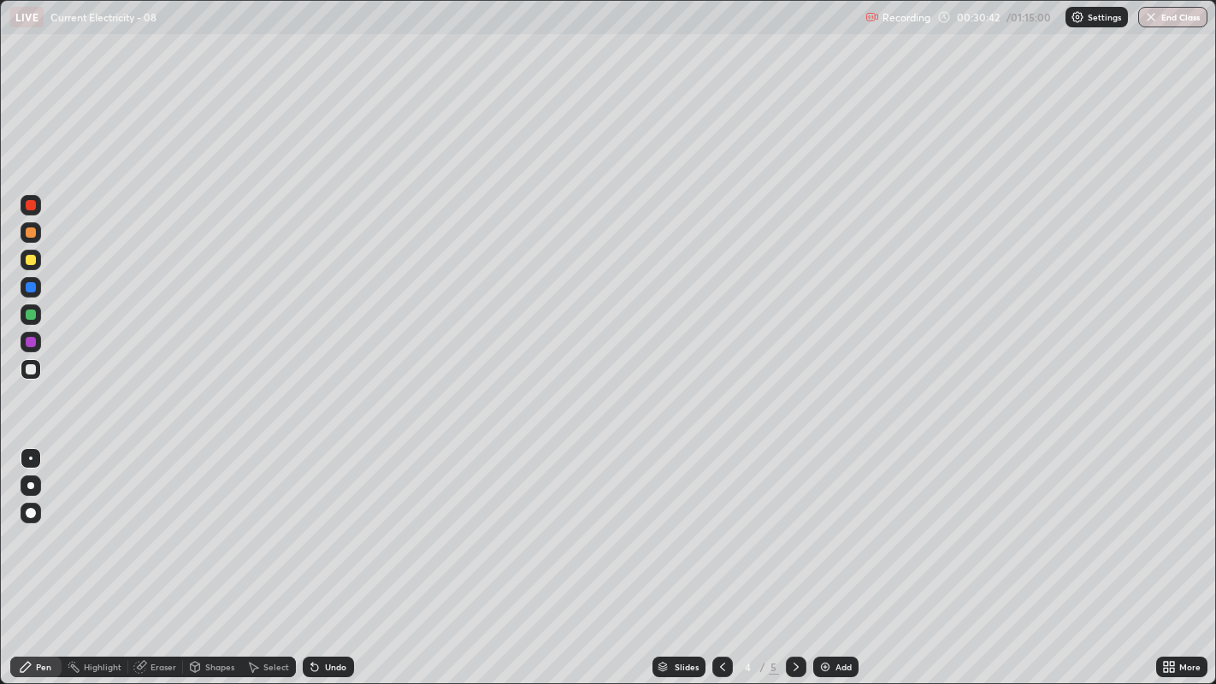
click at [312, 523] on icon at bounding box center [314, 668] width 7 height 7
click at [321, 523] on div "Undo" at bounding box center [328, 667] width 51 height 21
click at [795, 523] on icon at bounding box center [796, 667] width 14 height 14
click at [267, 523] on div "Select" at bounding box center [276, 667] width 26 height 9
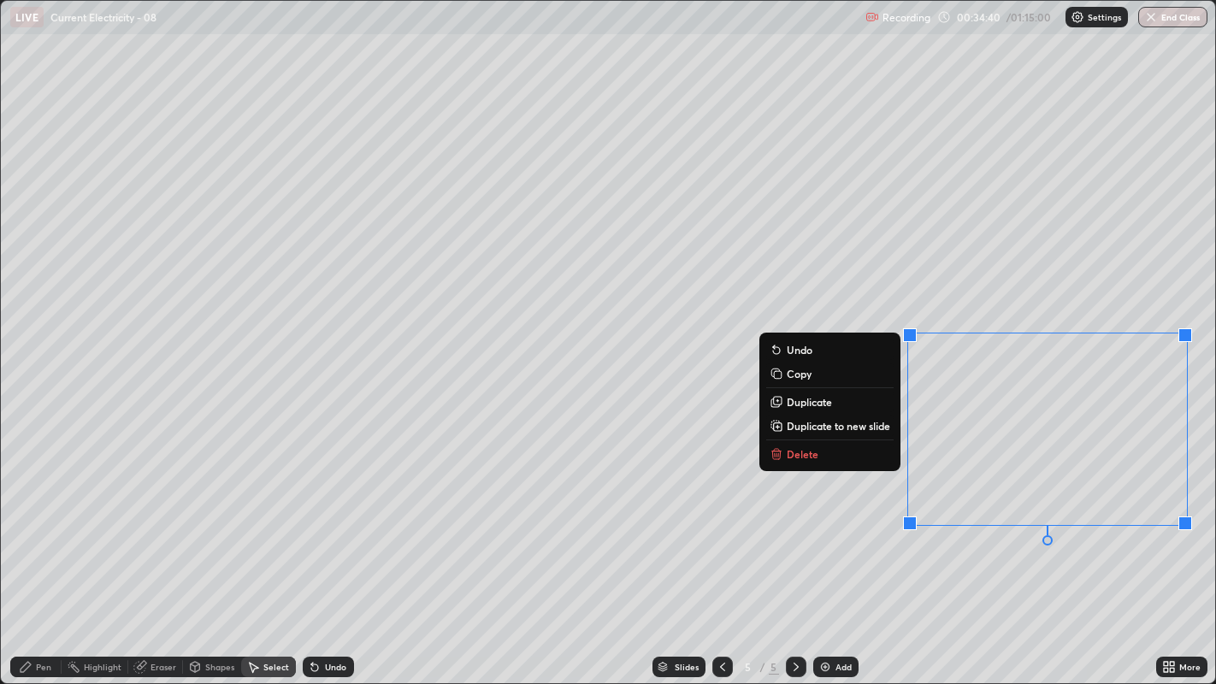
click at [799, 452] on p "Delete" at bounding box center [803, 454] width 32 height 14
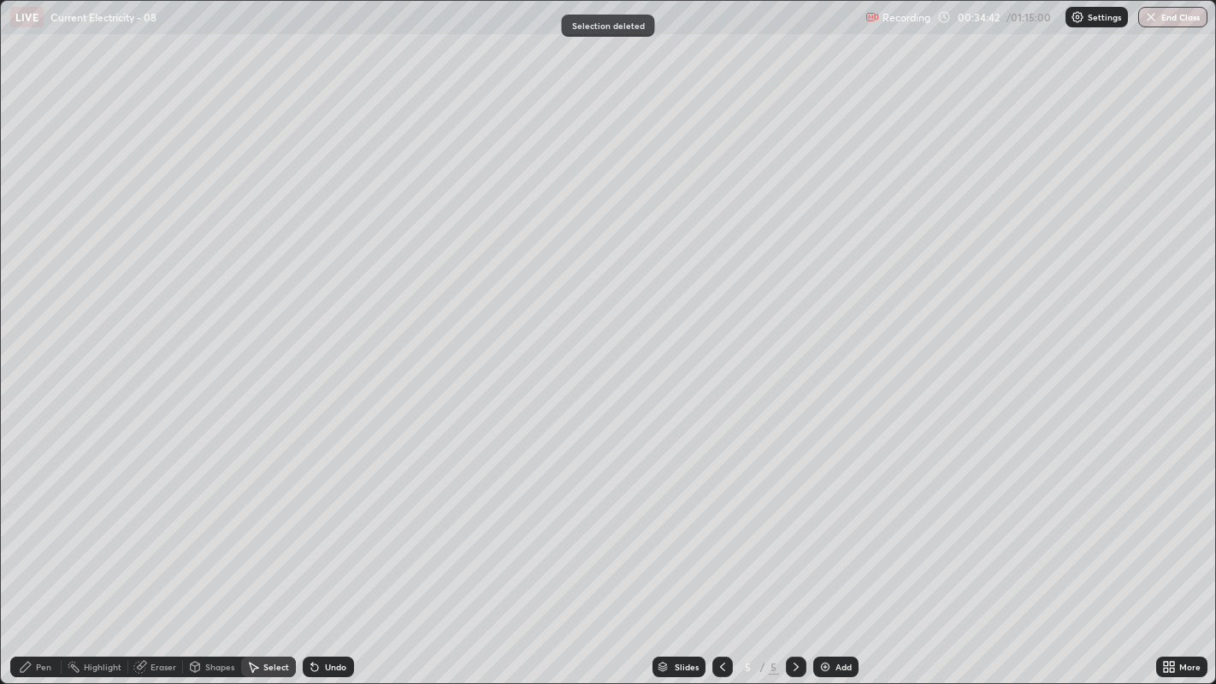
click at [38, 523] on div "Pen" at bounding box center [43, 667] width 15 height 9
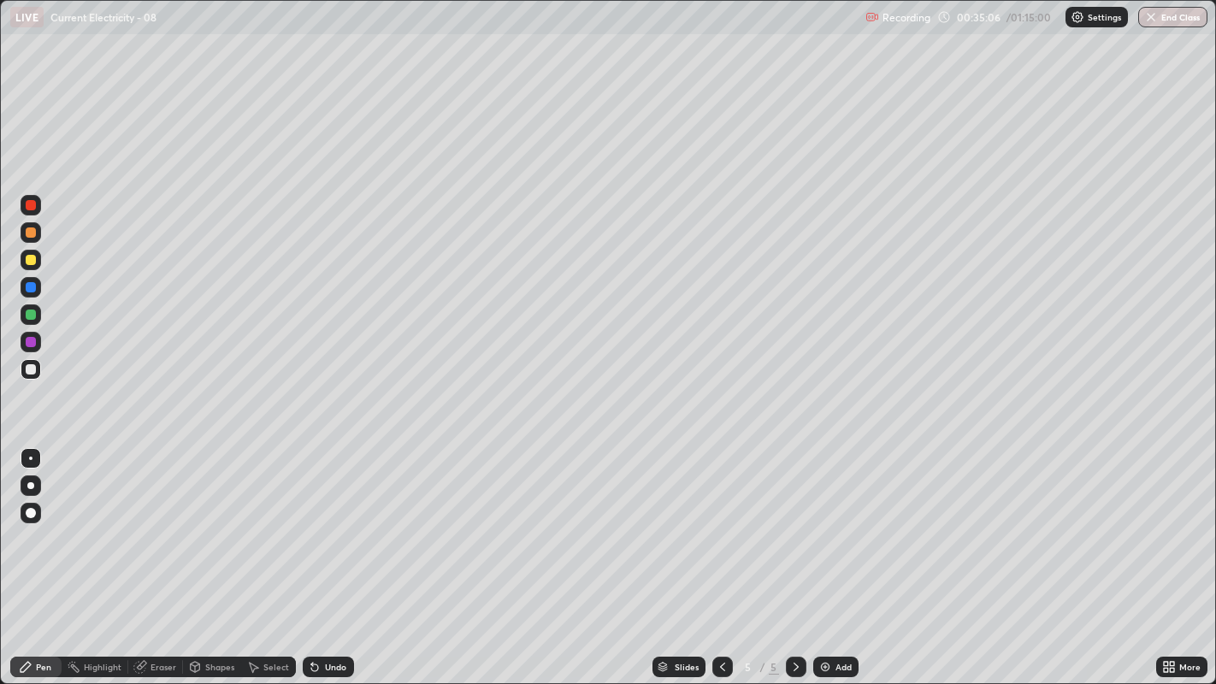
click at [27, 368] on div at bounding box center [31, 369] width 10 height 10
click at [323, 523] on div "Undo" at bounding box center [328, 667] width 51 height 21
click at [325, 523] on div "Undo" at bounding box center [335, 667] width 21 height 9
click at [331, 523] on div "Undo" at bounding box center [335, 667] width 21 height 9
click at [334, 523] on div "Undo" at bounding box center [335, 667] width 21 height 9
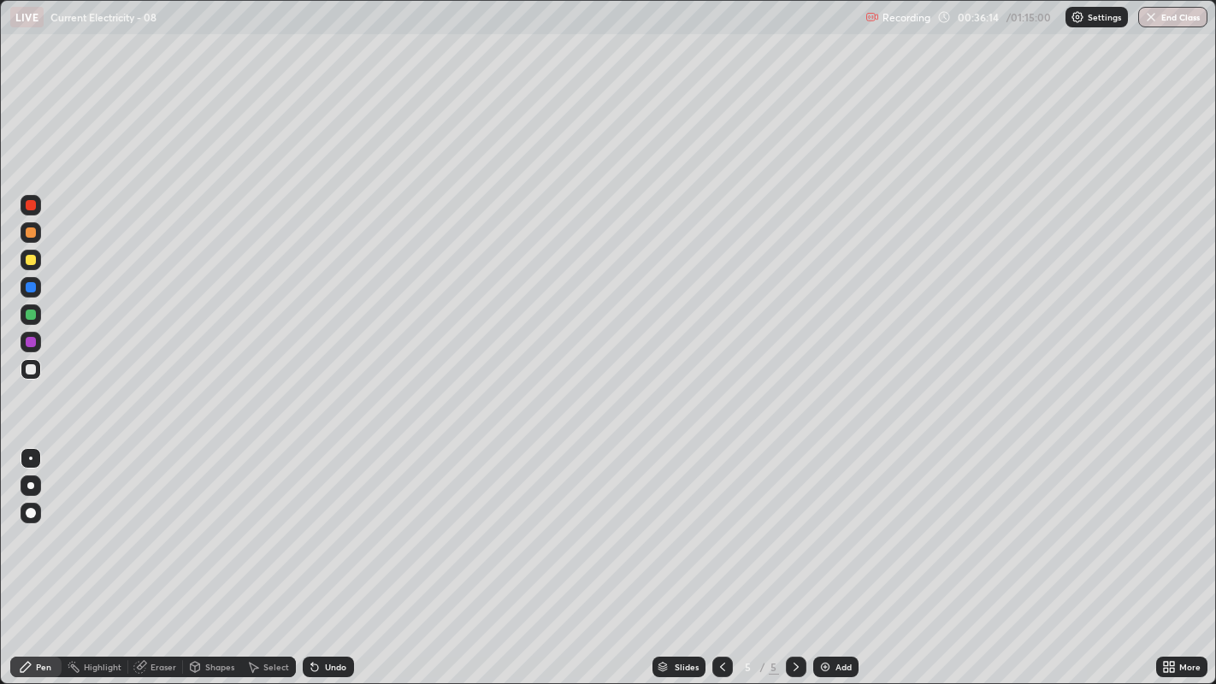
click at [327, 523] on div "Undo" at bounding box center [335, 667] width 21 height 9
click at [331, 523] on div "Undo" at bounding box center [335, 667] width 21 height 9
click at [328, 523] on div "Undo" at bounding box center [335, 667] width 21 height 9
click at [322, 523] on div "Undo" at bounding box center [328, 667] width 51 height 21
click at [318, 523] on icon at bounding box center [315, 667] width 14 height 14
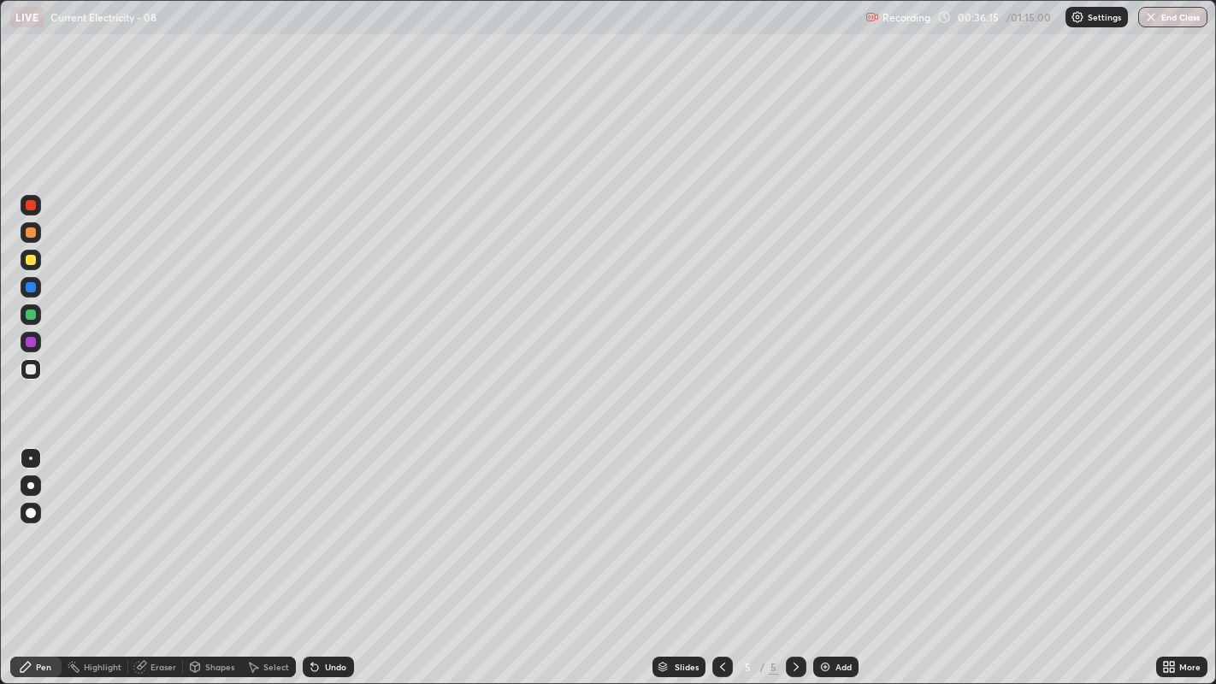
click at [316, 523] on icon at bounding box center [314, 668] width 7 height 7
click at [312, 523] on icon at bounding box center [314, 668] width 7 height 7
click at [258, 523] on icon at bounding box center [253, 667] width 14 height 14
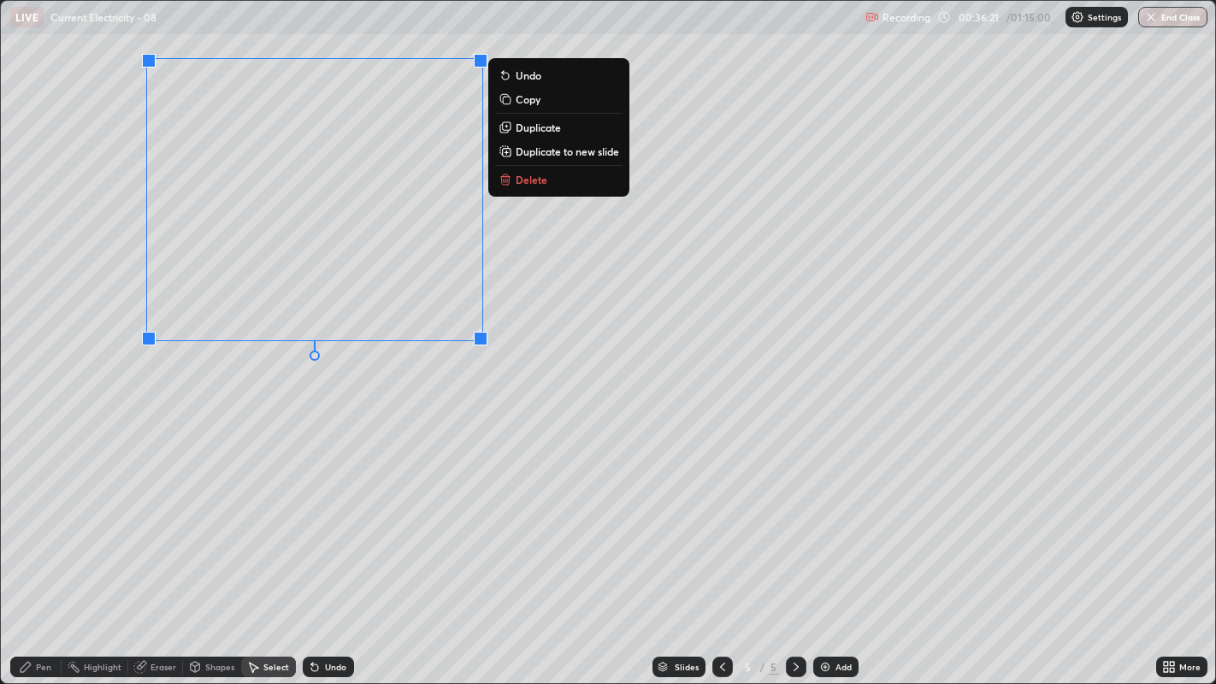
click at [532, 124] on p "Duplicate" at bounding box center [538, 128] width 45 height 14
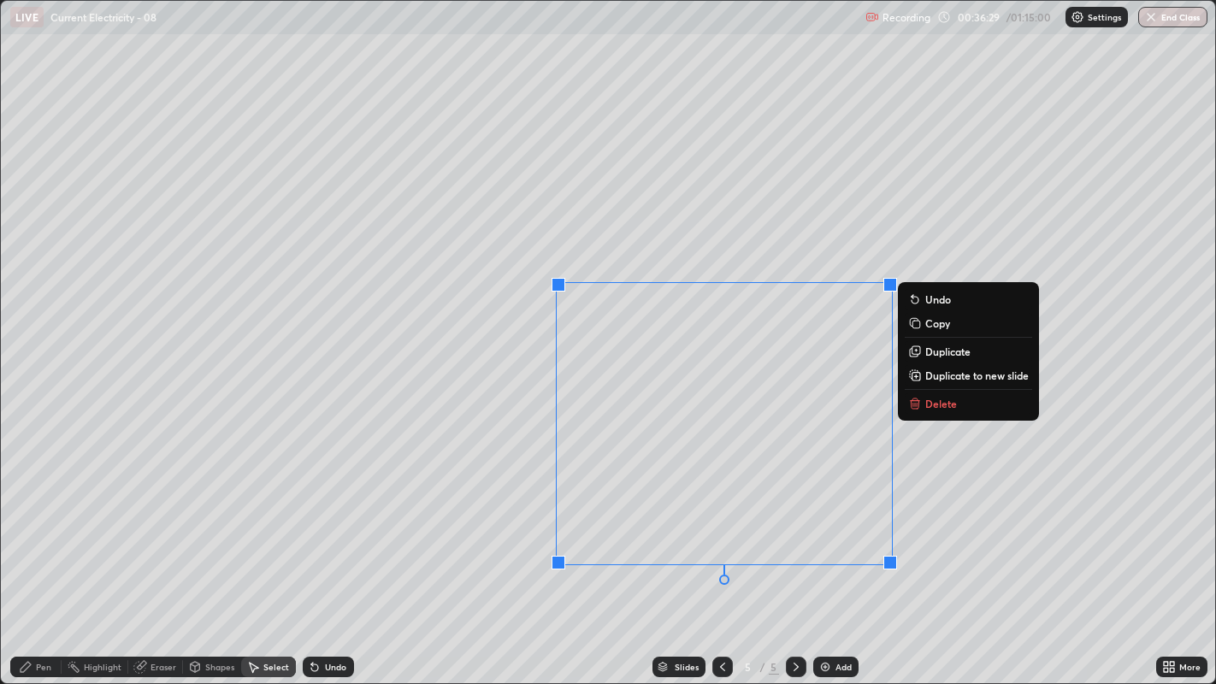
click at [169, 523] on div "0 ° Undo Copy Duplicate Duplicate to new slide Delete" at bounding box center [608, 342] width 1215 height 683
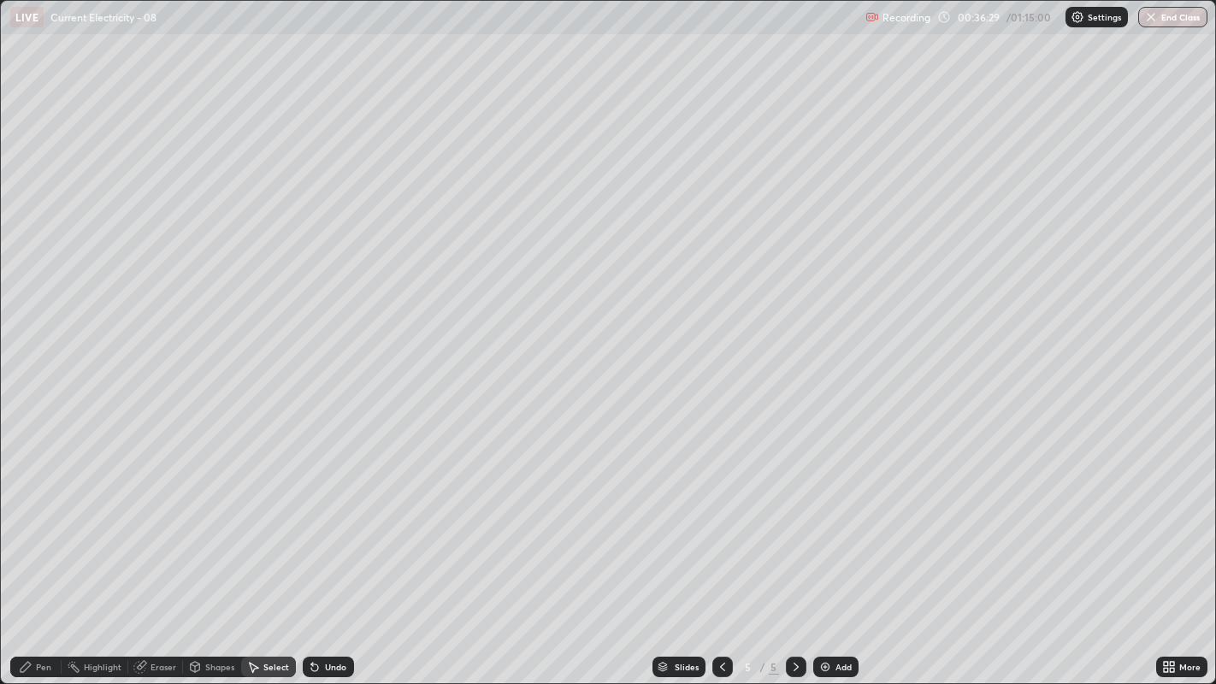
click at [26, 523] on icon at bounding box center [26, 667] width 10 height 10
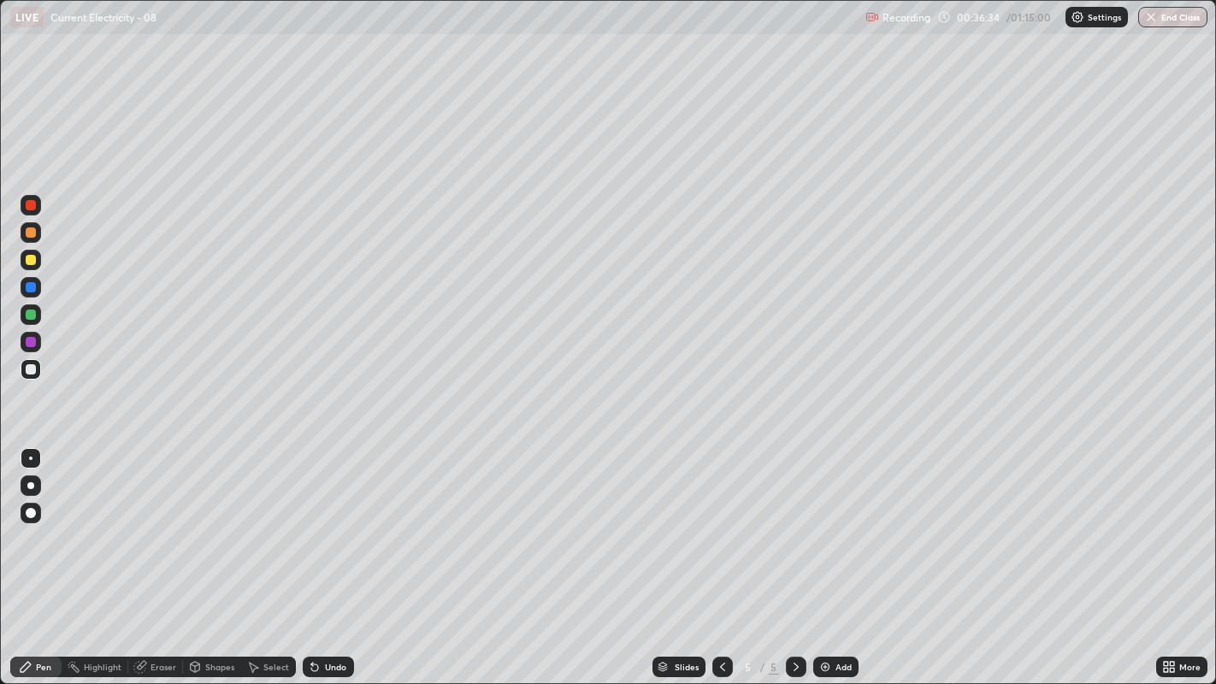
click at [331, 523] on div "Undo" at bounding box center [335, 667] width 21 height 9
click at [27, 310] on div at bounding box center [31, 315] width 10 height 10
click at [36, 260] on div at bounding box center [31, 260] width 21 height 21
click at [329, 523] on div "Undo" at bounding box center [335, 667] width 21 height 9
click at [34, 206] on div at bounding box center [31, 205] width 10 height 10
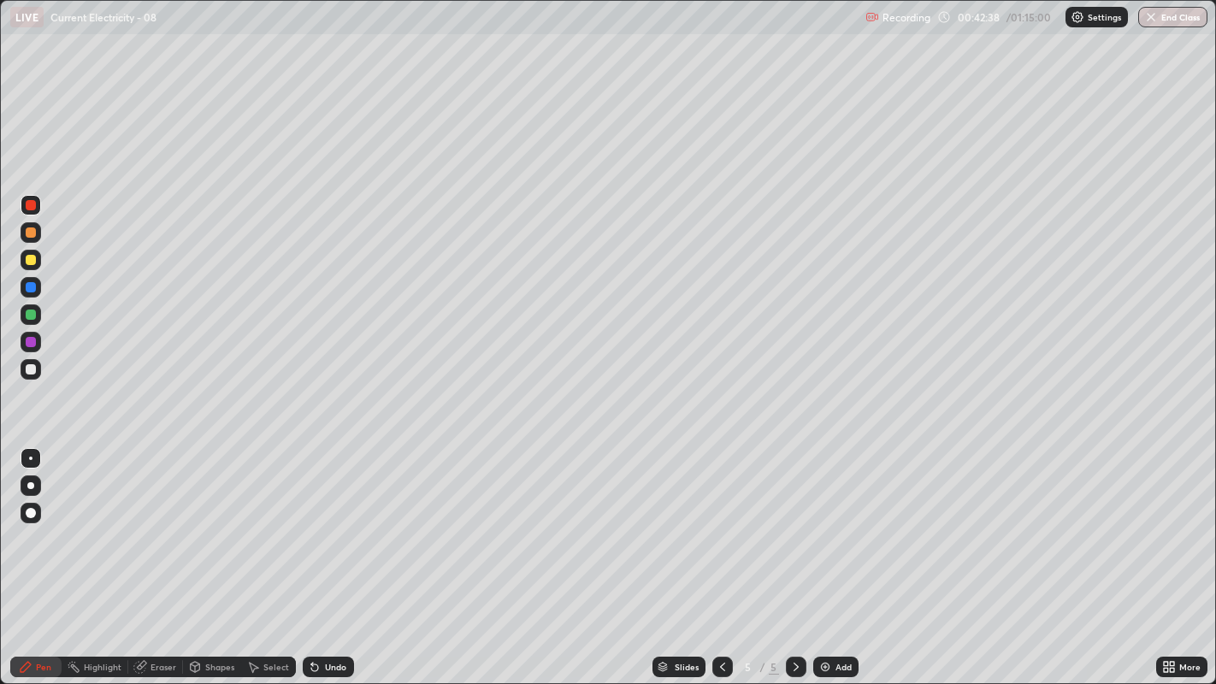
click at [326, 523] on div "Undo" at bounding box center [335, 667] width 21 height 9
click at [312, 523] on icon at bounding box center [314, 668] width 7 height 7
click at [27, 373] on div at bounding box center [31, 369] width 10 height 10
click at [155, 523] on div "Eraser" at bounding box center [155, 667] width 55 height 21
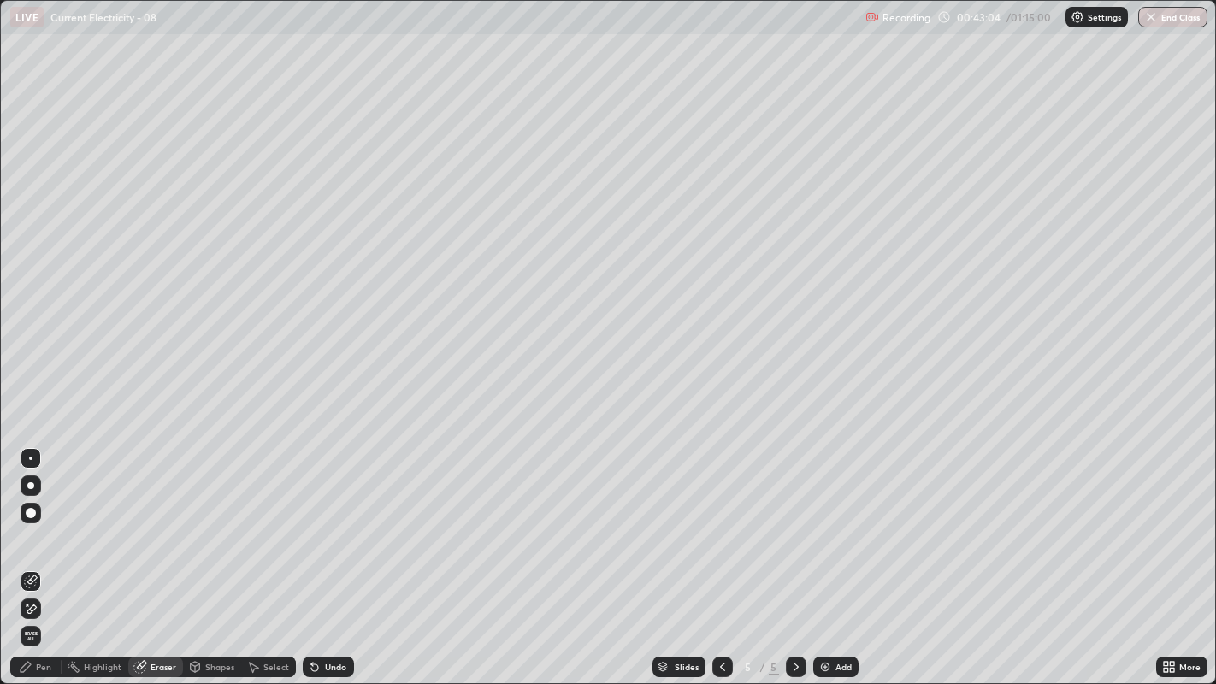
click at [31, 523] on icon at bounding box center [26, 667] width 14 height 14
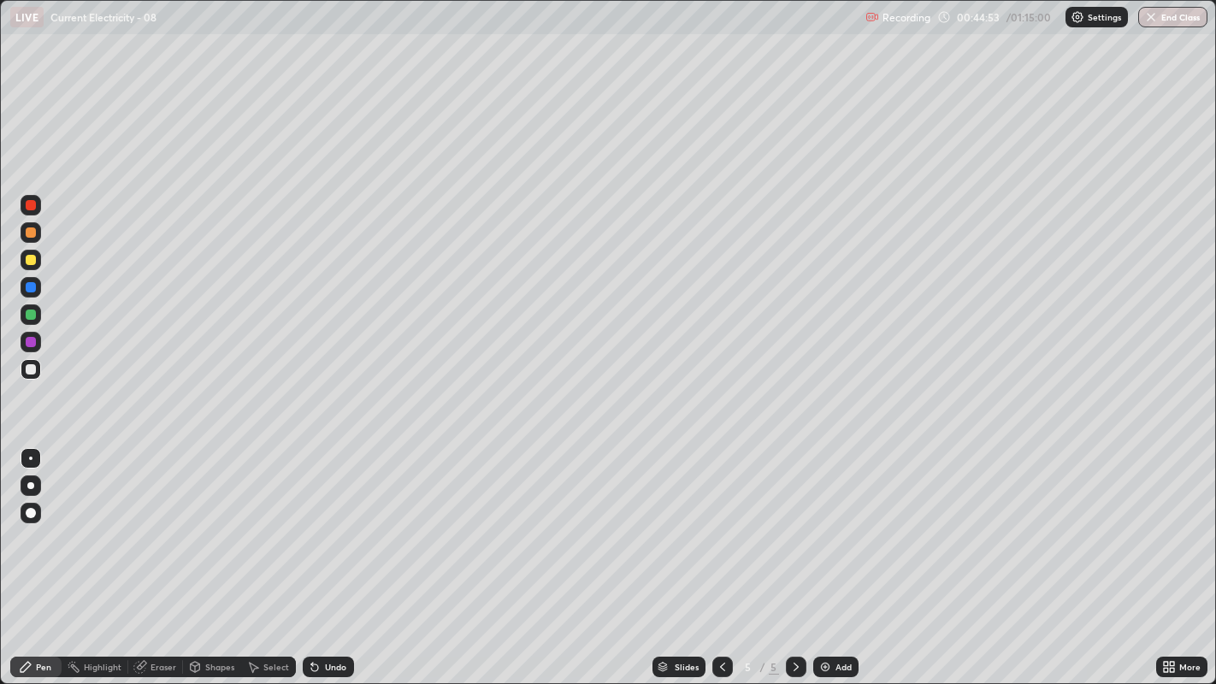
click at [139, 523] on icon at bounding box center [139, 667] width 11 height 11
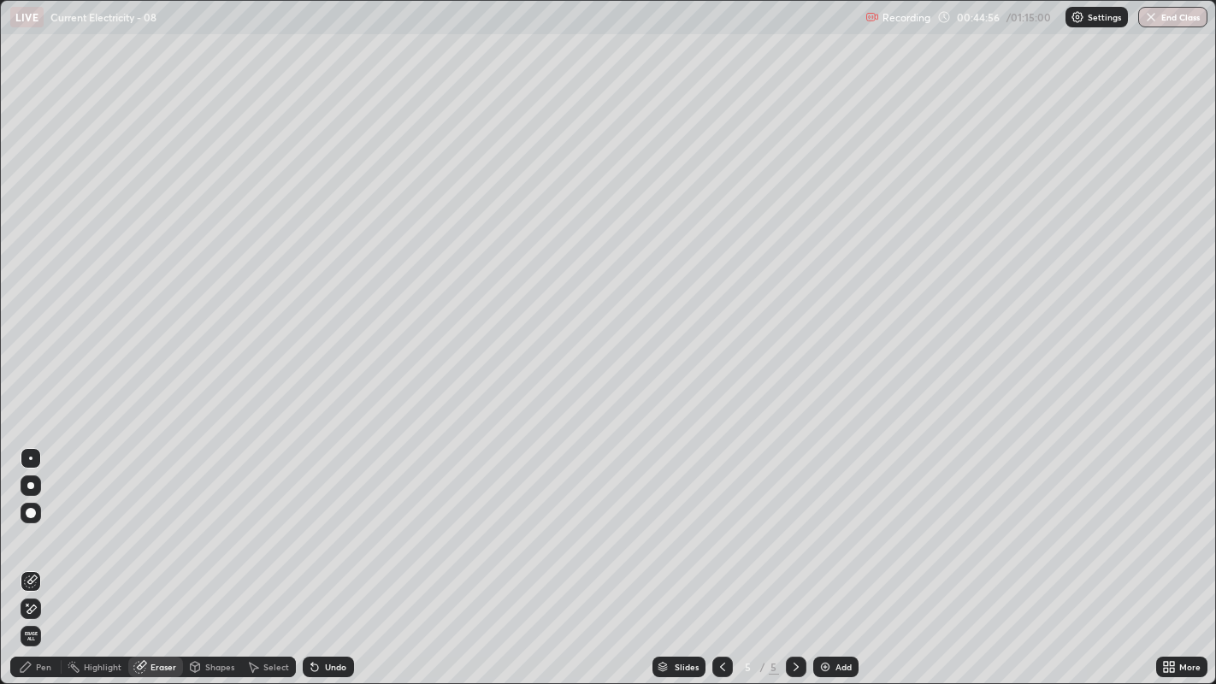
click at [33, 523] on div "Pen" at bounding box center [35, 667] width 51 height 21
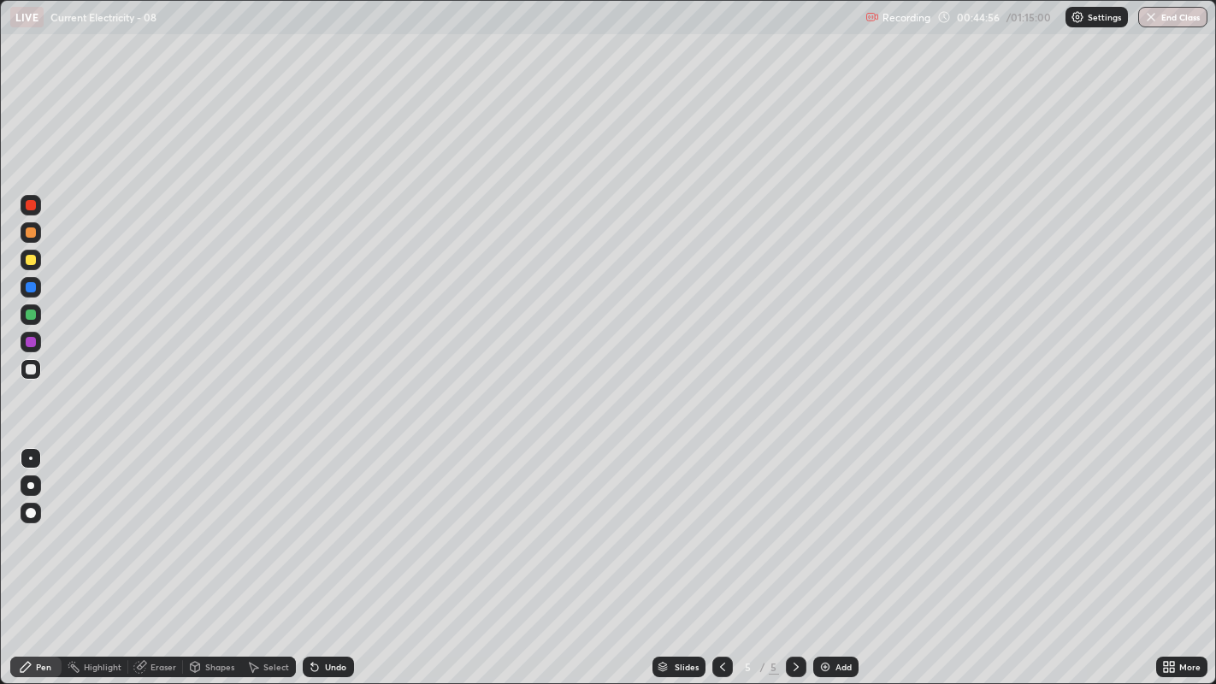
click at [27, 317] on div at bounding box center [31, 315] width 10 height 10
click at [320, 523] on div "Undo" at bounding box center [328, 667] width 51 height 21
click at [721, 523] on icon at bounding box center [722, 667] width 5 height 9
click at [720, 523] on icon at bounding box center [723, 667] width 14 height 14
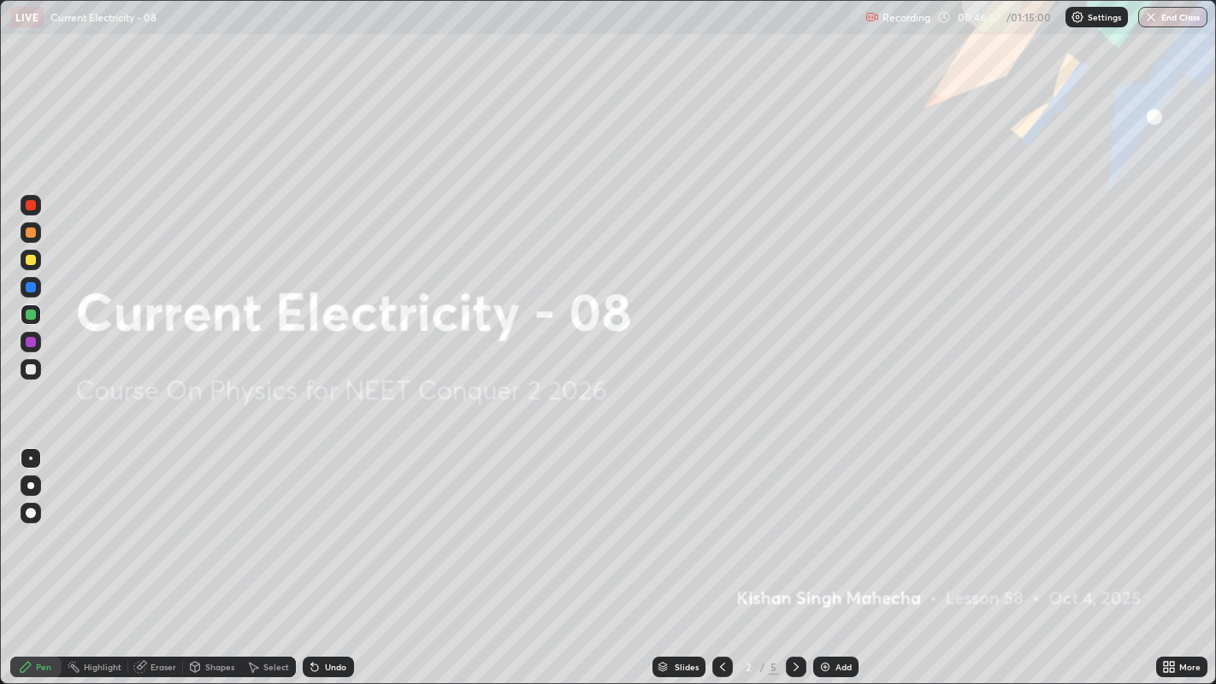
click at [794, 523] on icon at bounding box center [796, 667] width 14 height 14
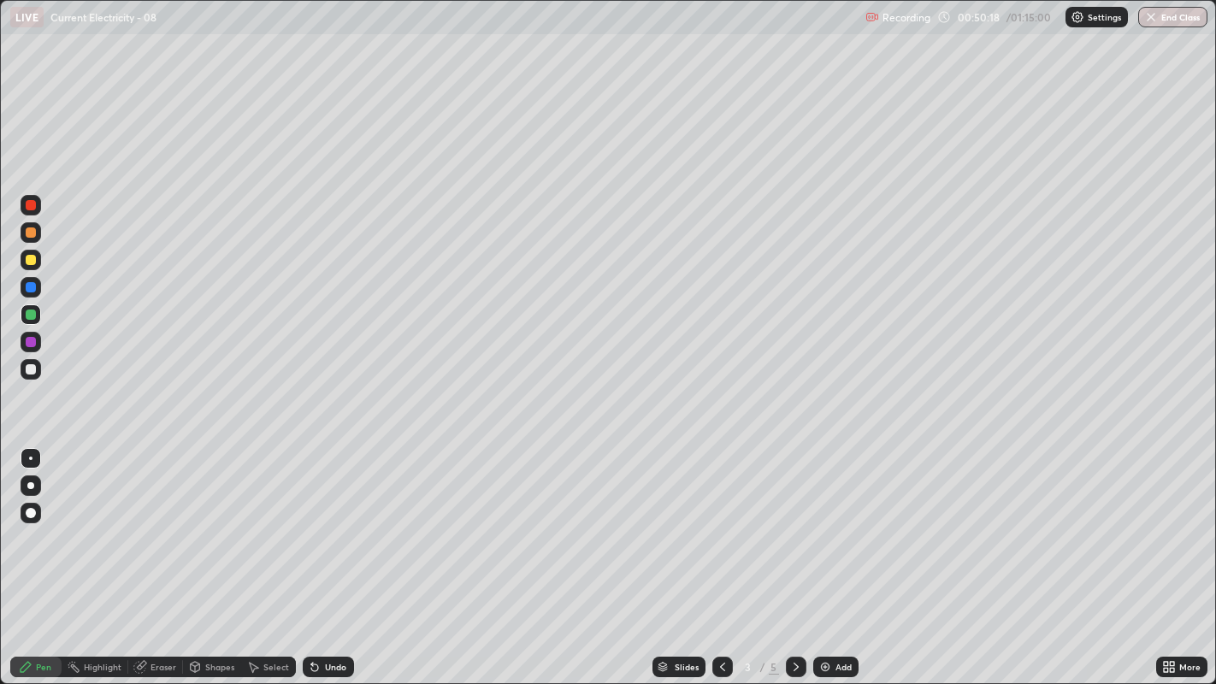
click at [794, 523] on icon at bounding box center [796, 667] width 14 height 14
click at [795, 523] on div at bounding box center [796, 667] width 21 height 21
click at [1181, 11] on button "End Class" at bounding box center [1172, 17] width 69 height 21
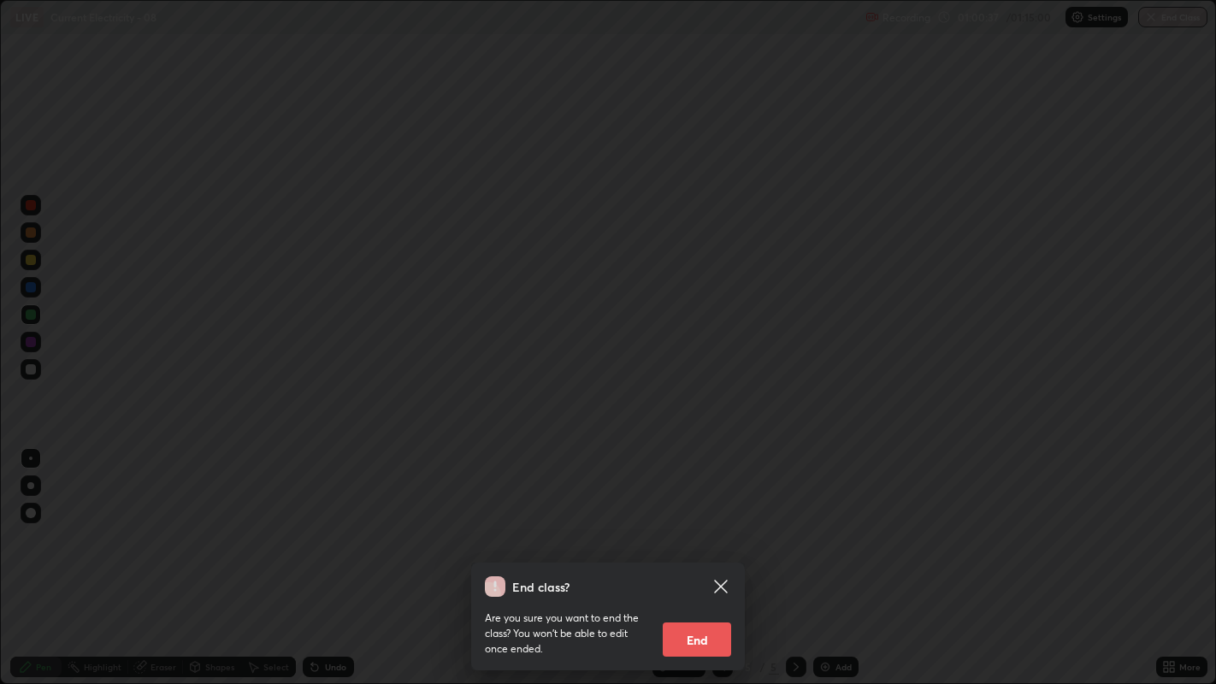
click at [691, 523] on button "End" at bounding box center [697, 640] width 68 height 34
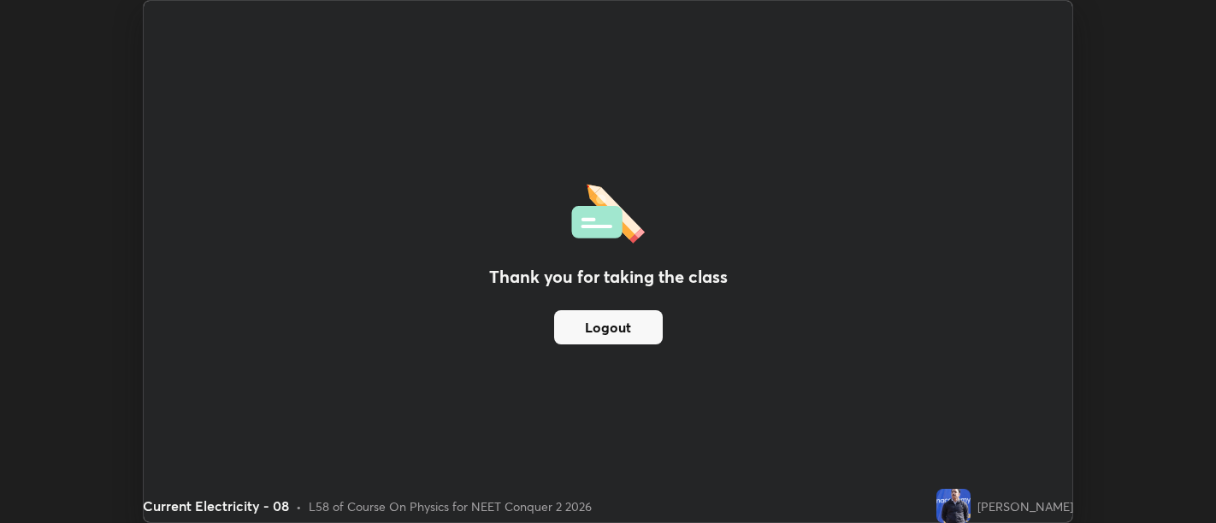
scroll to position [85009, 84316]
